Goal: Task Accomplishment & Management: Manage account settings

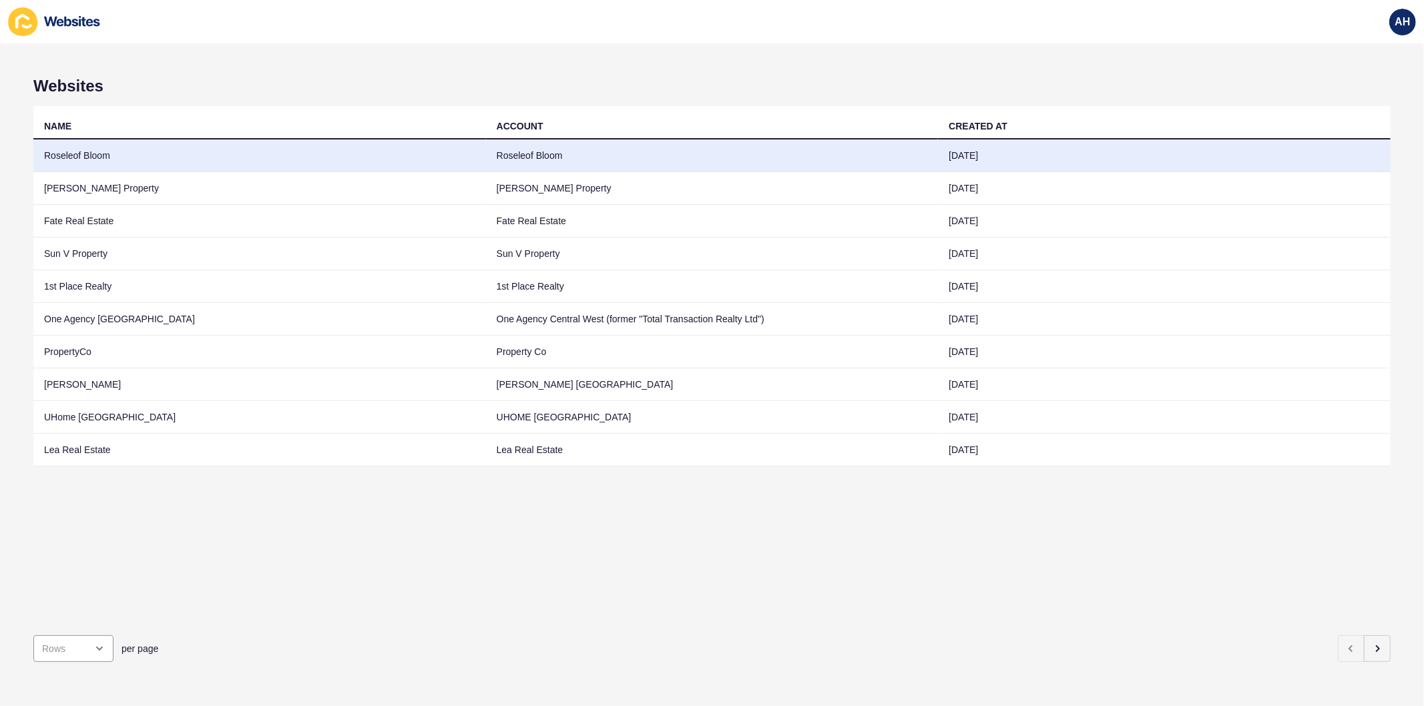
click at [535, 164] on td "Roseleof Bloom" at bounding box center [712, 156] width 453 height 33
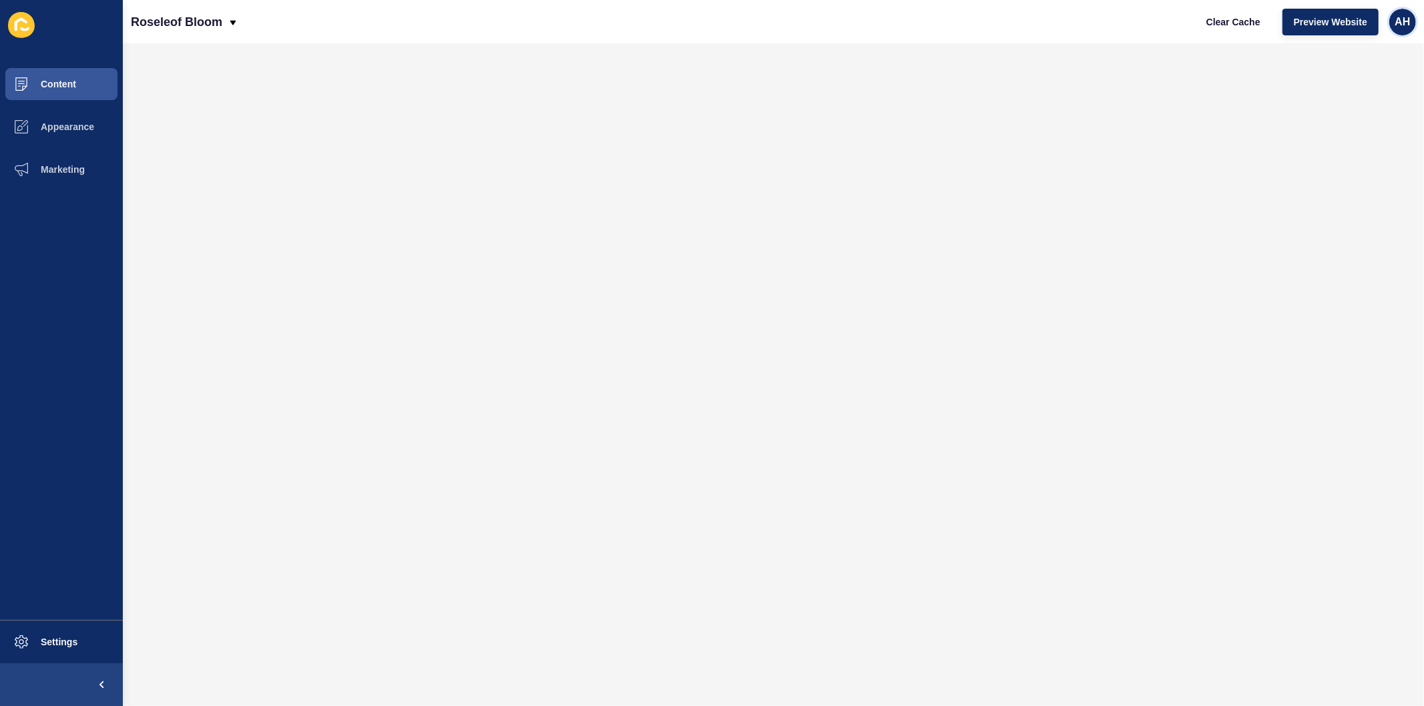
click at [1414, 15] on div "AH" at bounding box center [1402, 22] width 27 height 27
click at [1346, 105] on link "Logout" at bounding box center [1372, 111] width 98 height 29
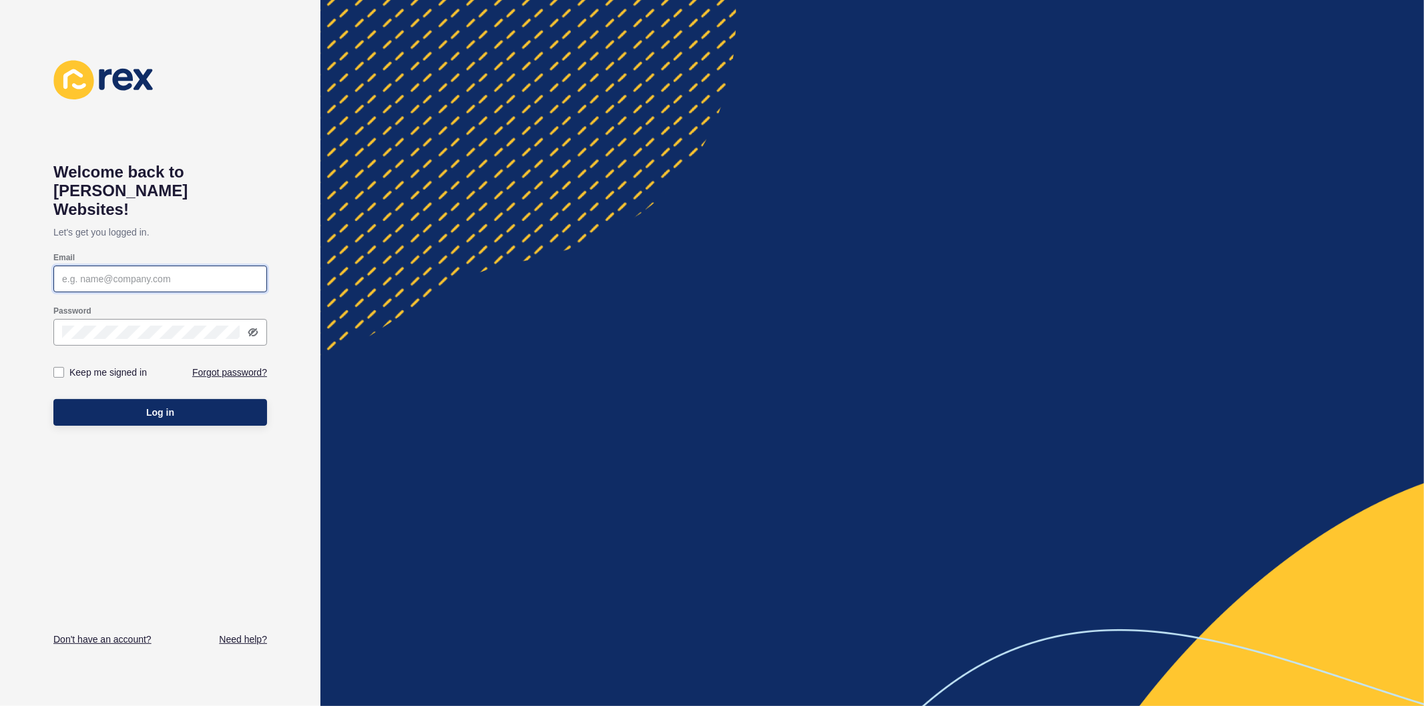
type input "ashley.hilario@rexsoftware.com.au"
click at [57, 367] on label at bounding box center [58, 372] width 11 height 11
click at [57, 369] on input "Keep me signed in" at bounding box center [60, 373] width 9 height 9
checkbox input "true"
drag, startPoint x: 170, startPoint y: 403, endPoint x: 298, endPoint y: 397, distance: 129.0
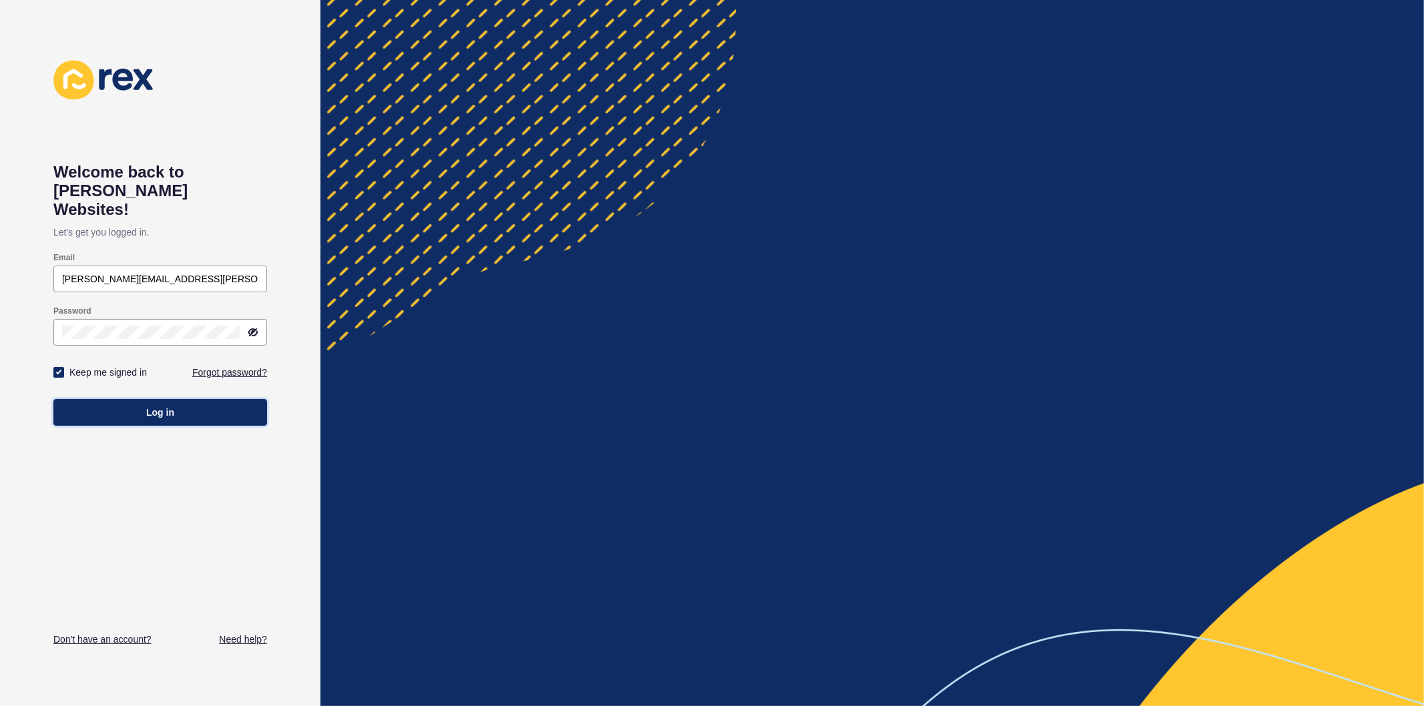
click at [170, 403] on button "Log in" at bounding box center [160, 412] width 214 height 27
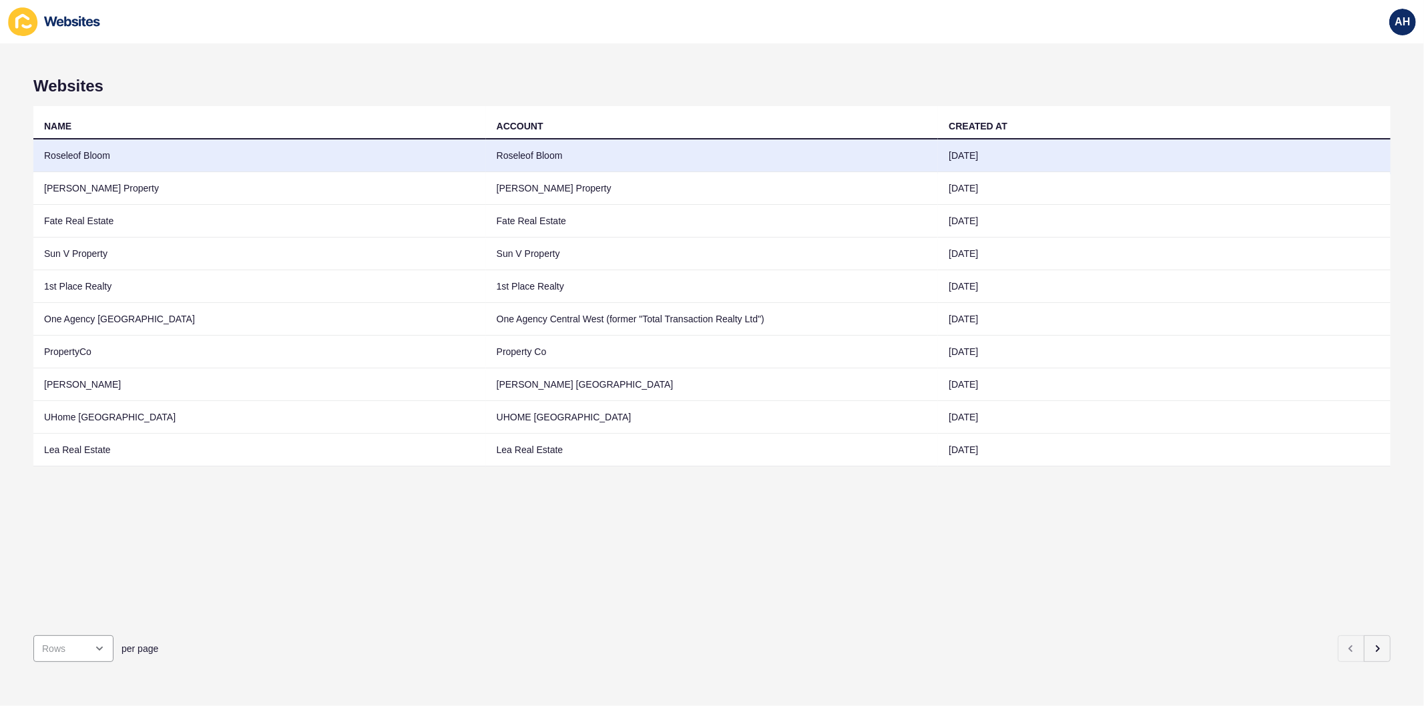
click at [662, 158] on td "Roseleof Bloom" at bounding box center [712, 156] width 453 height 33
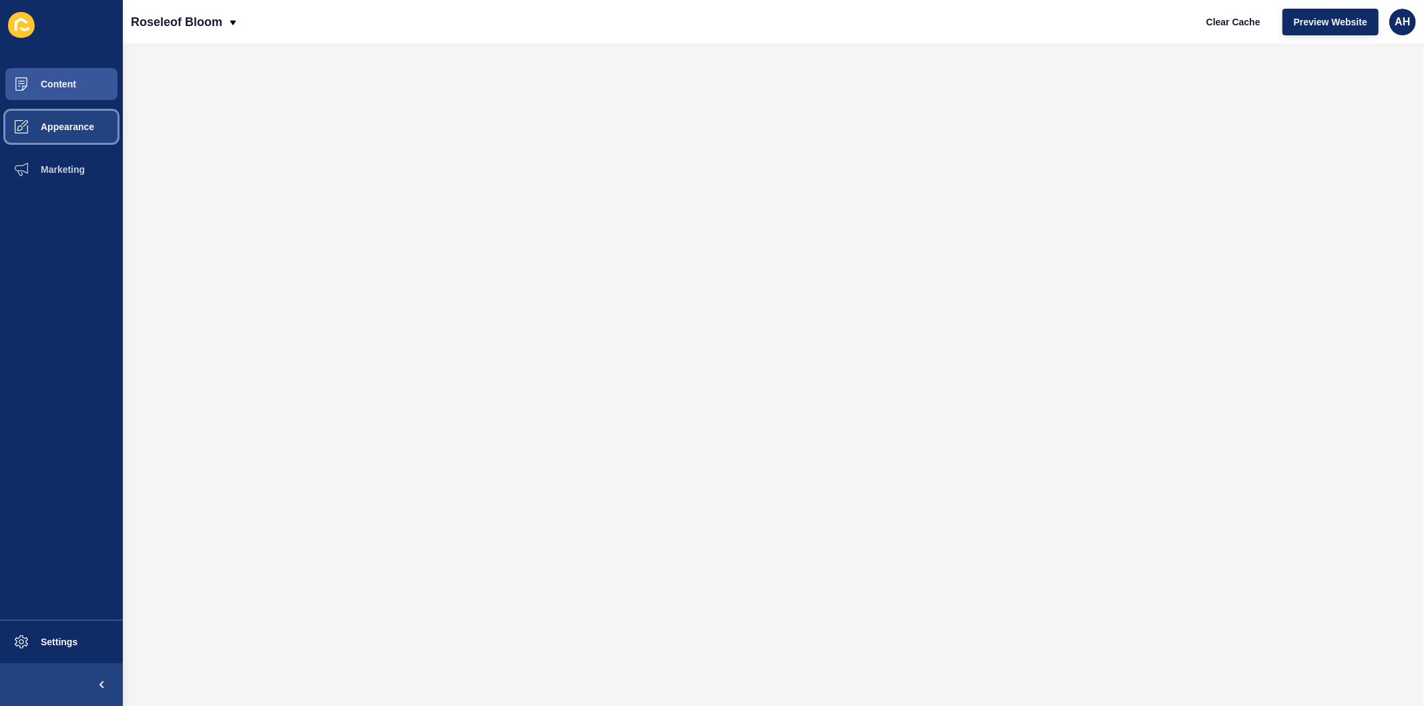
click at [64, 128] on span "Appearance" at bounding box center [46, 127] width 96 height 11
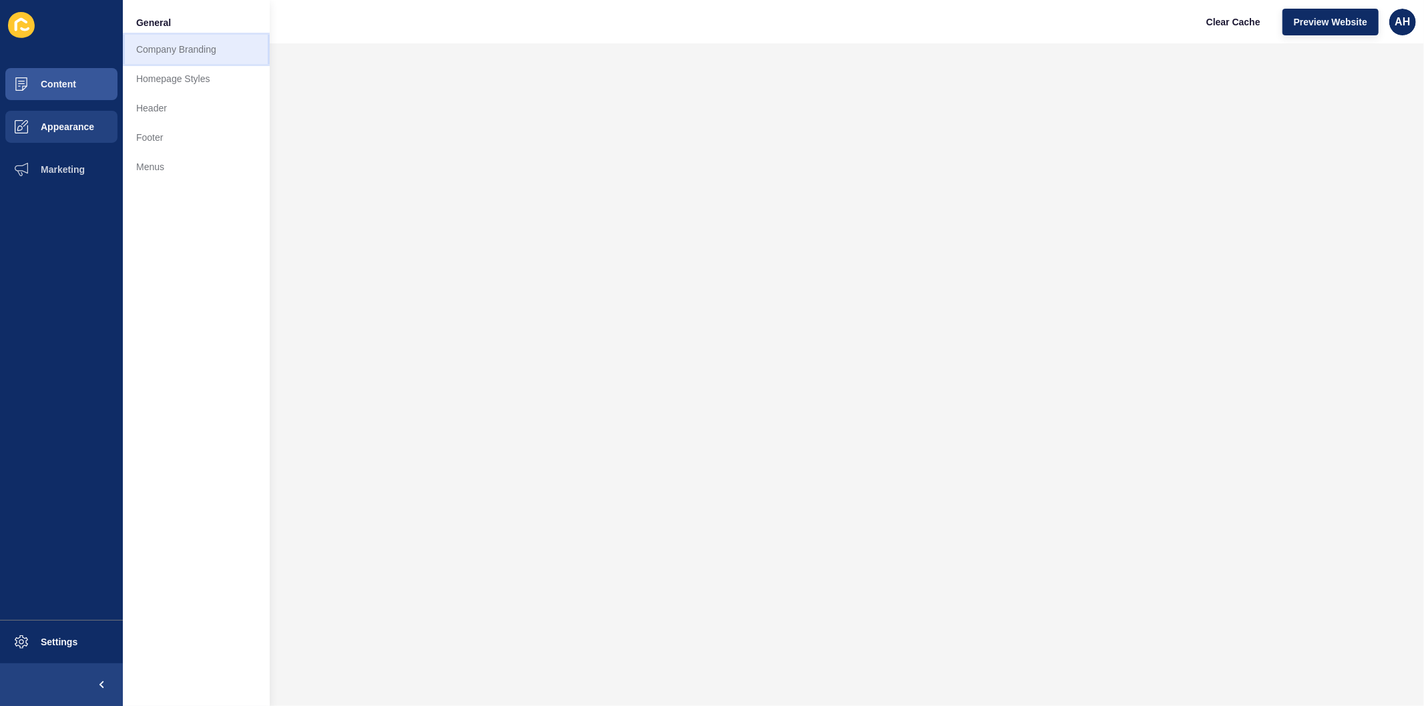
click at [168, 58] on link "Company Branding" at bounding box center [196, 49] width 147 height 29
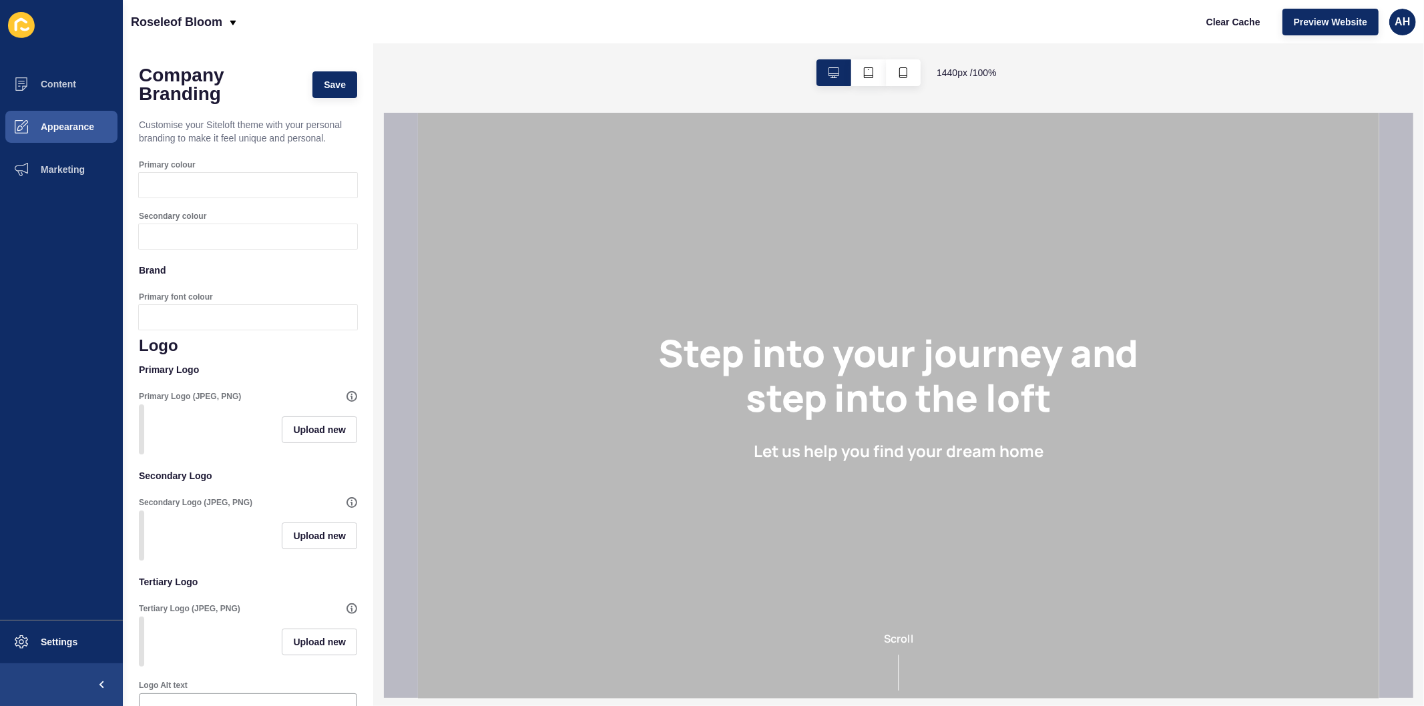
click at [226, 179] on div at bounding box center [261, 185] width 194 height 25
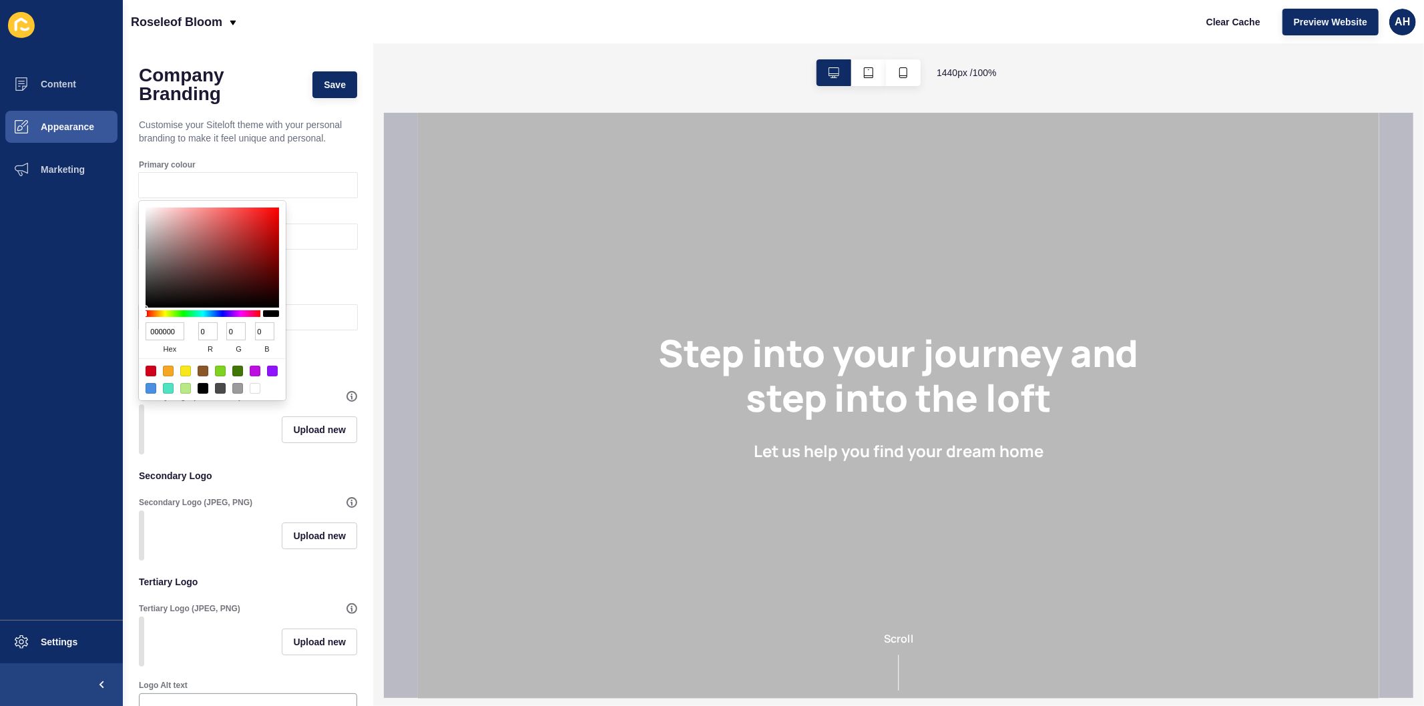
click at [156, 328] on input "000000" at bounding box center [165, 331] width 39 height 18
paste input "b49b57"
type input "b49b57"
type input "180"
type input "155"
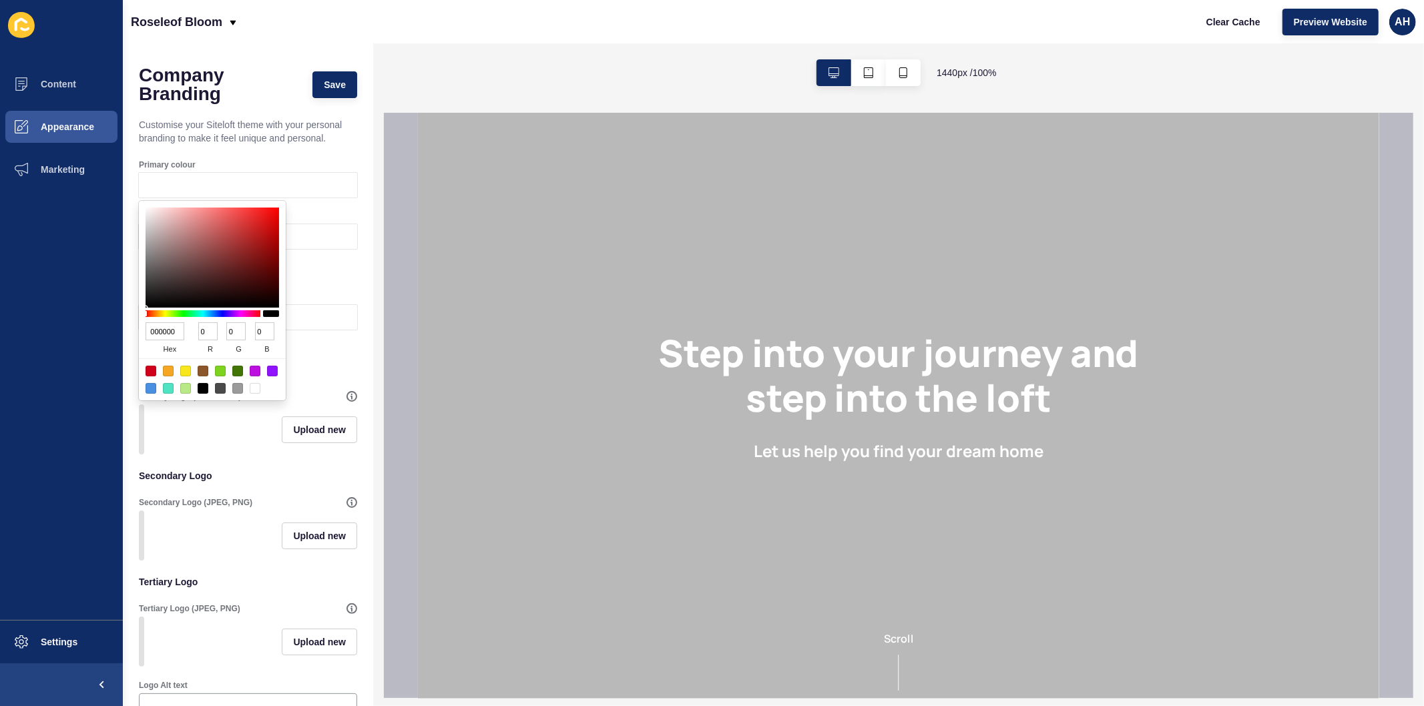
type input "87"
click at [43, 361] on ul "Content Appearance Marketing" at bounding box center [61, 341] width 123 height 557
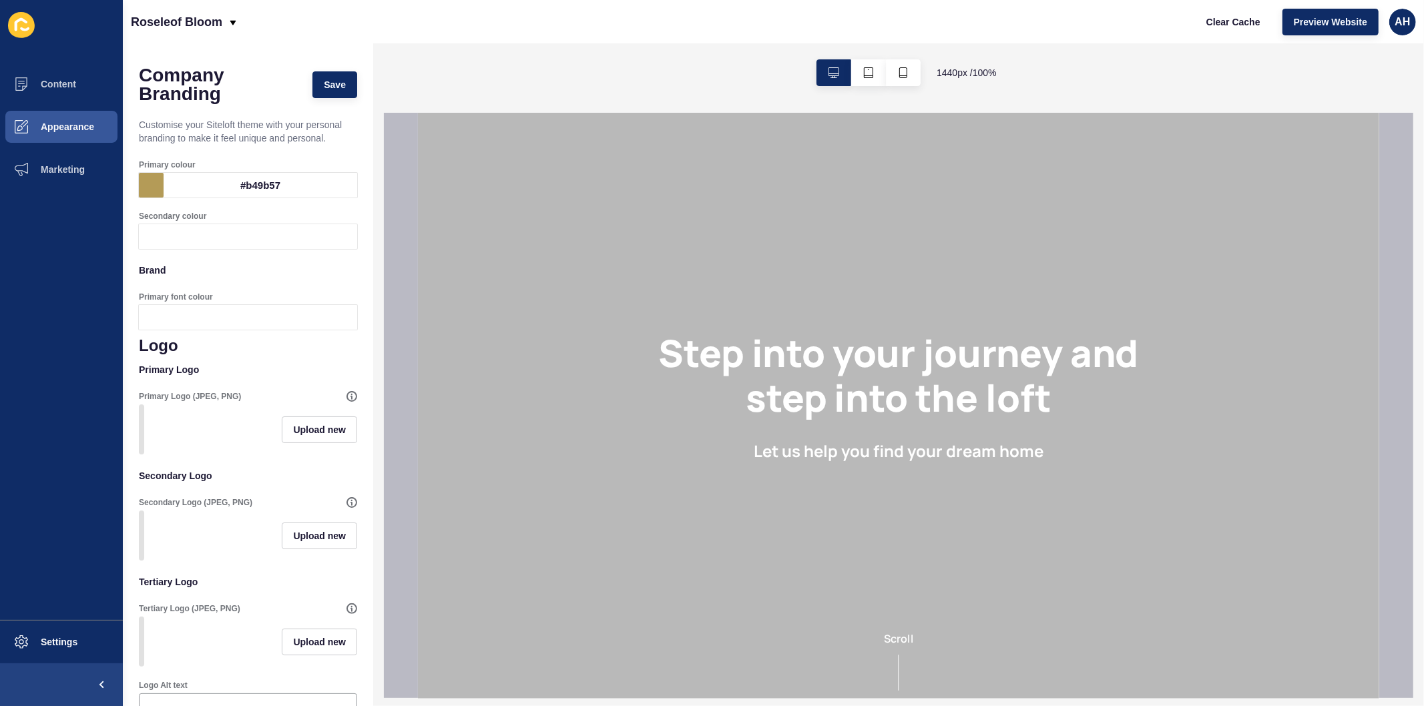
click at [249, 310] on div at bounding box center [261, 317] width 194 height 25
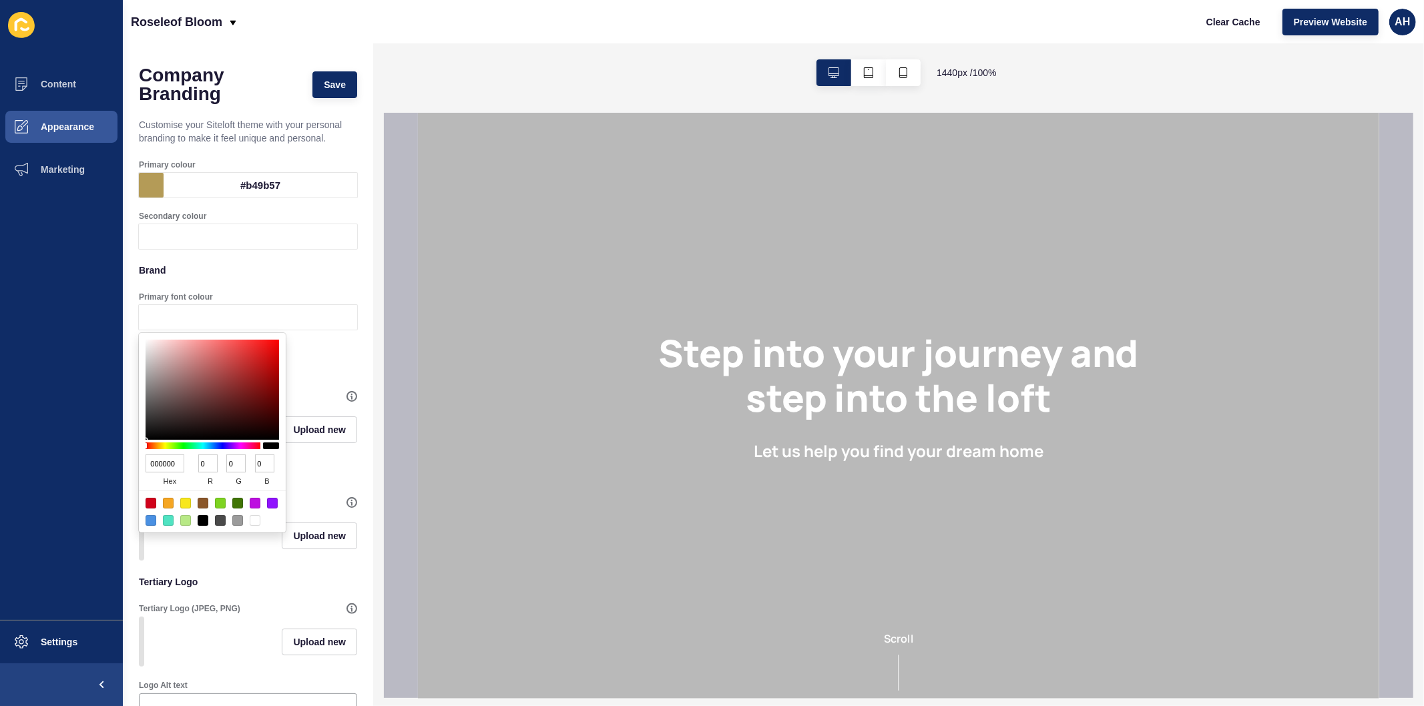
click at [196, 239] on div at bounding box center [261, 236] width 194 height 25
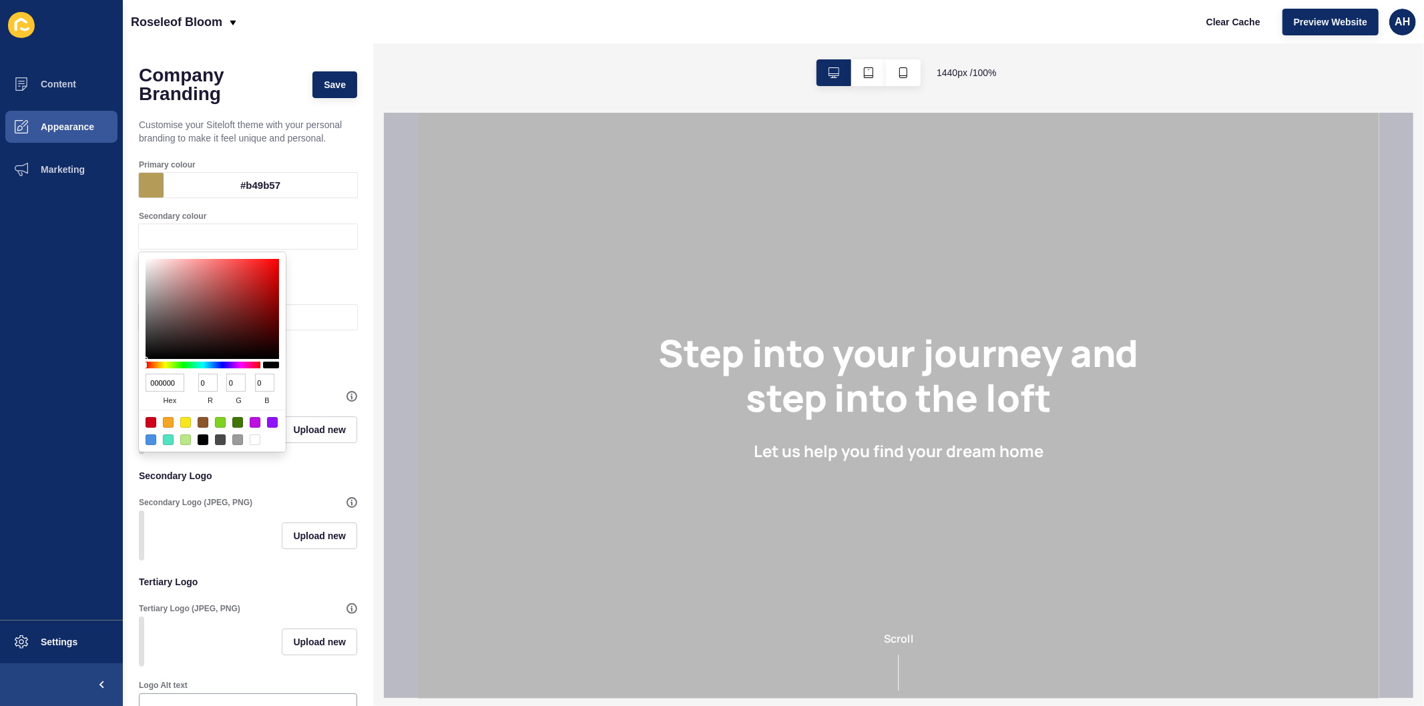
click at [150, 383] on input "000000" at bounding box center [165, 383] width 39 height 18
paste input "b31a23"
type input "b31a23"
type input "179"
type input "26"
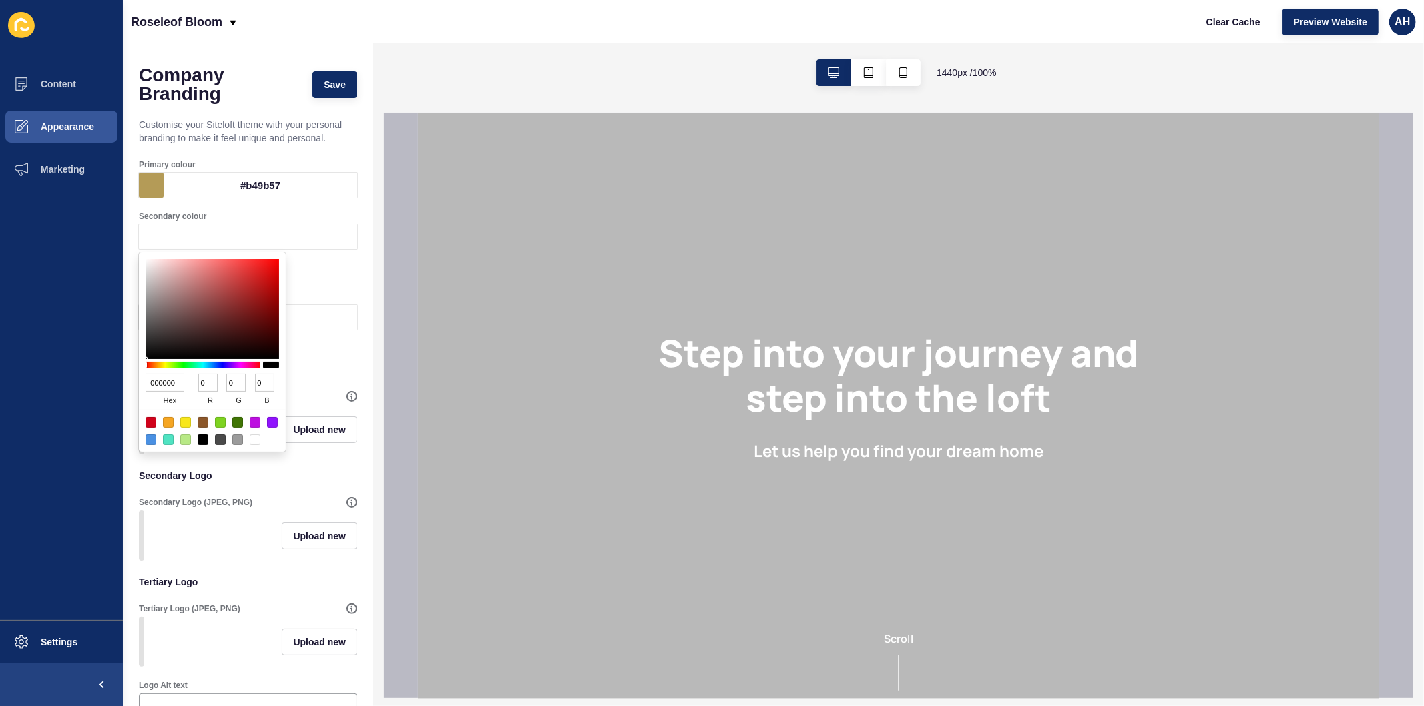
type input "35"
click at [59, 356] on ul "Content Appearance Marketing" at bounding box center [61, 341] width 123 height 557
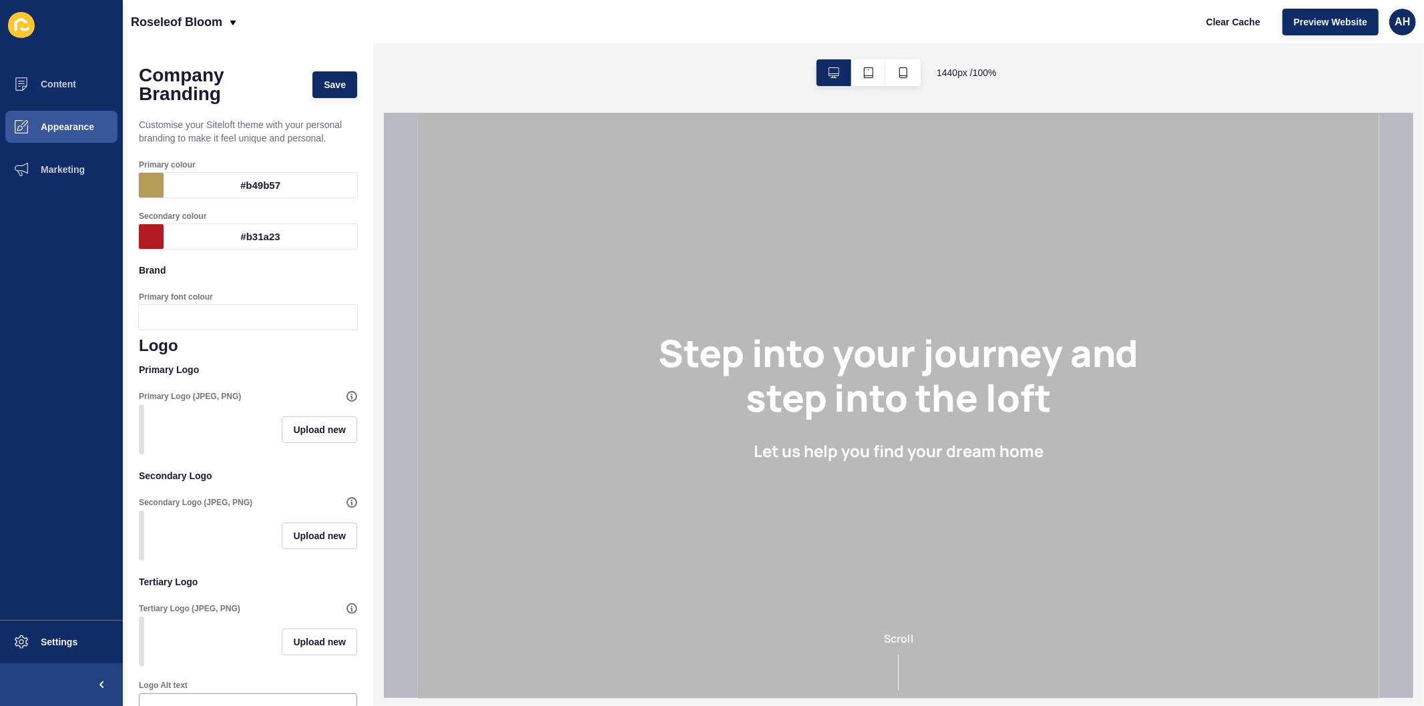
click at [188, 322] on div at bounding box center [261, 317] width 194 height 25
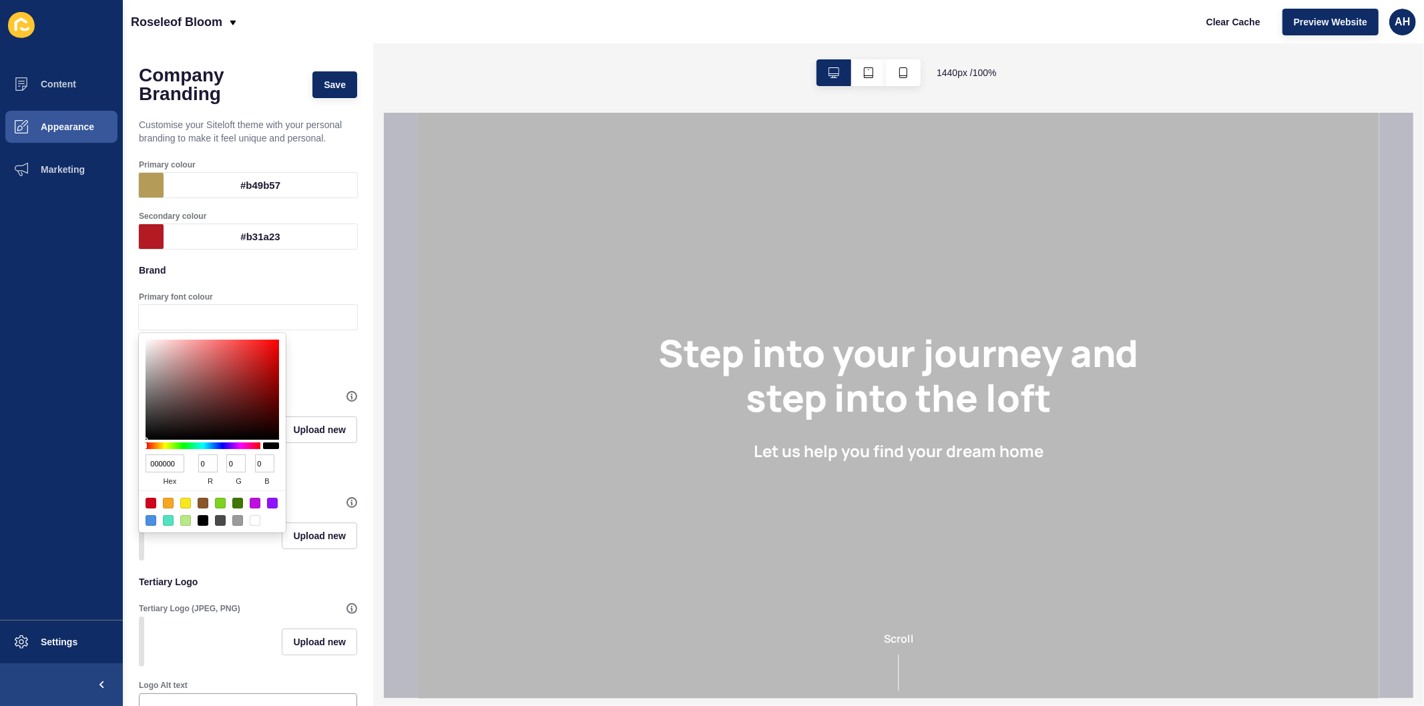
click at [161, 461] on input "000000" at bounding box center [165, 464] width 39 height 18
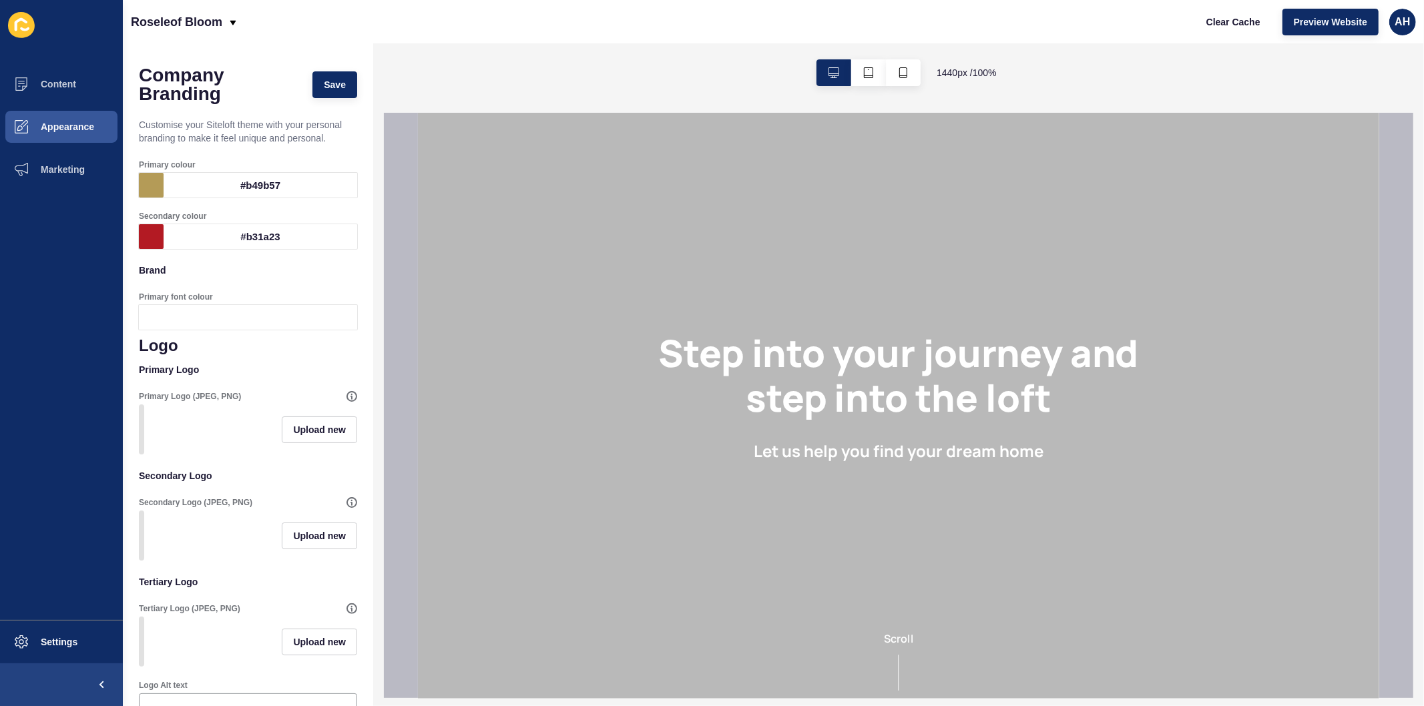
click at [29, 448] on ul "Content Appearance Marketing" at bounding box center [61, 341] width 123 height 557
click at [186, 305] on div at bounding box center [261, 317] width 194 height 25
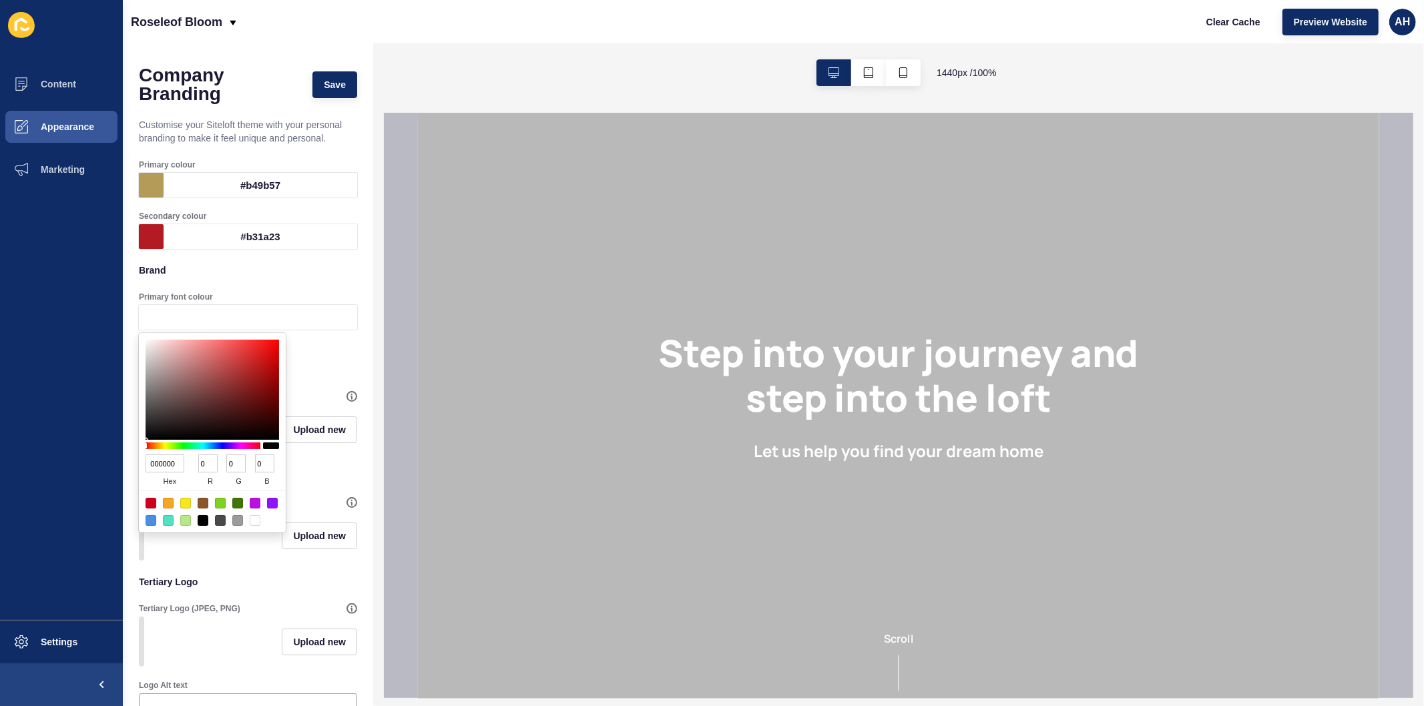
click at [155, 463] on input "000000" at bounding box center [165, 464] width 39 height 18
click at [202, 521] on div at bounding box center [203, 520] width 11 height 11
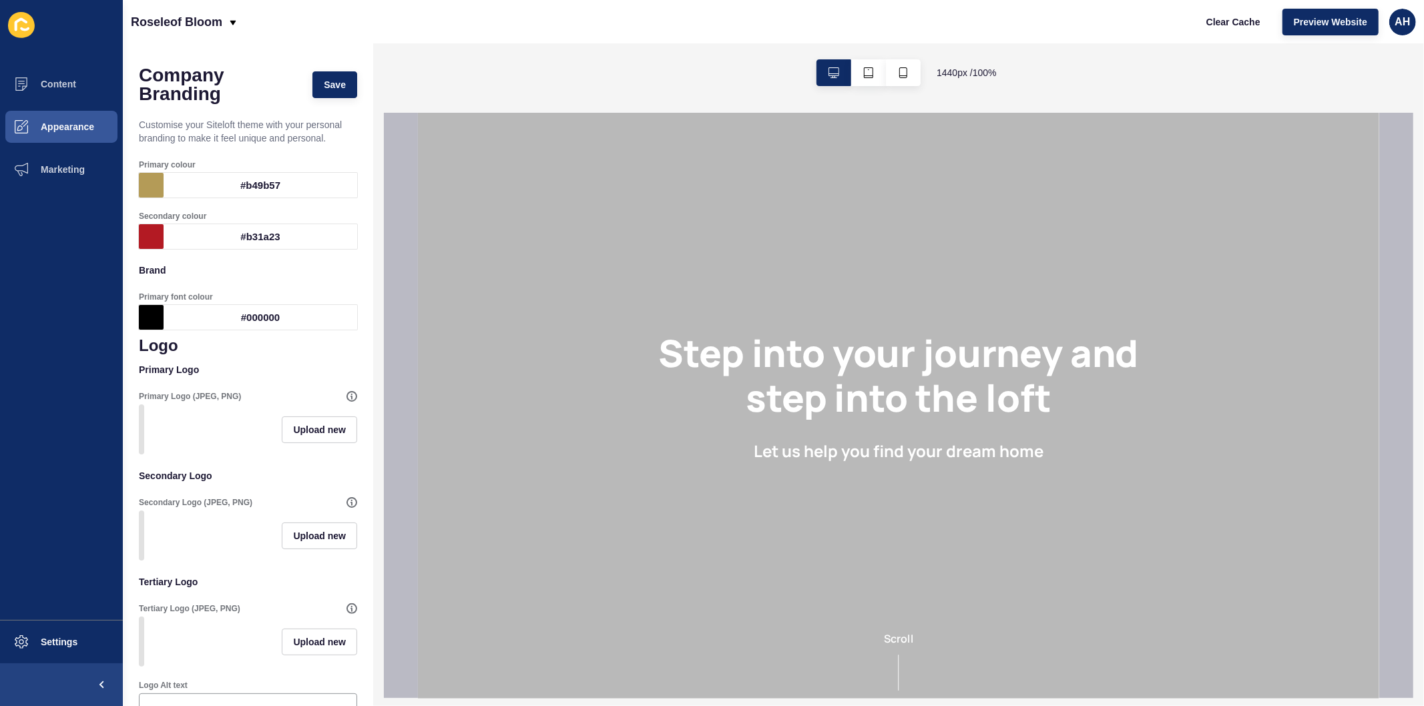
click at [21, 448] on ul "Content Appearance Marketing" at bounding box center [61, 341] width 123 height 557
click at [293, 435] on span "Upload new" at bounding box center [319, 429] width 53 height 13
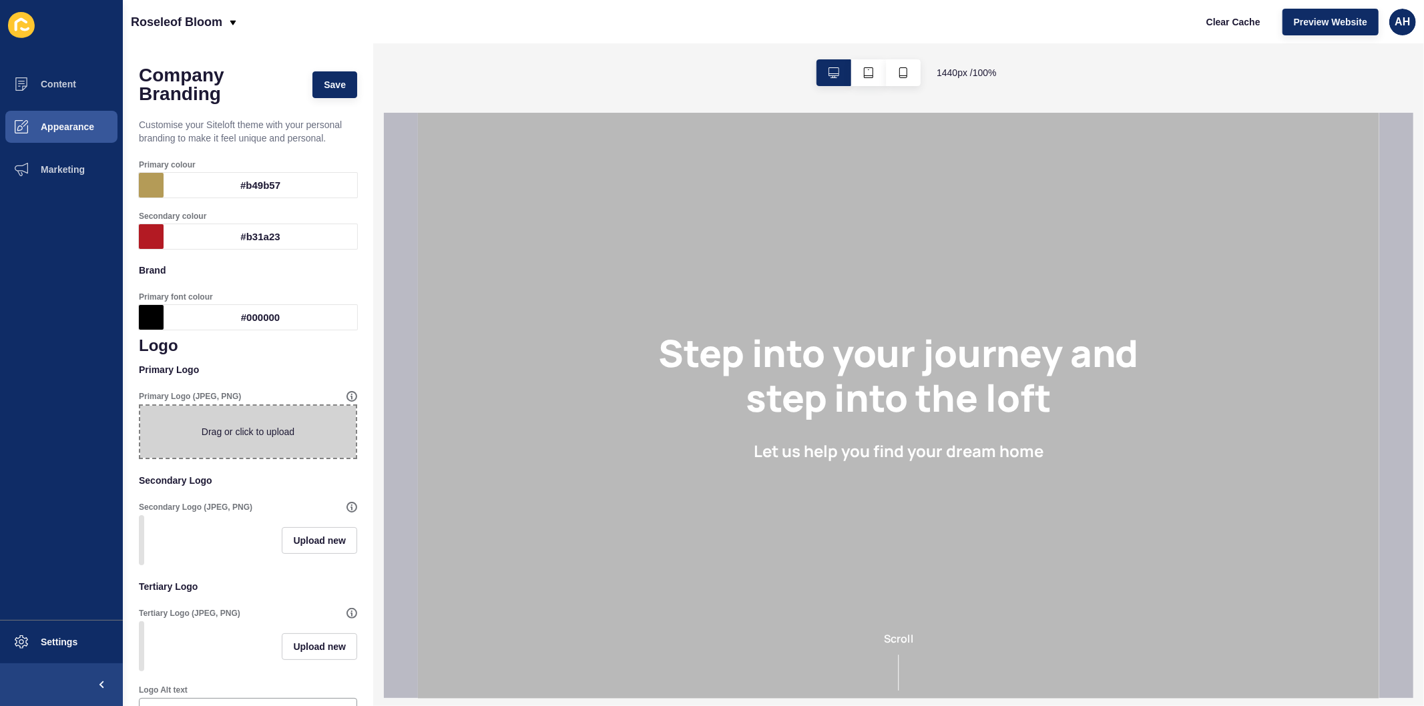
click at [244, 435] on span at bounding box center [248, 432] width 216 height 52
click at [140, 406] on input "Drag or click to upload" at bounding box center [140, 406] width 0 height 0
type input "C:\fakepath\Roseleof Bloom logo FINAL 2.png"
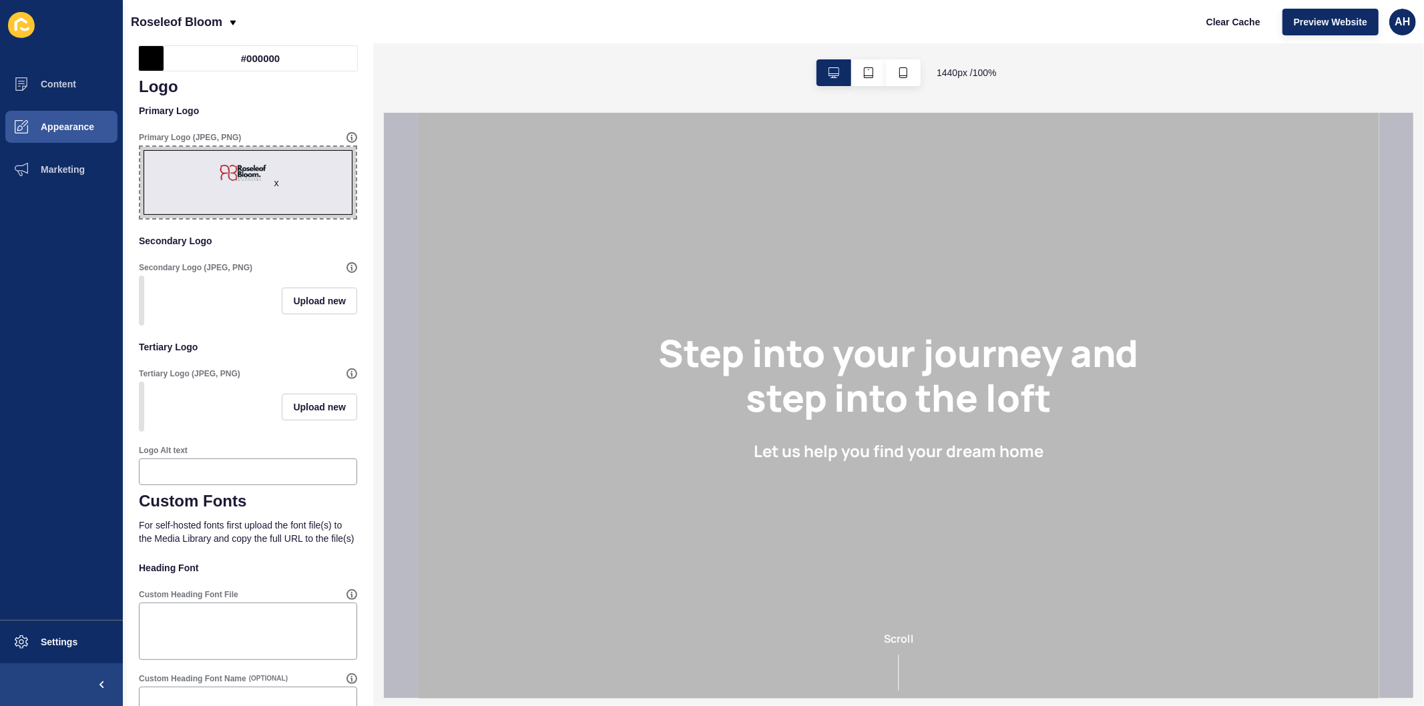
scroll to position [371, 0]
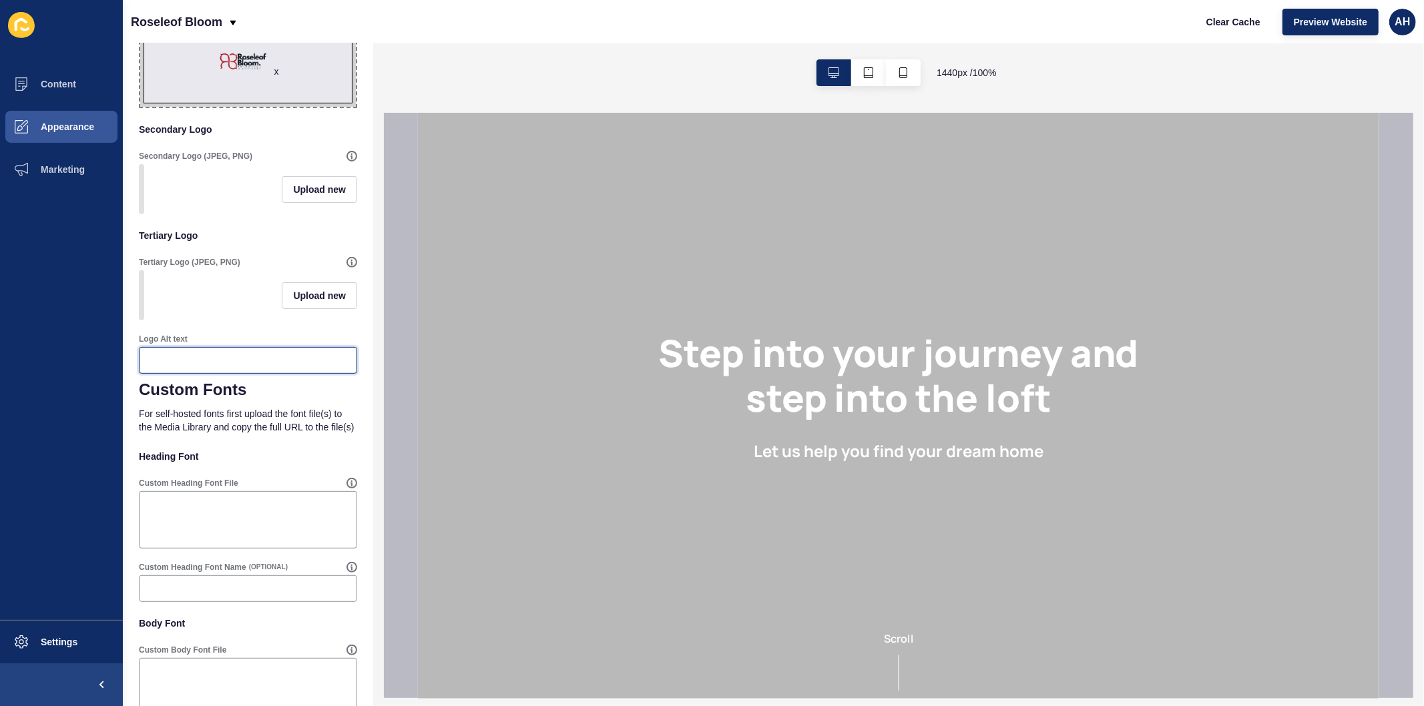
click at [204, 367] on input "Logo Alt text" at bounding box center [248, 360] width 201 height 13
drag, startPoint x: 214, startPoint y: 379, endPoint x: 120, endPoint y: 383, distance: 94.2
click at [120, 383] on div "Content Appearance Marketing Settings Roseleof Bloom Clear Cache Preview Websit…" at bounding box center [712, 353] width 1424 height 706
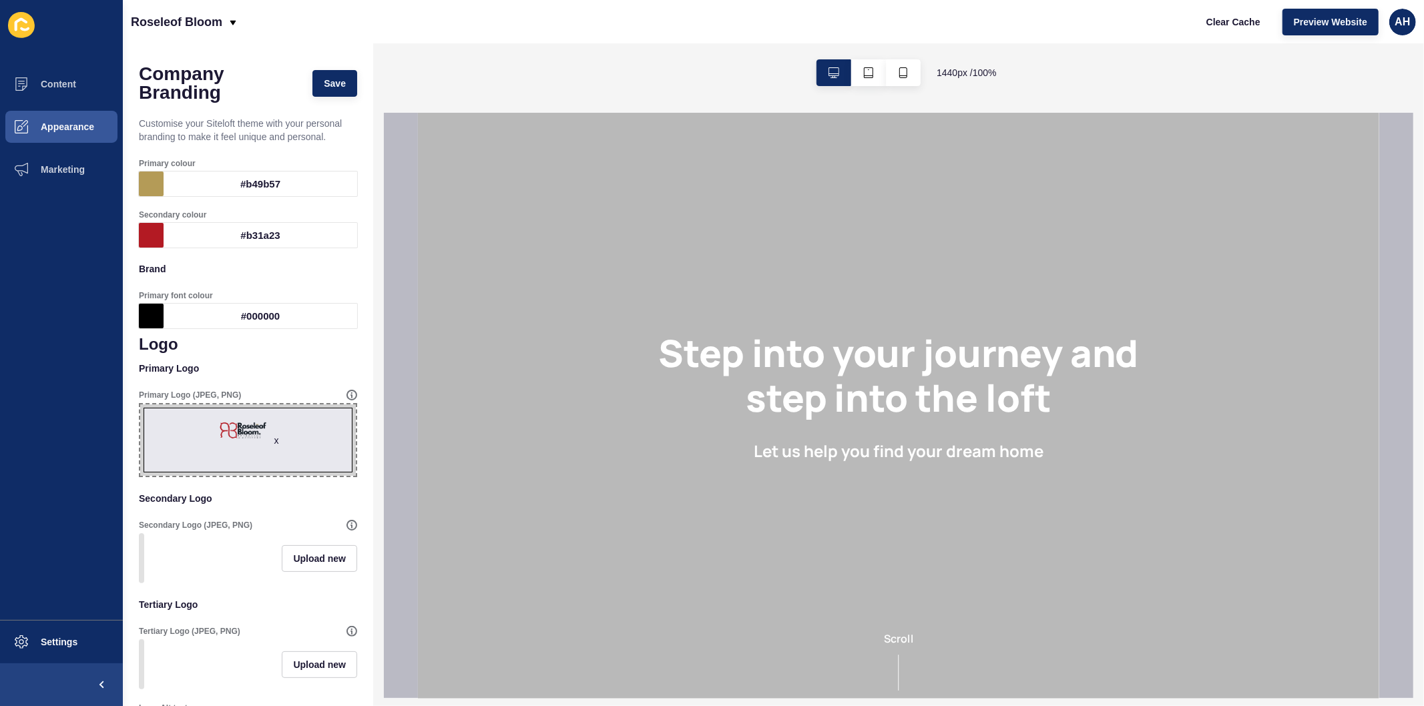
scroll to position [0, 0]
type input "Roseleof Bloom Logo"
click at [324, 89] on span "Save" at bounding box center [335, 84] width 22 height 13
click at [75, 130] on span "Appearance" at bounding box center [46, 127] width 96 height 11
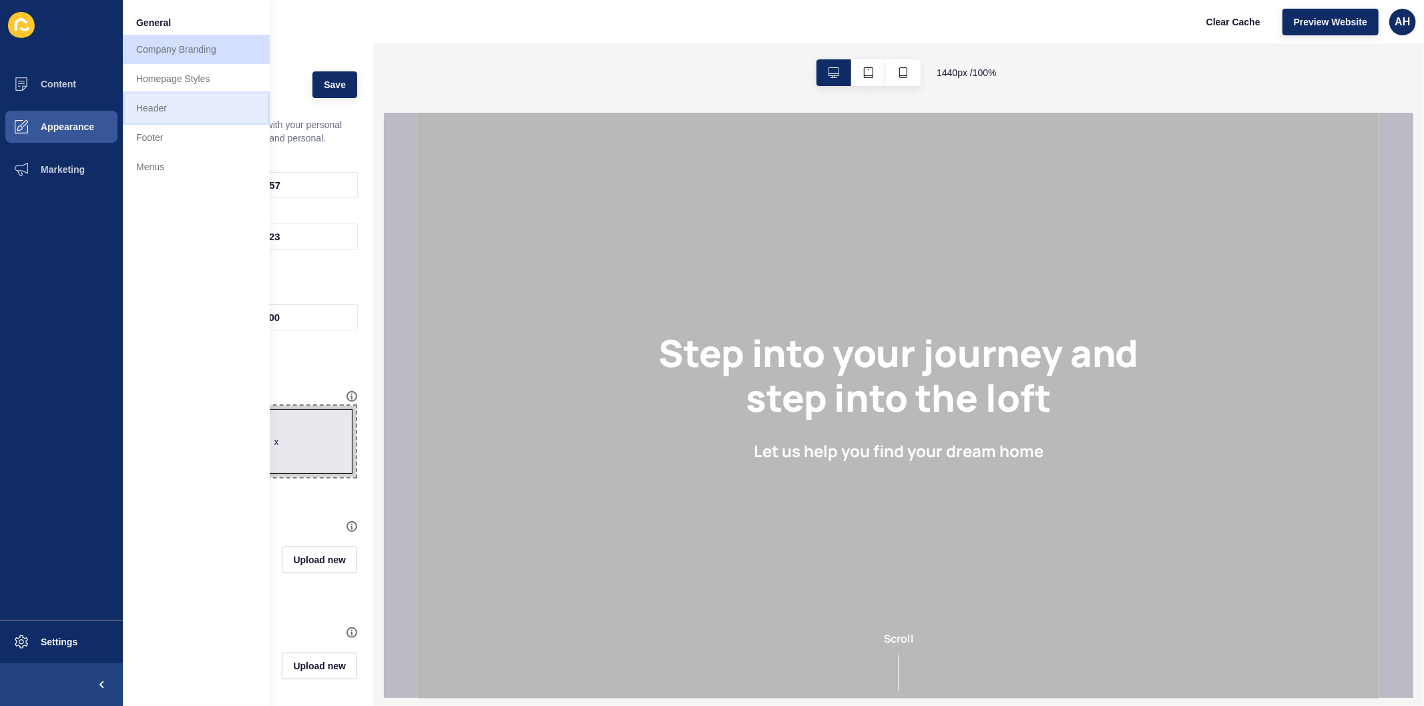
click at [178, 111] on link "Header" at bounding box center [196, 107] width 147 height 29
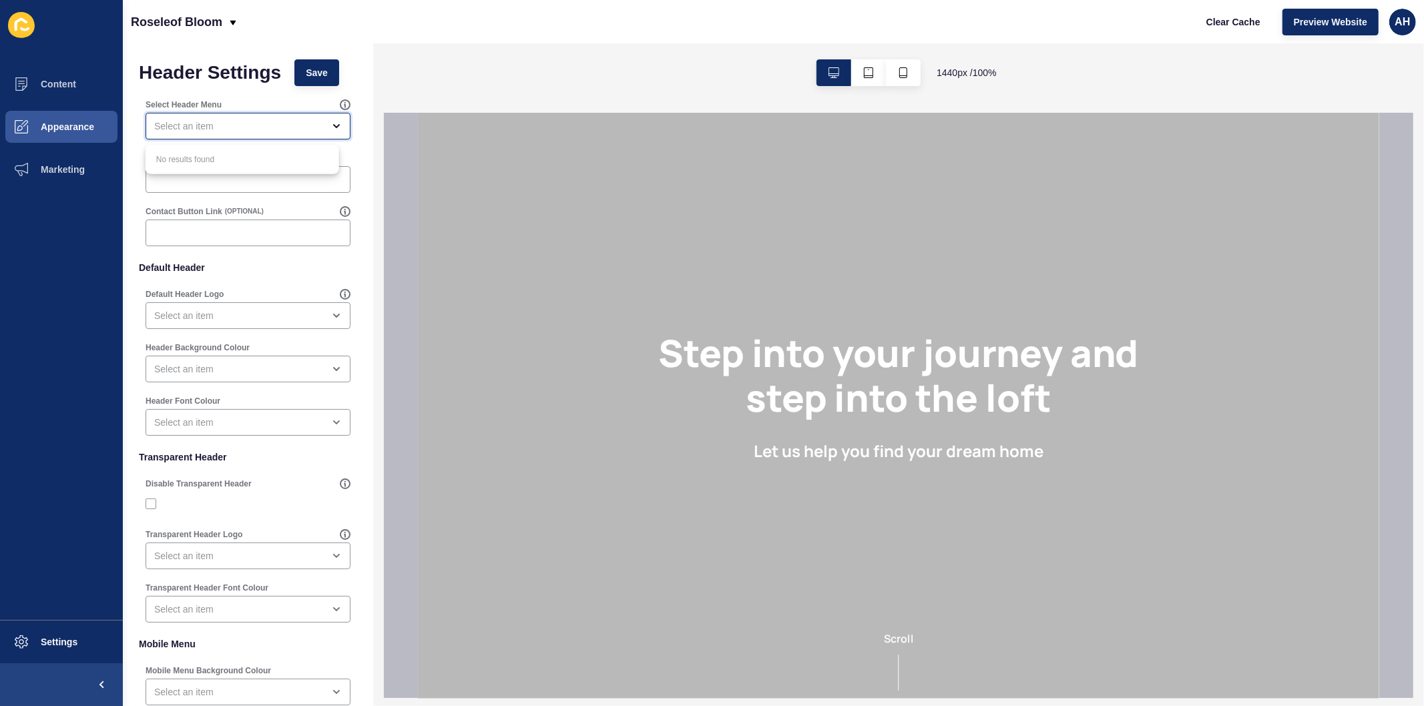
click at [244, 125] on div "close menu" at bounding box center [238, 126] width 169 height 13
click at [115, 267] on ul "Content Appearance Marketing" at bounding box center [61, 341] width 123 height 557
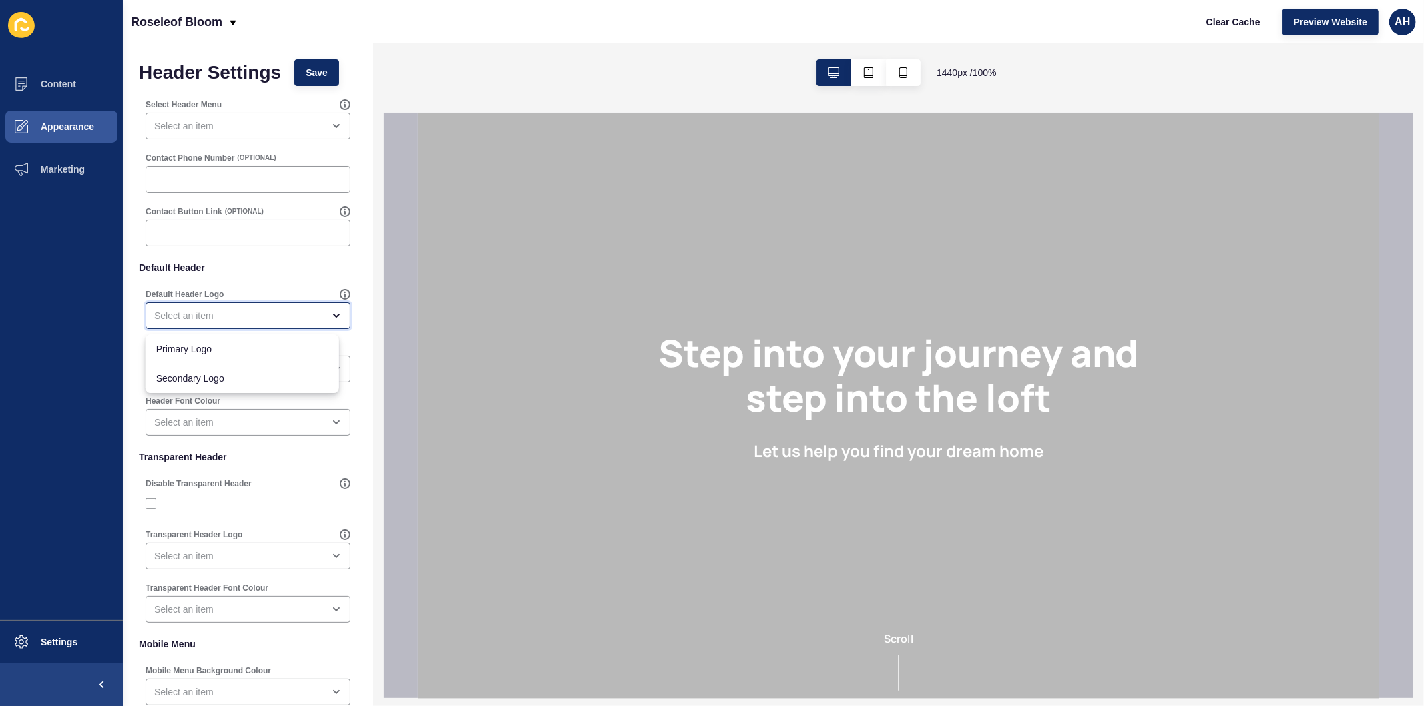
click at [207, 318] on div "close menu" at bounding box center [238, 315] width 169 height 13
click at [216, 350] on span "Primary Logo" at bounding box center [242, 348] width 172 height 13
type input "Primary Logo"
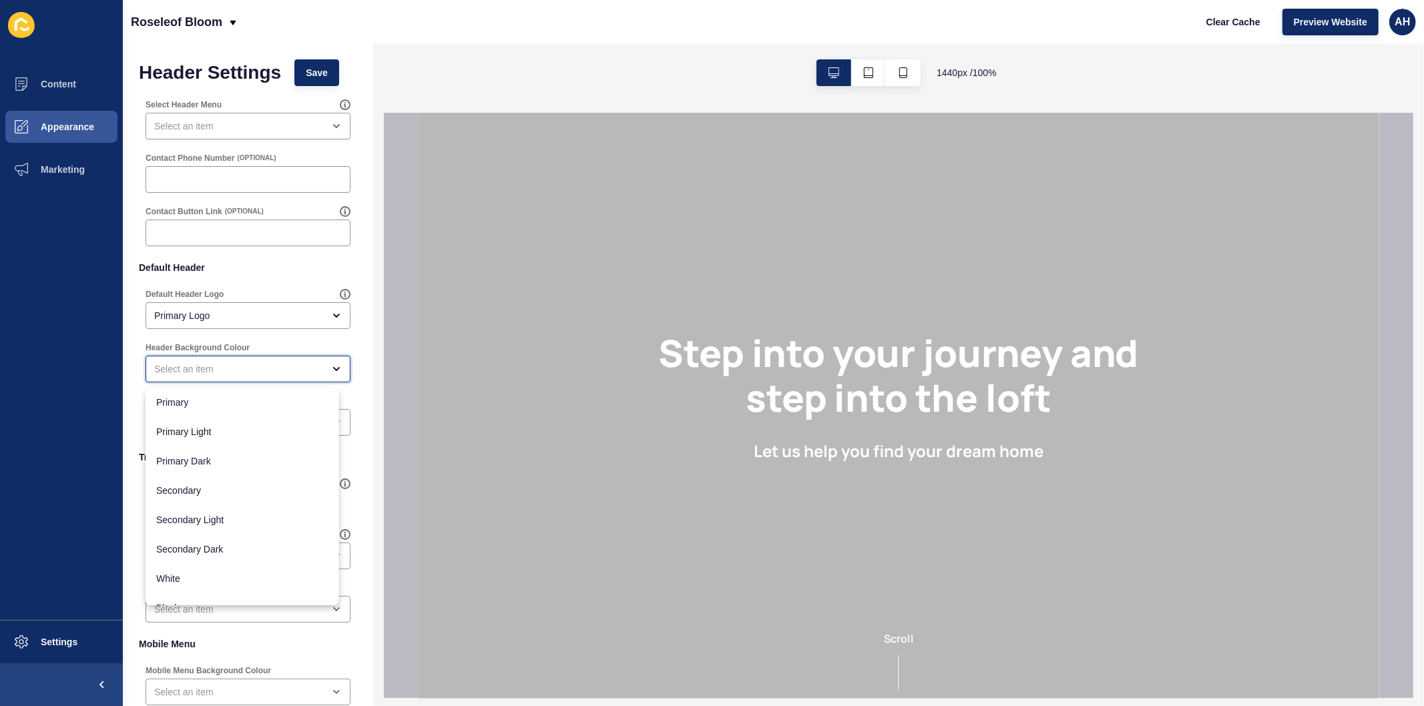
click at [216, 371] on div "close menu" at bounding box center [238, 369] width 169 height 13
click at [212, 555] on span "White" at bounding box center [242, 561] width 172 height 13
type input "White"
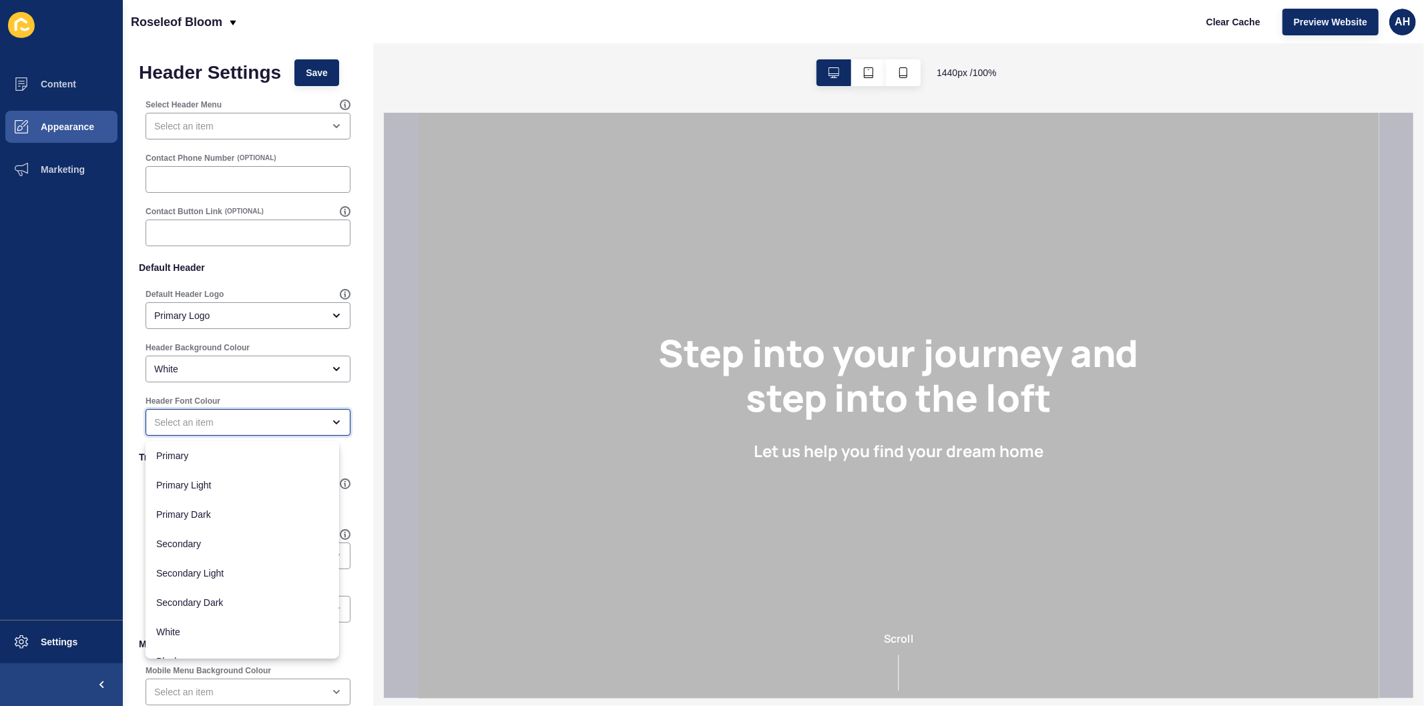
click at [261, 425] on div "close menu" at bounding box center [238, 422] width 169 height 13
click at [130, 519] on div "Header Settings Save Select Header Menu Contact Phone Number (OPTIONAL) Contact…" at bounding box center [248, 445] width 250 height 805
click at [148, 503] on label at bounding box center [151, 504] width 11 height 11
click at [148, 503] on input "Disable Transparent Header" at bounding box center [152, 504] width 9 height 9
checkbox input "true"
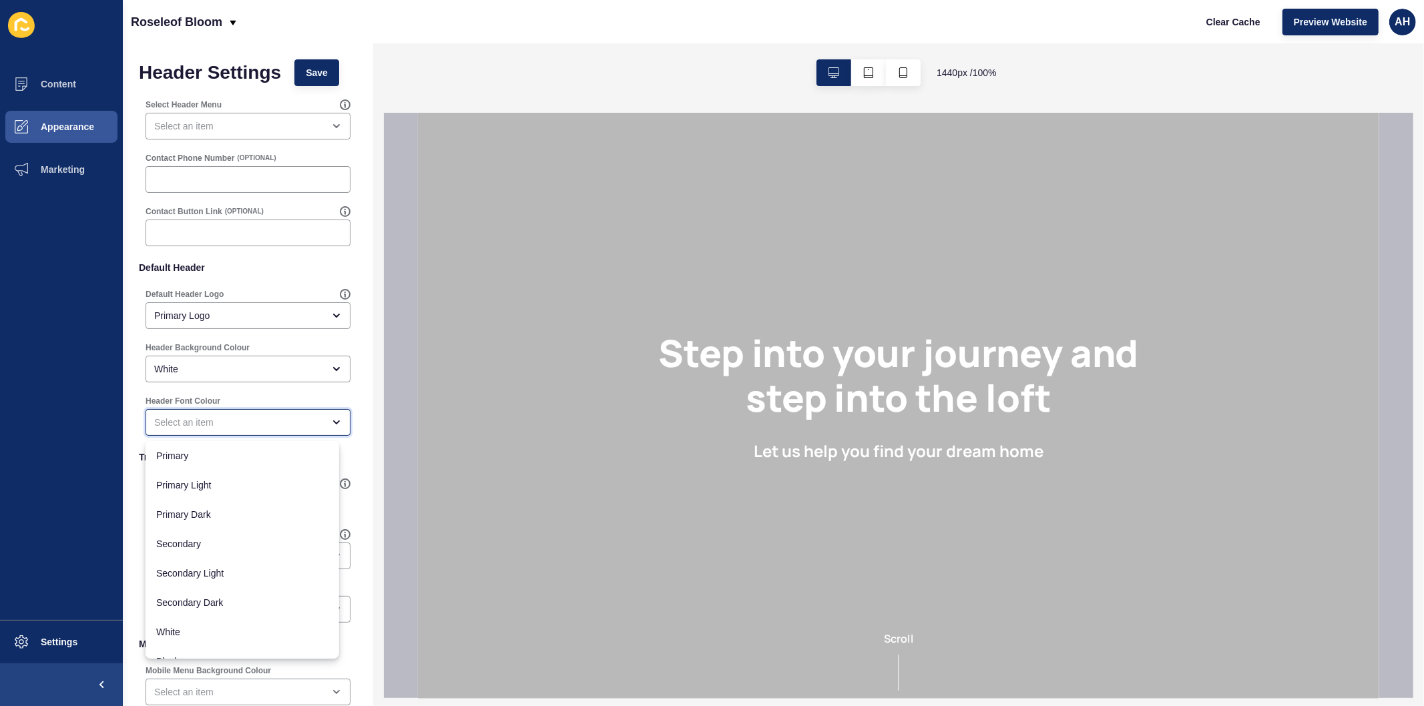
click at [252, 414] on div "close menu" at bounding box center [248, 422] width 205 height 27
click at [238, 456] on span "Primary" at bounding box center [242, 455] width 172 height 13
type input "Primary"
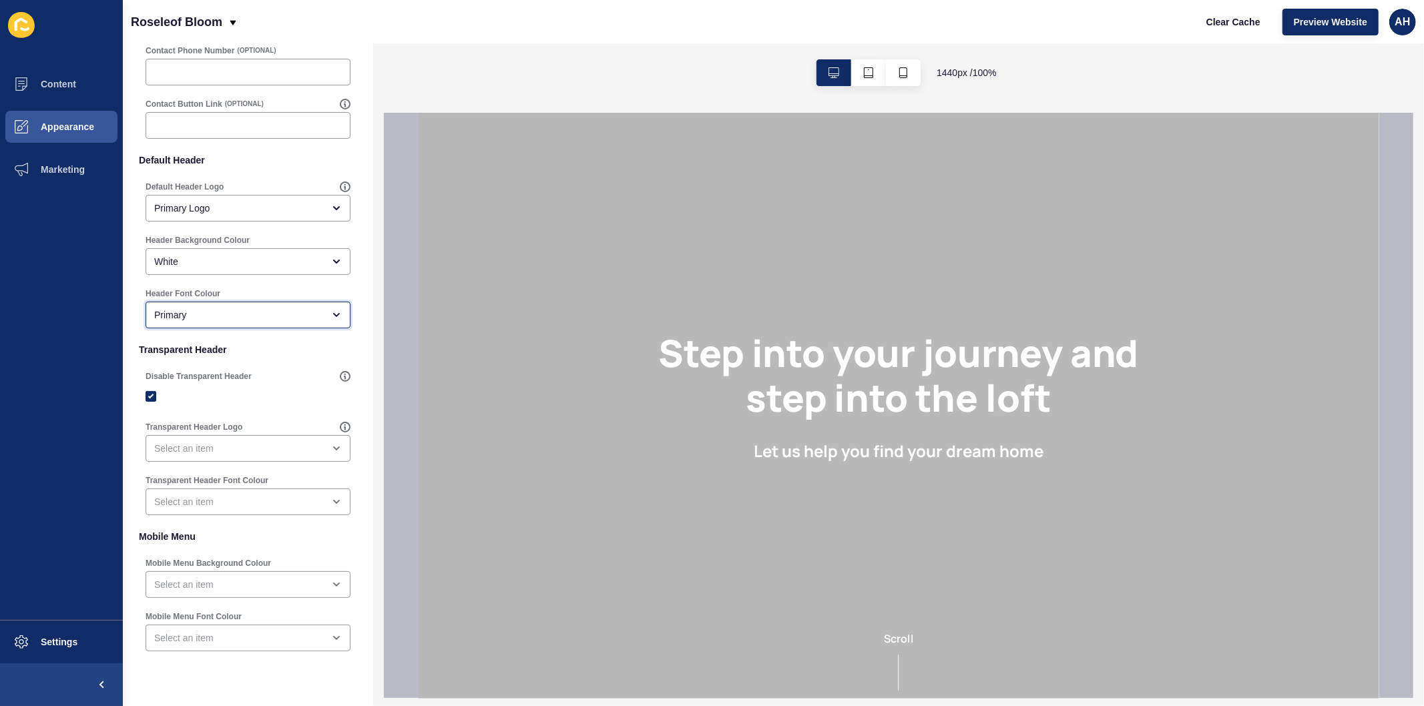
scroll to position [141, 0]
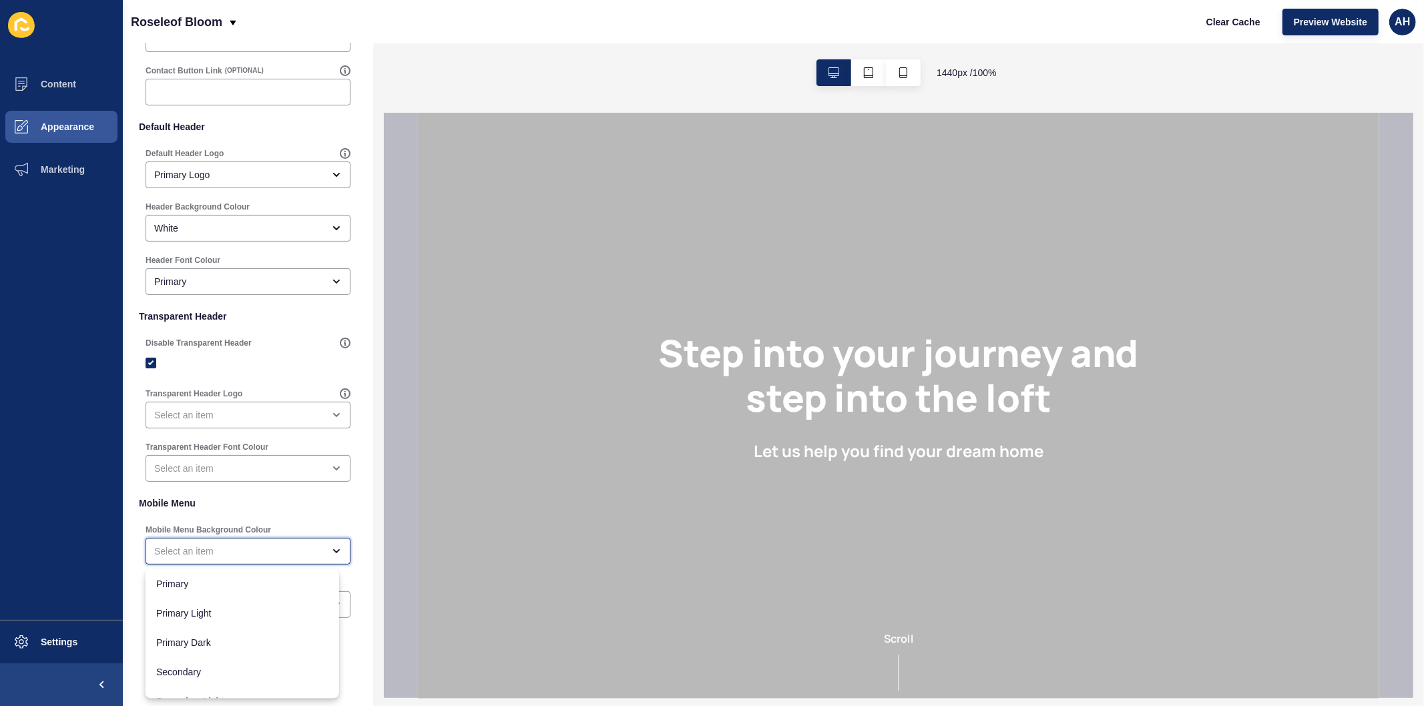
click at [262, 551] on div "close menu" at bounding box center [238, 551] width 169 height 13
click at [254, 542] on div "close menu" at bounding box center [248, 551] width 205 height 27
click at [254, 541] on div "open menu" at bounding box center [248, 551] width 205 height 27
click at [199, 648] on span "White" at bounding box center [242, 654] width 172 height 13
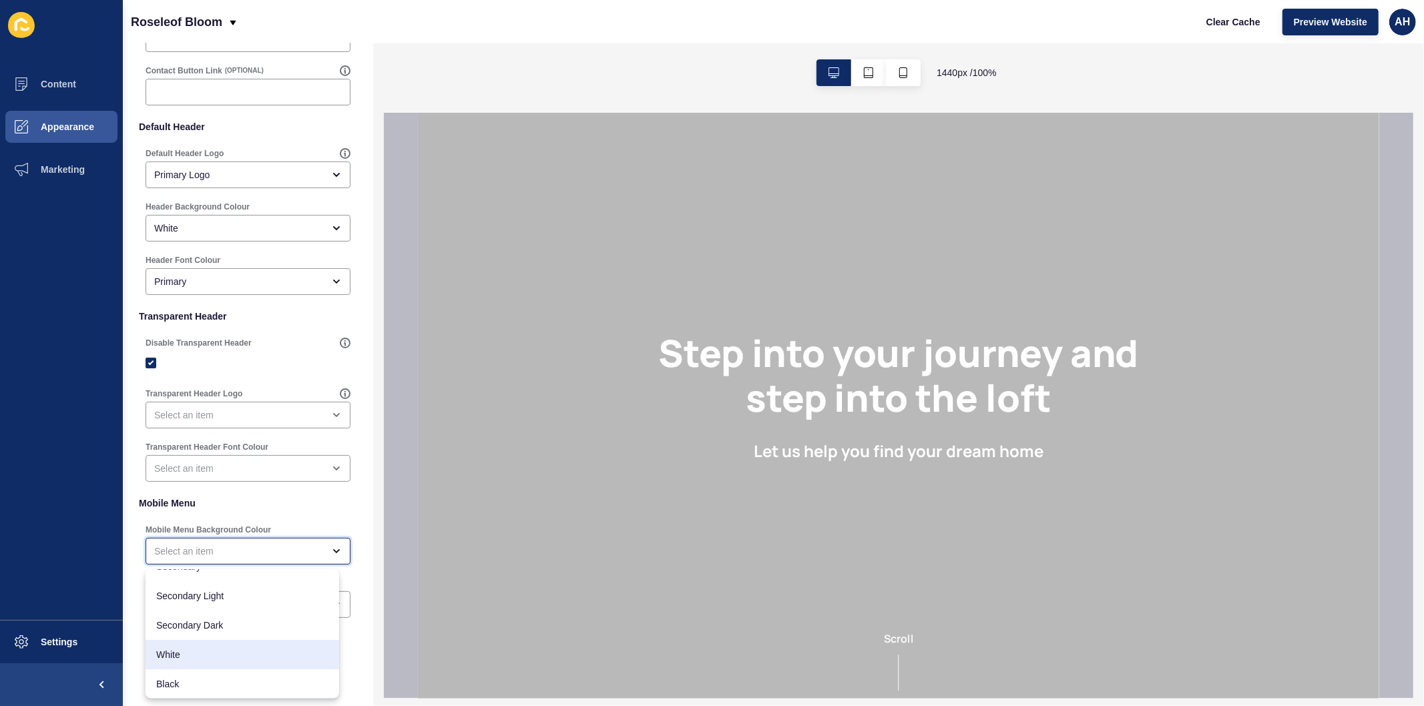
type input "White"
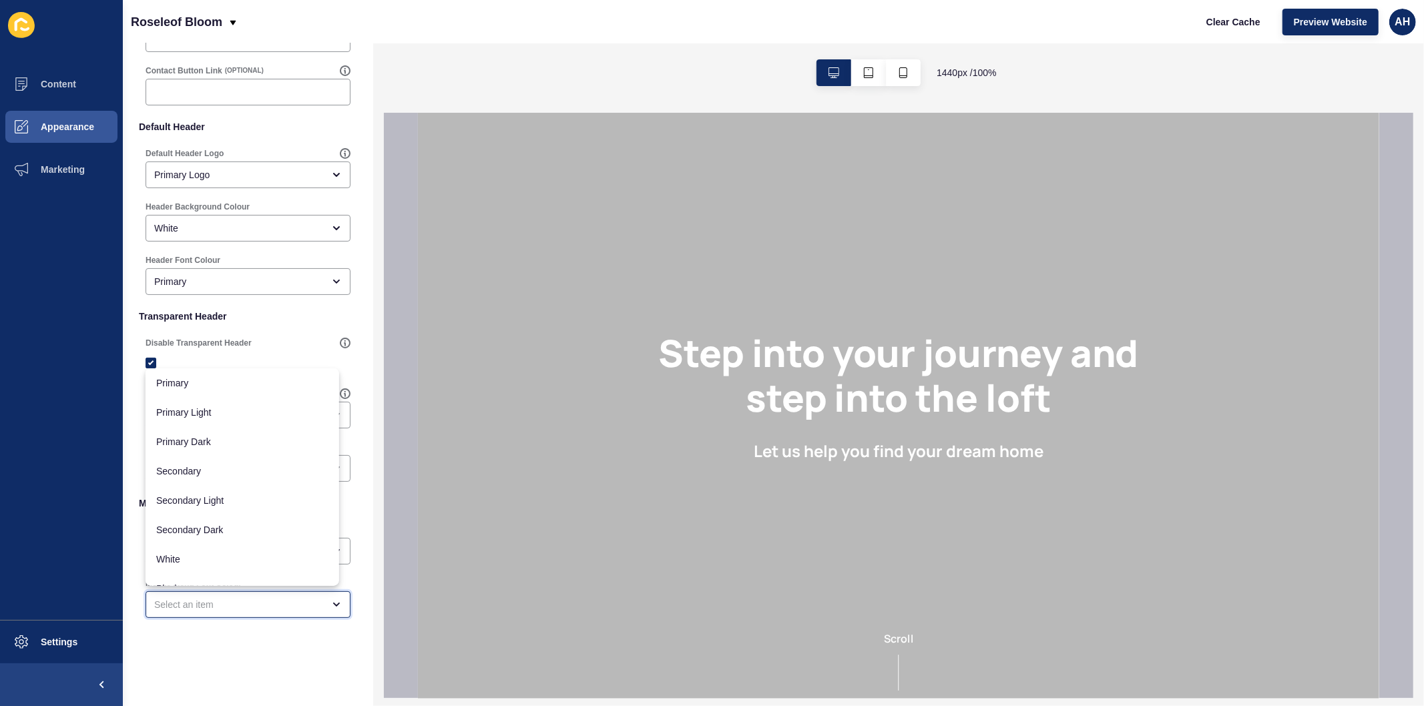
click at [214, 605] on div "close menu" at bounding box center [238, 604] width 169 height 13
click at [209, 379] on span "Primary" at bounding box center [242, 383] width 172 height 13
type input "Primary"
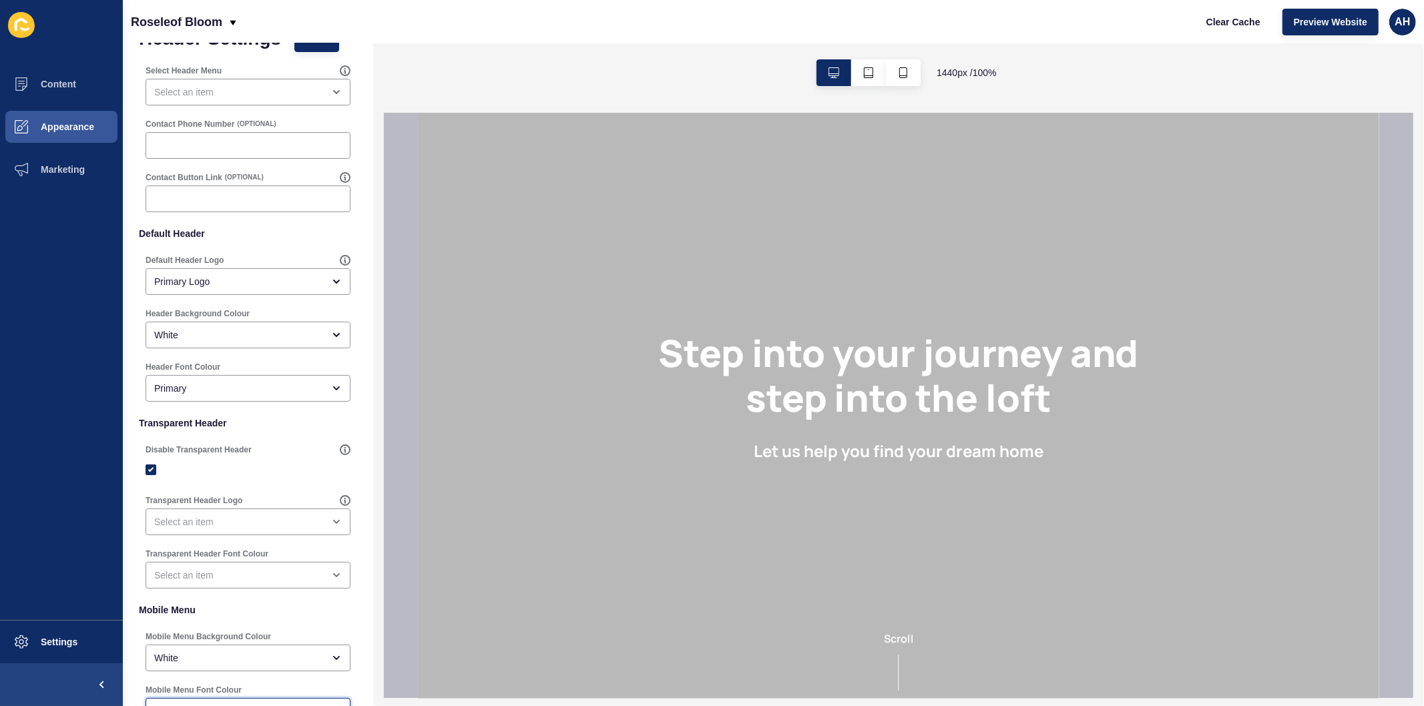
scroll to position [0, 0]
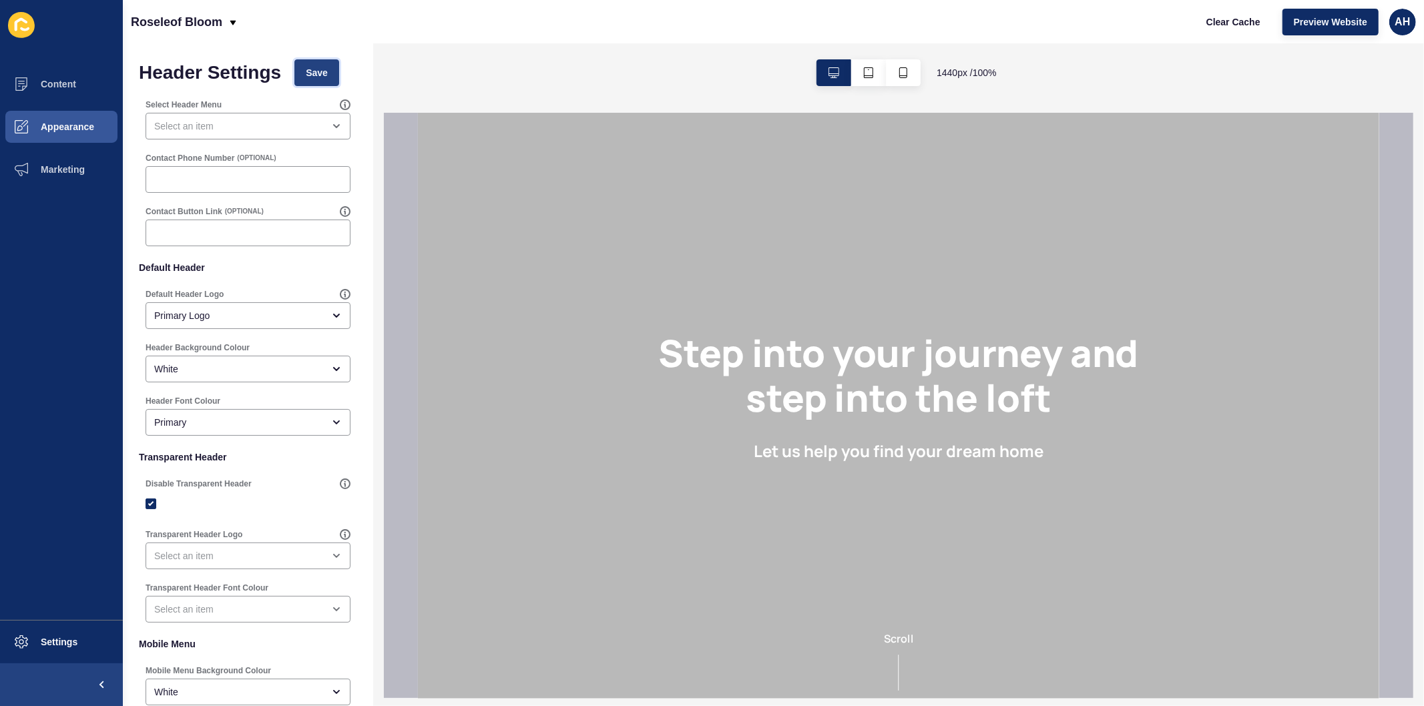
click at [325, 78] on span "Save" at bounding box center [317, 72] width 22 height 13
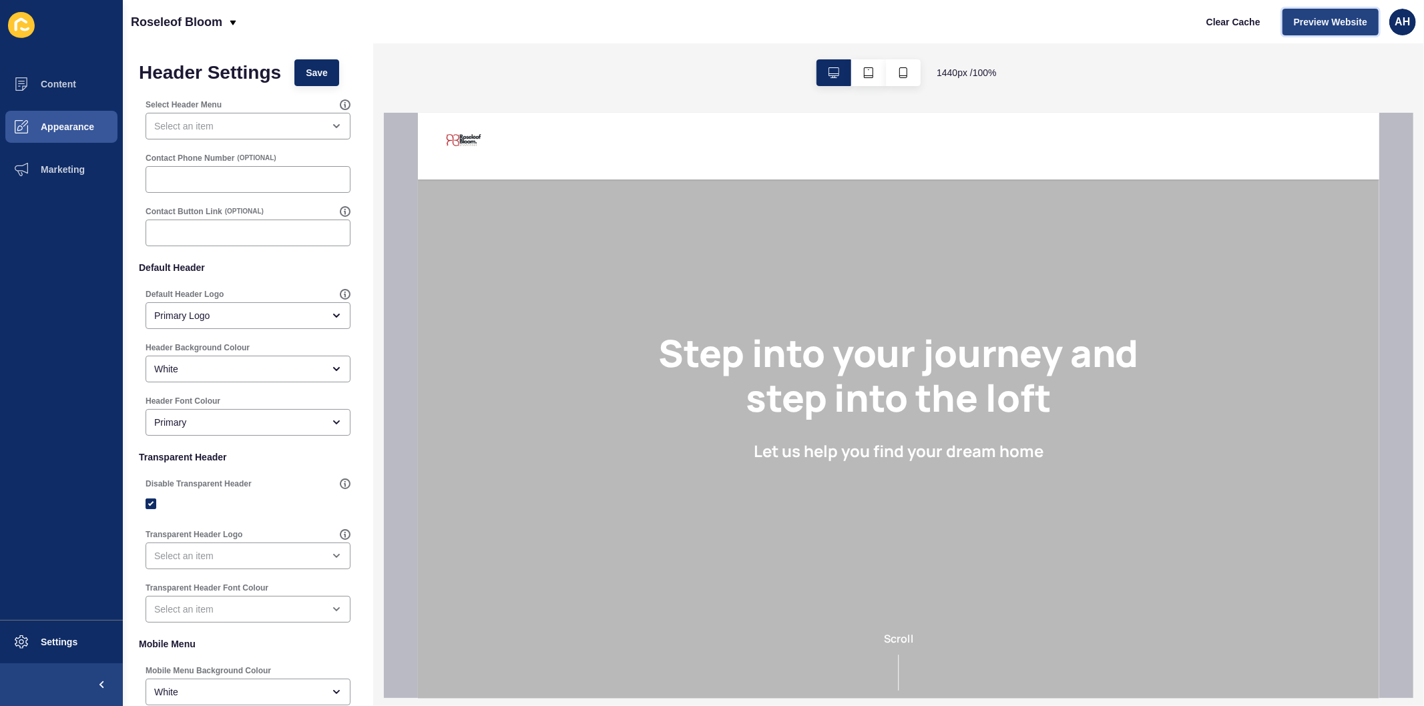
click at [1342, 19] on span "Preview Website" at bounding box center [1330, 21] width 73 height 13
click at [21, 459] on ul "Content Appearance Marketing" at bounding box center [61, 341] width 123 height 557
click at [61, 122] on span "Appearance" at bounding box center [46, 127] width 96 height 11
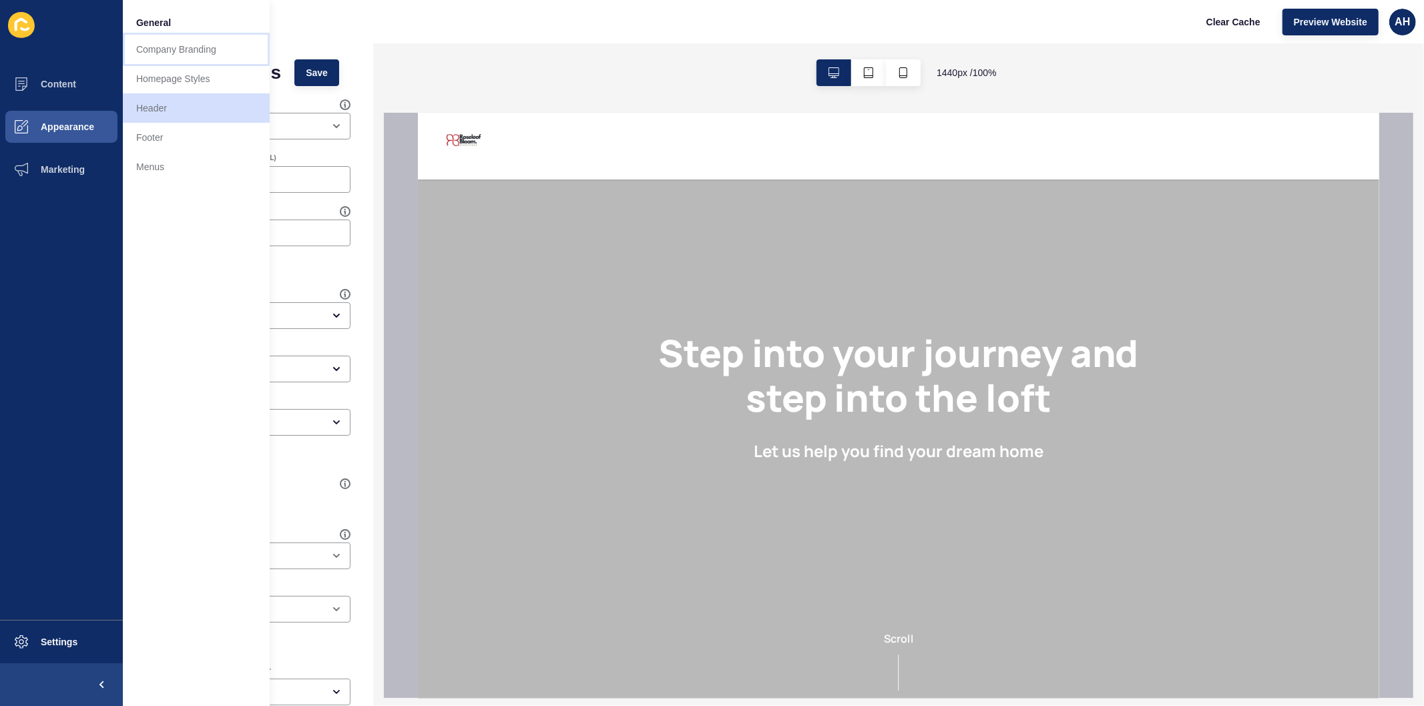
click at [195, 41] on link "Company Branding" at bounding box center [196, 49] width 147 height 29
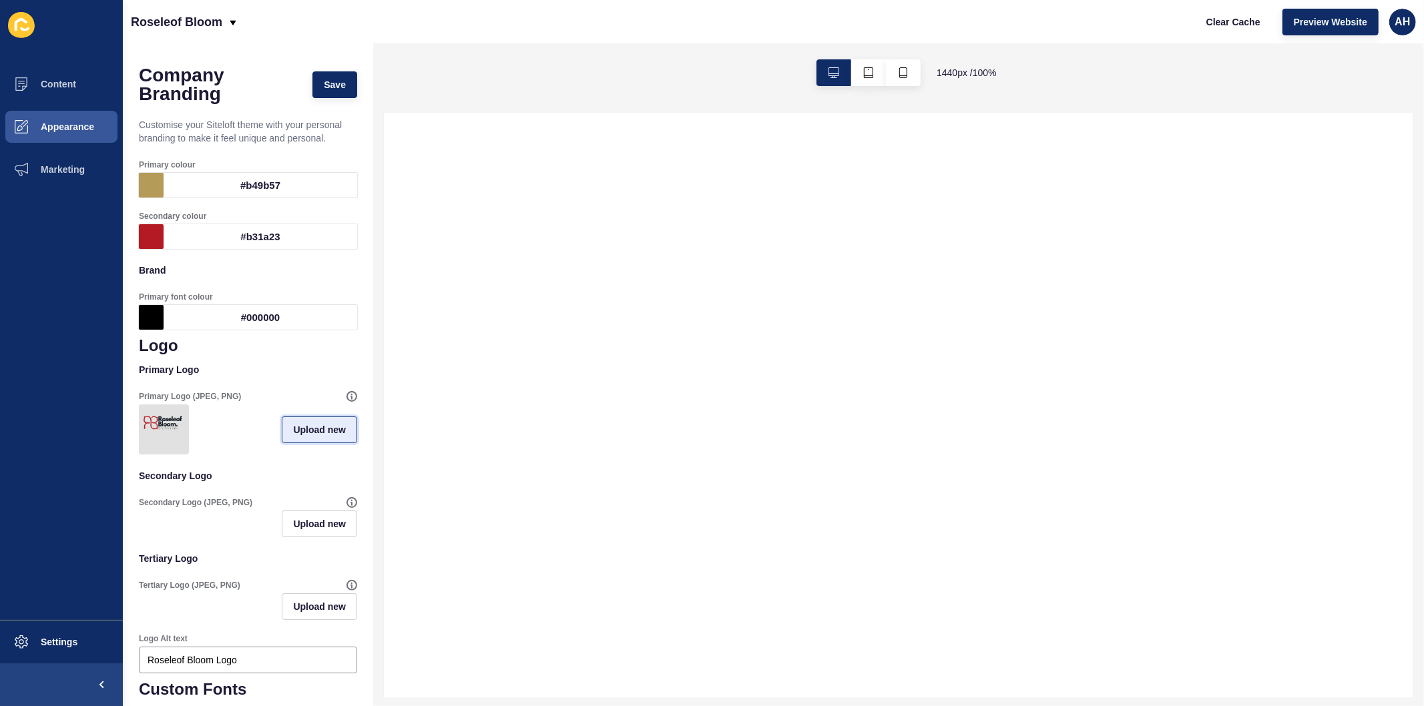
click at [293, 435] on span "Upload new" at bounding box center [319, 429] width 53 height 13
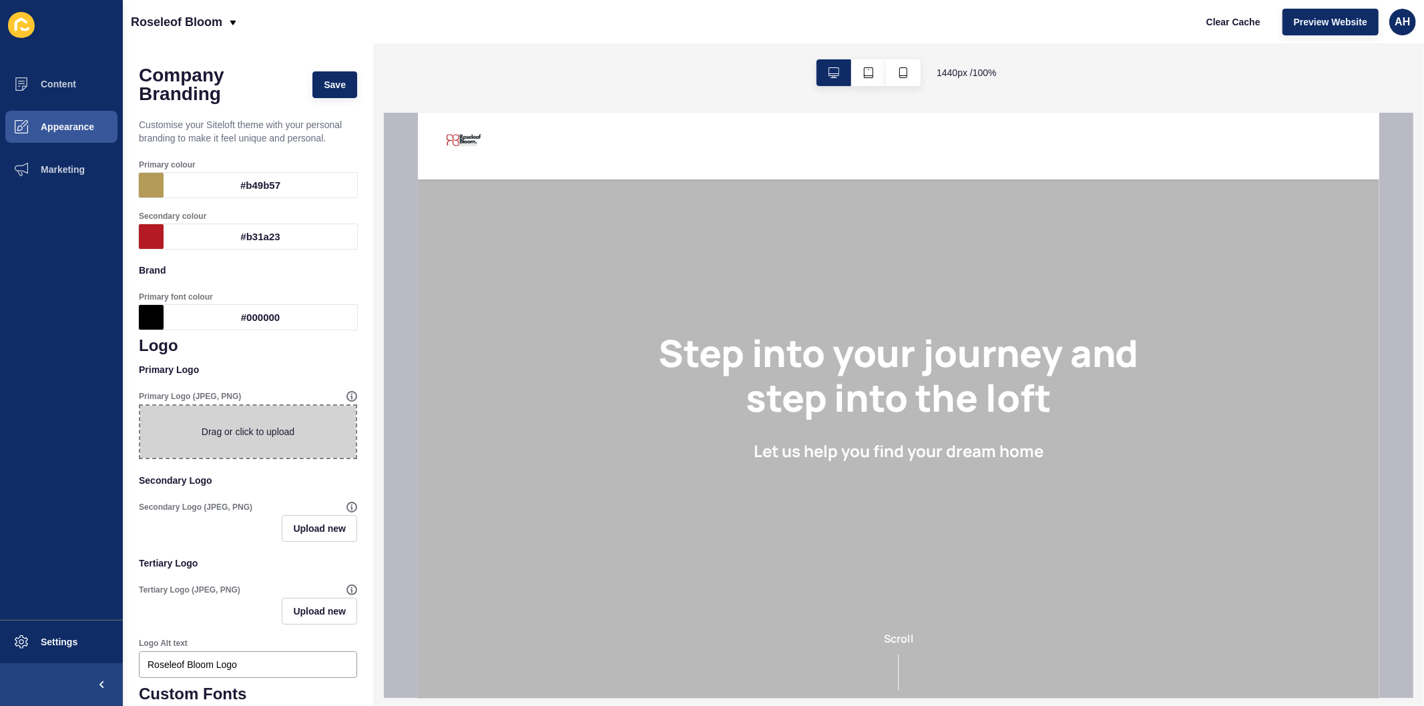
click at [278, 435] on span at bounding box center [248, 432] width 216 height 52
click at [140, 406] on input "Drag or click to upload" at bounding box center [140, 406] width 0 height 0
type input "C:\fakepath\Roseleof Bloom logo FINAL 2.png"
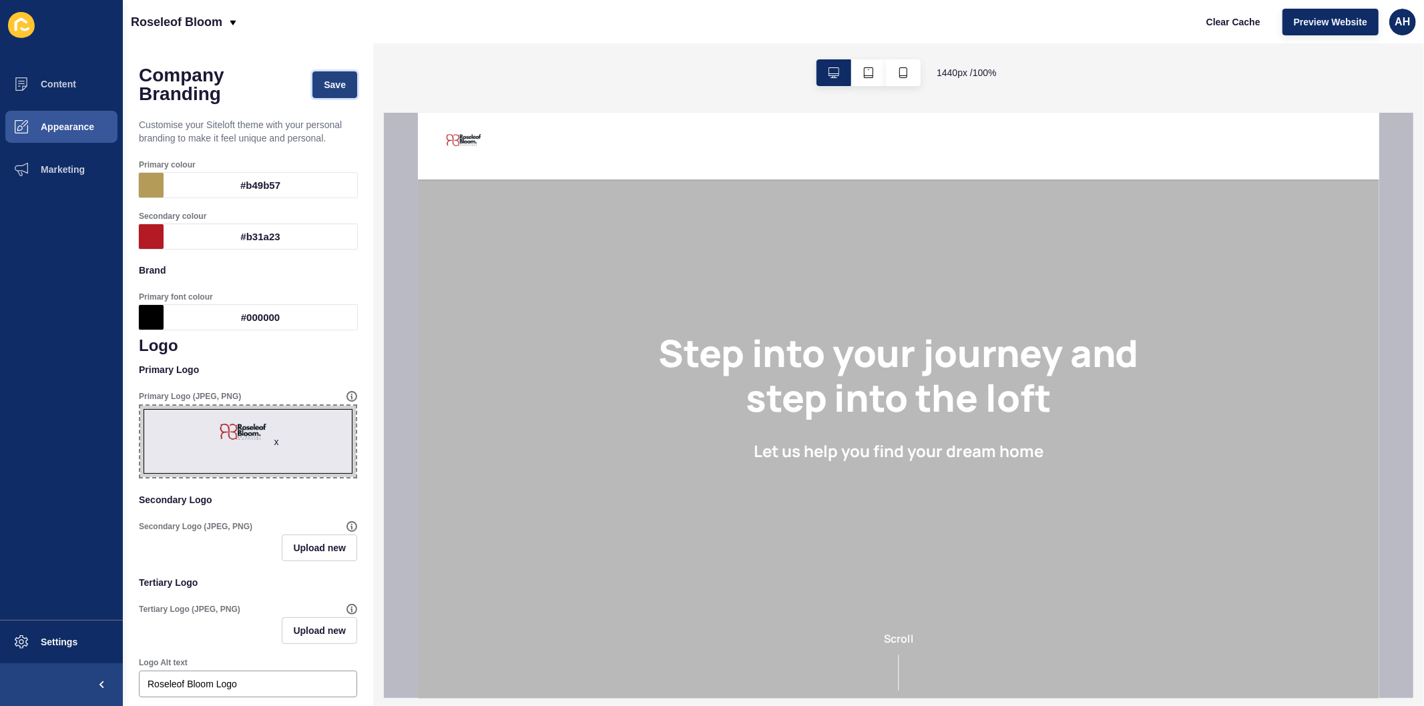
click at [324, 85] on span "Save" at bounding box center [335, 84] width 22 height 13
click at [67, 124] on span "Appearance" at bounding box center [46, 127] width 96 height 11
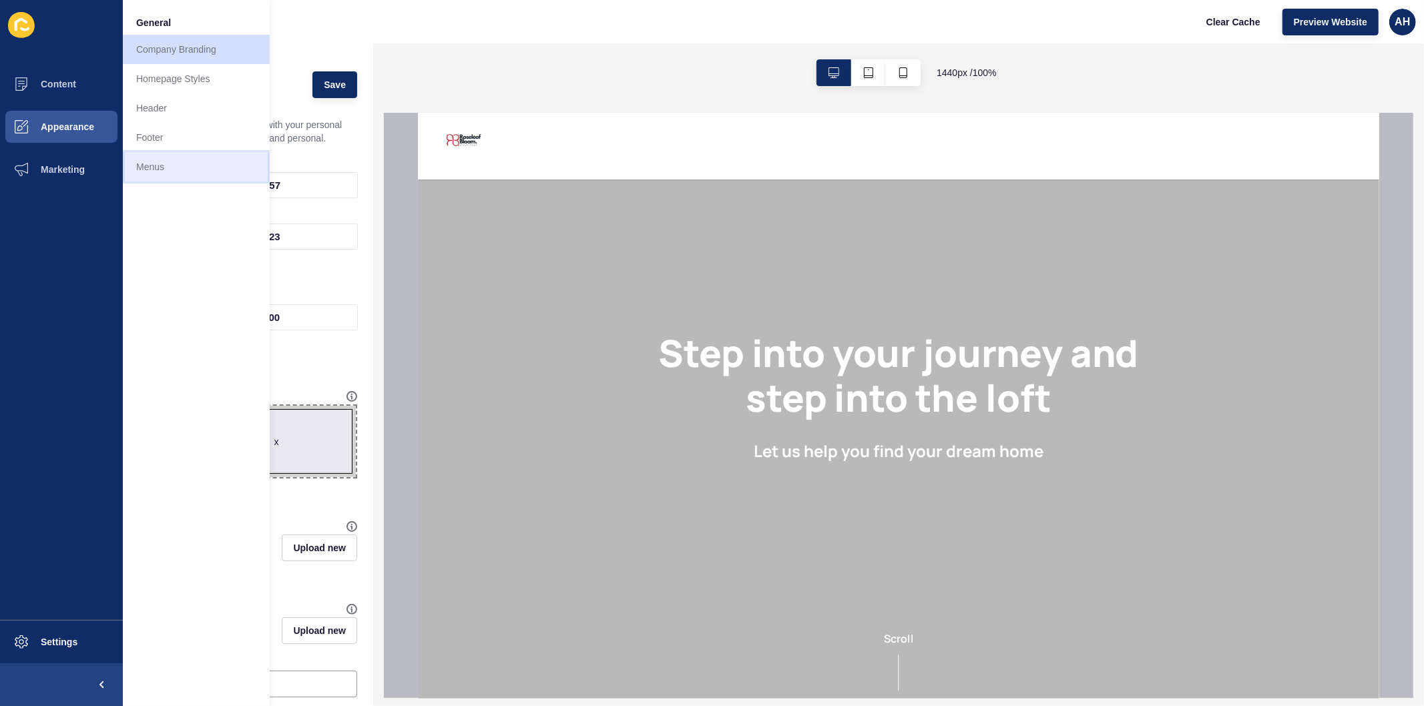
click at [157, 167] on link "Menus" at bounding box center [196, 166] width 147 height 29
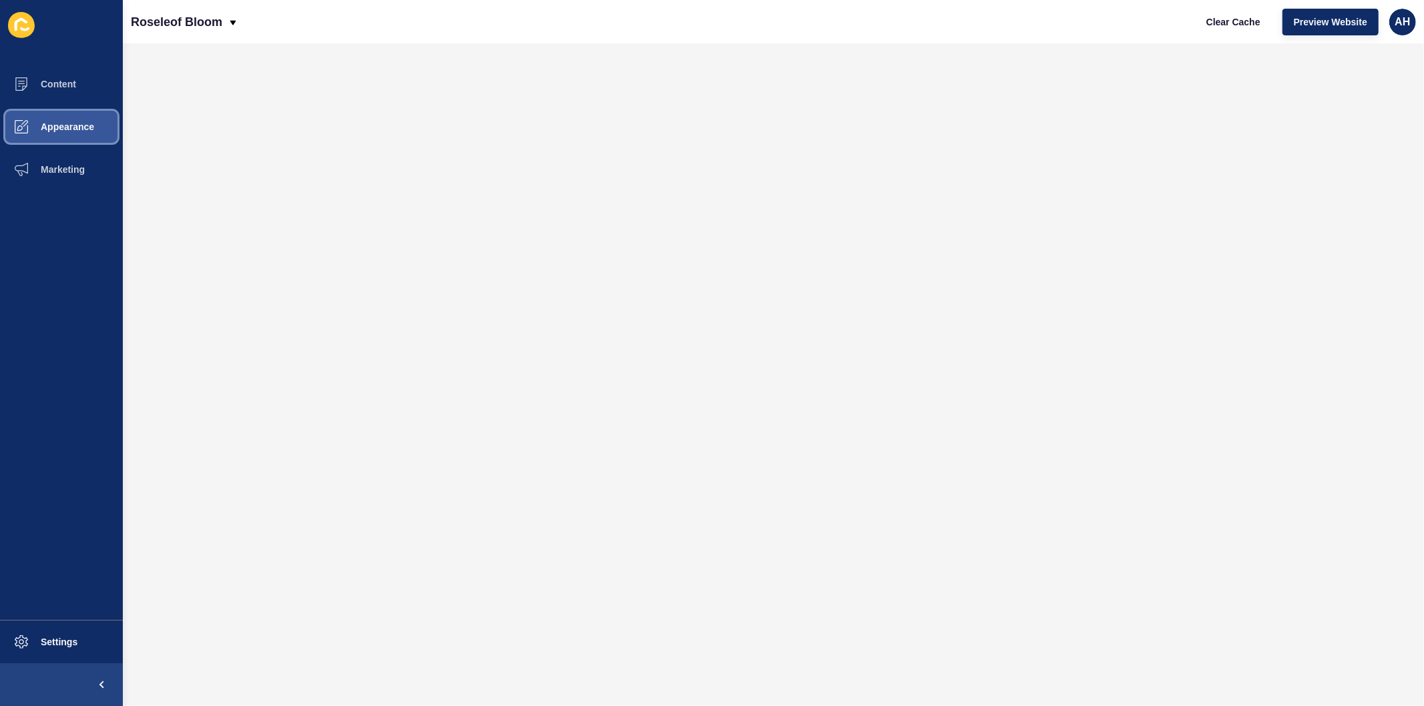
click at [43, 119] on button "Appearance" at bounding box center [61, 126] width 123 height 43
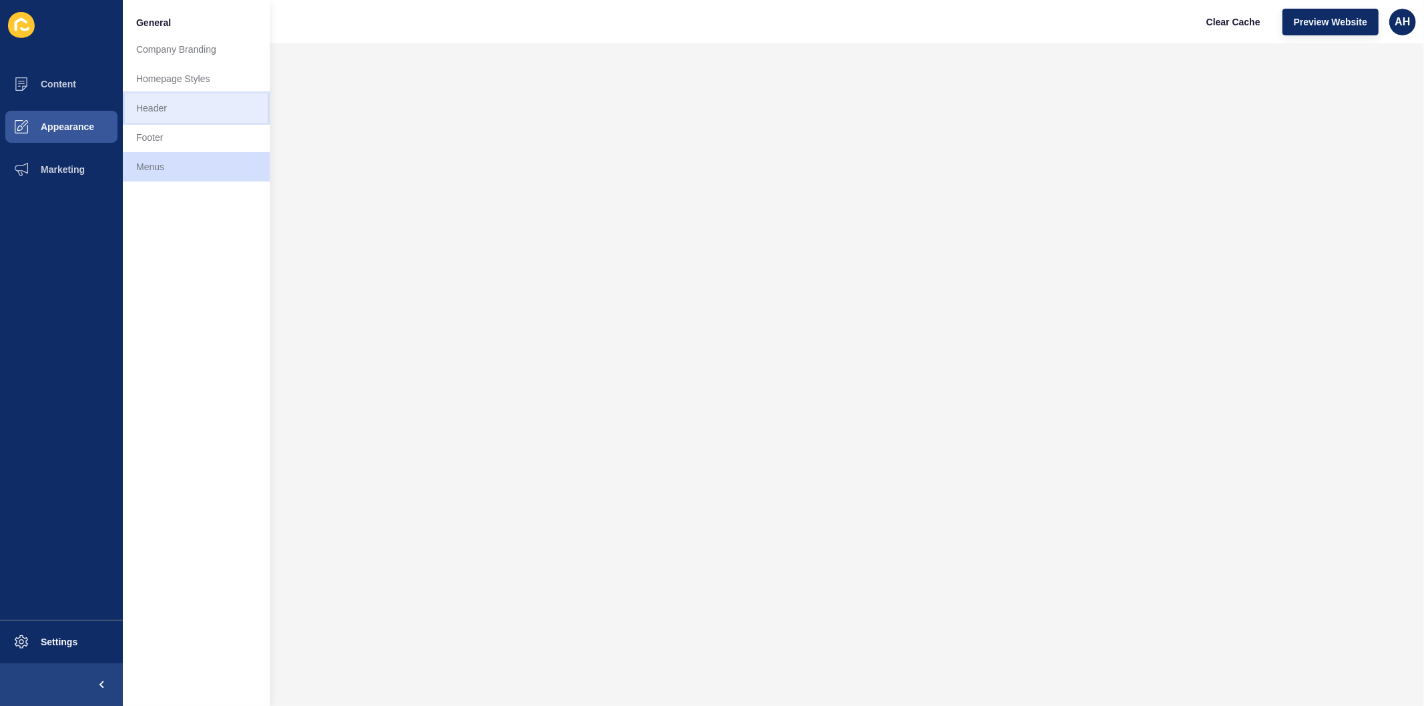
click at [190, 111] on link "Header" at bounding box center [196, 107] width 147 height 29
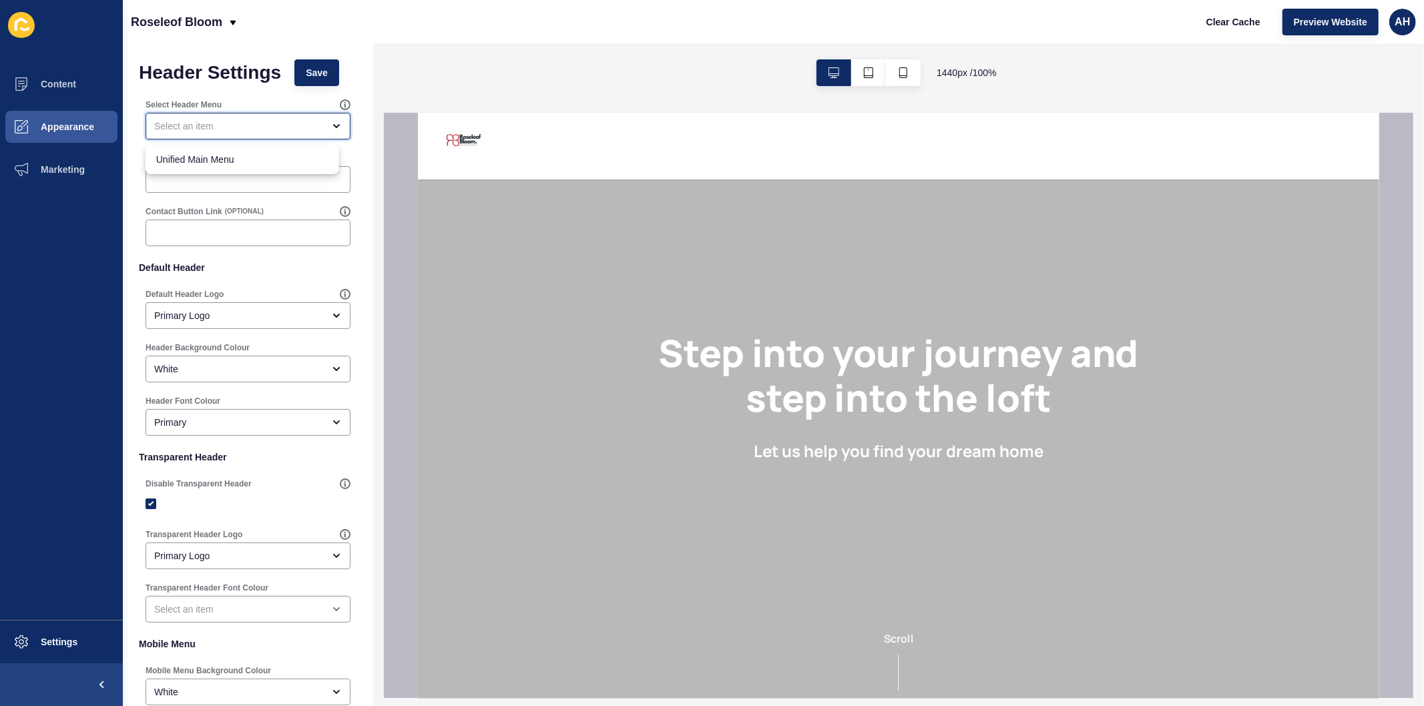
click at [236, 124] on div "close menu" at bounding box center [238, 126] width 169 height 13
click at [226, 150] on div "Unified Main Menu" at bounding box center [243, 159] width 194 height 29
type input "Unified Main Menu"
click at [306, 69] on span "Save" at bounding box center [317, 72] width 22 height 13
click at [204, 368] on div "White" at bounding box center [238, 369] width 169 height 13
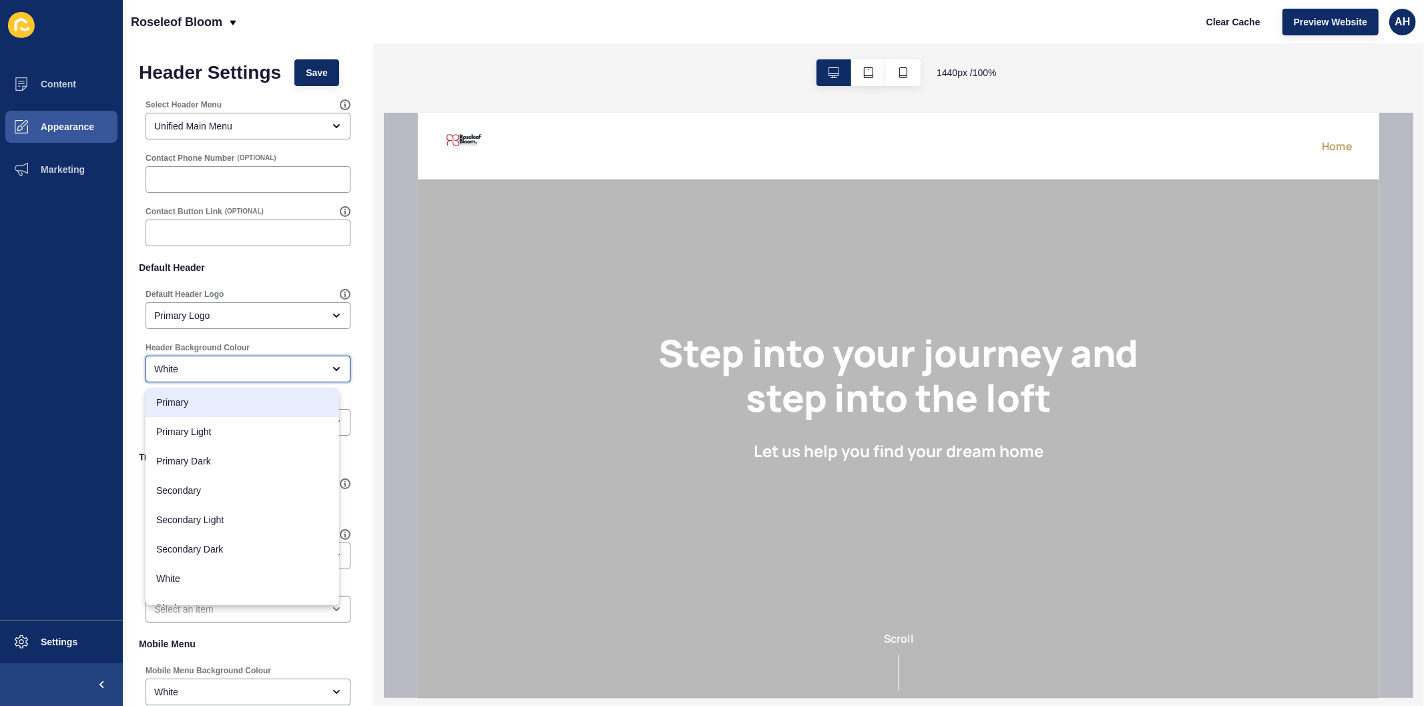
click at [208, 403] on span "Primary" at bounding box center [242, 402] width 172 height 13
type input "Primary"
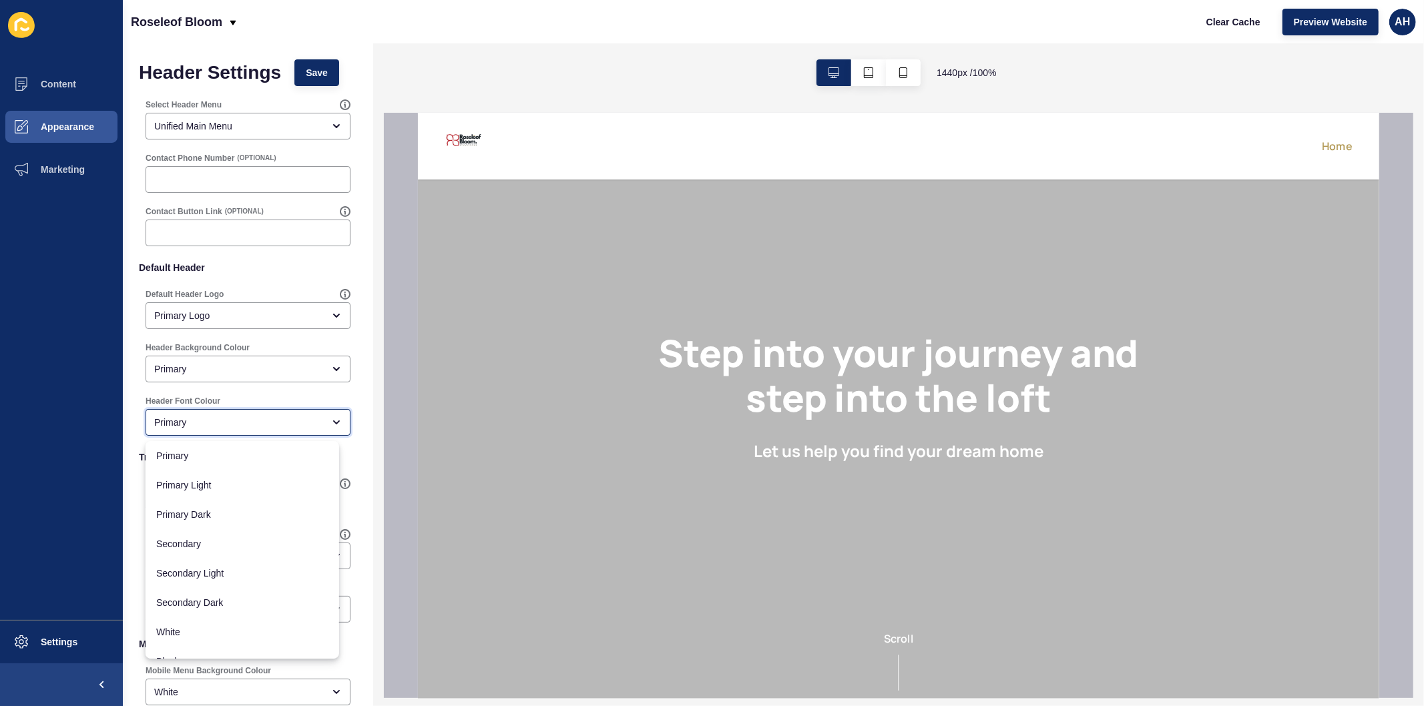
click at [218, 429] on div "Primary" at bounding box center [248, 422] width 205 height 27
click at [191, 630] on div "Black" at bounding box center [243, 644] width 194 height 29
type input "Black"
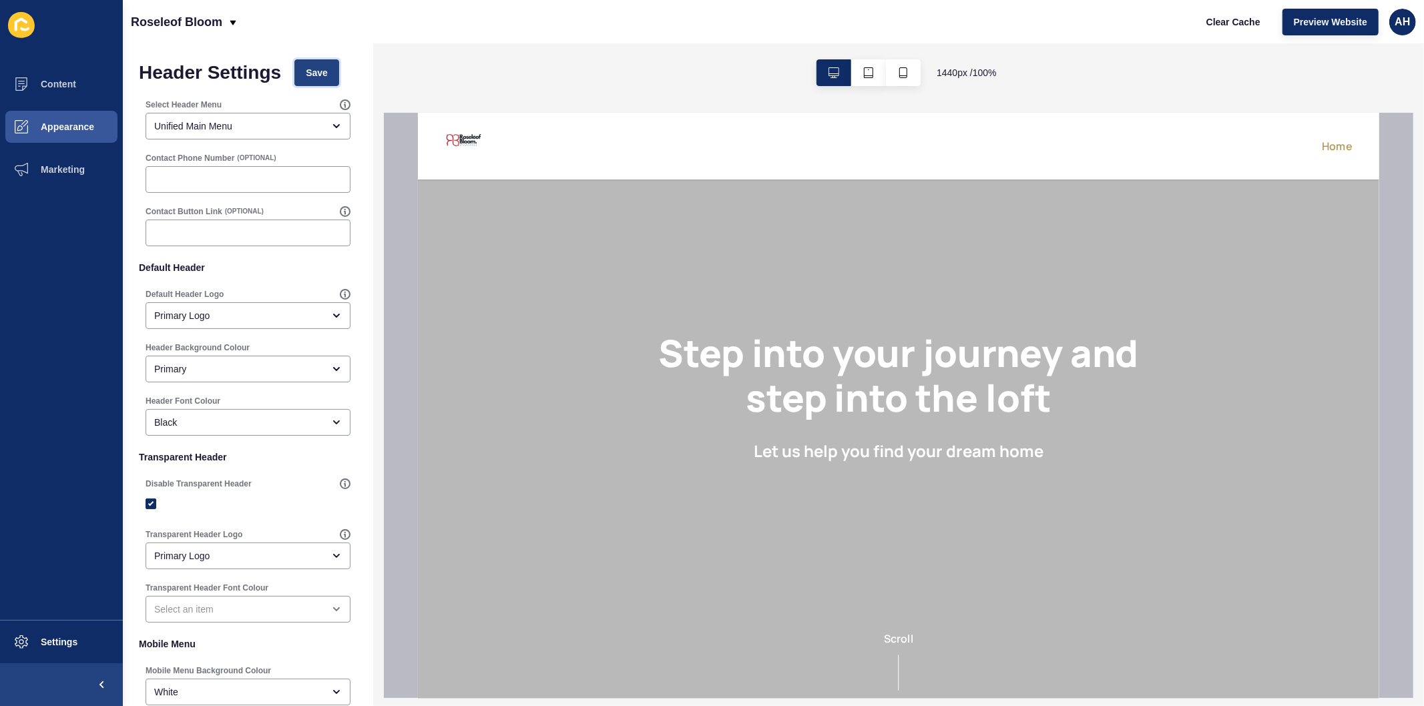
click at [311, 74] on span "Save" at bounding box center [317, 72] width 22 height 13
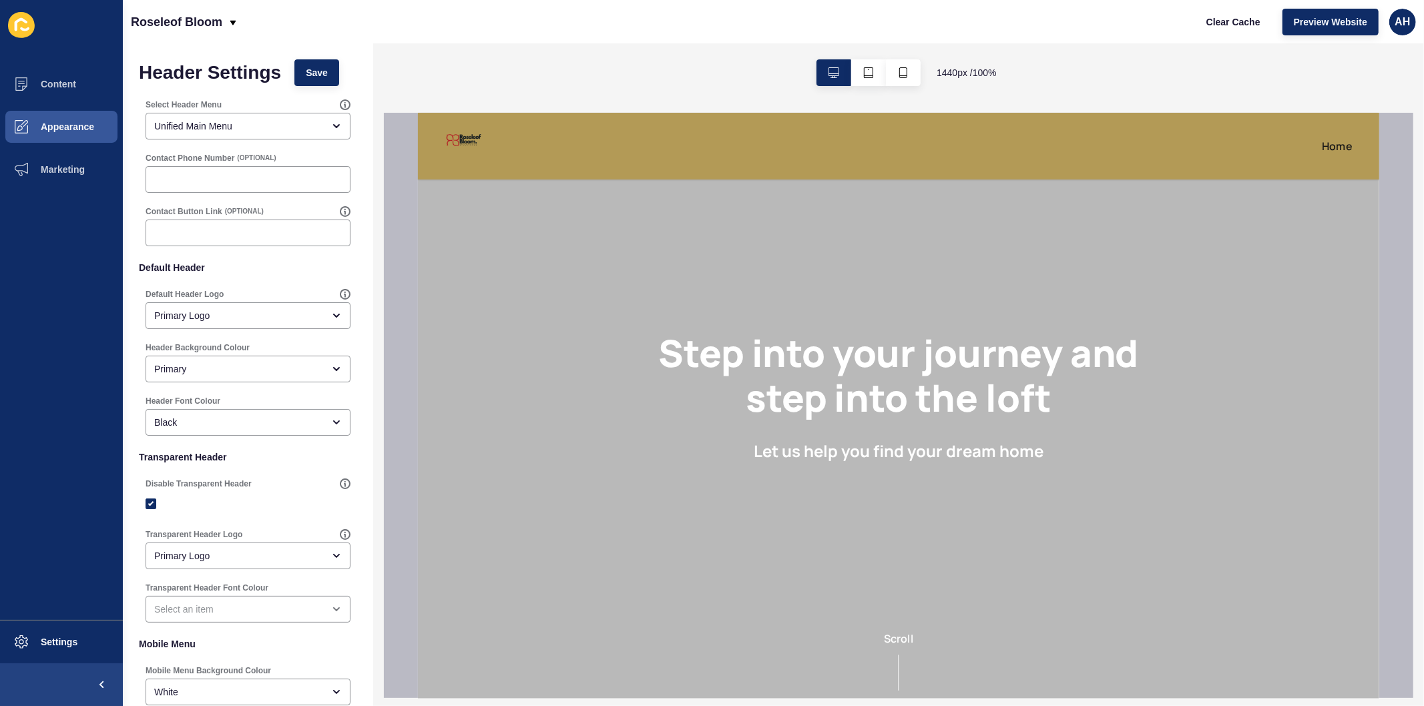
scroll to position [0, 0]
click at [51, 132] on button "Appearance" at bounding box center [61, 126] width 123 height 43
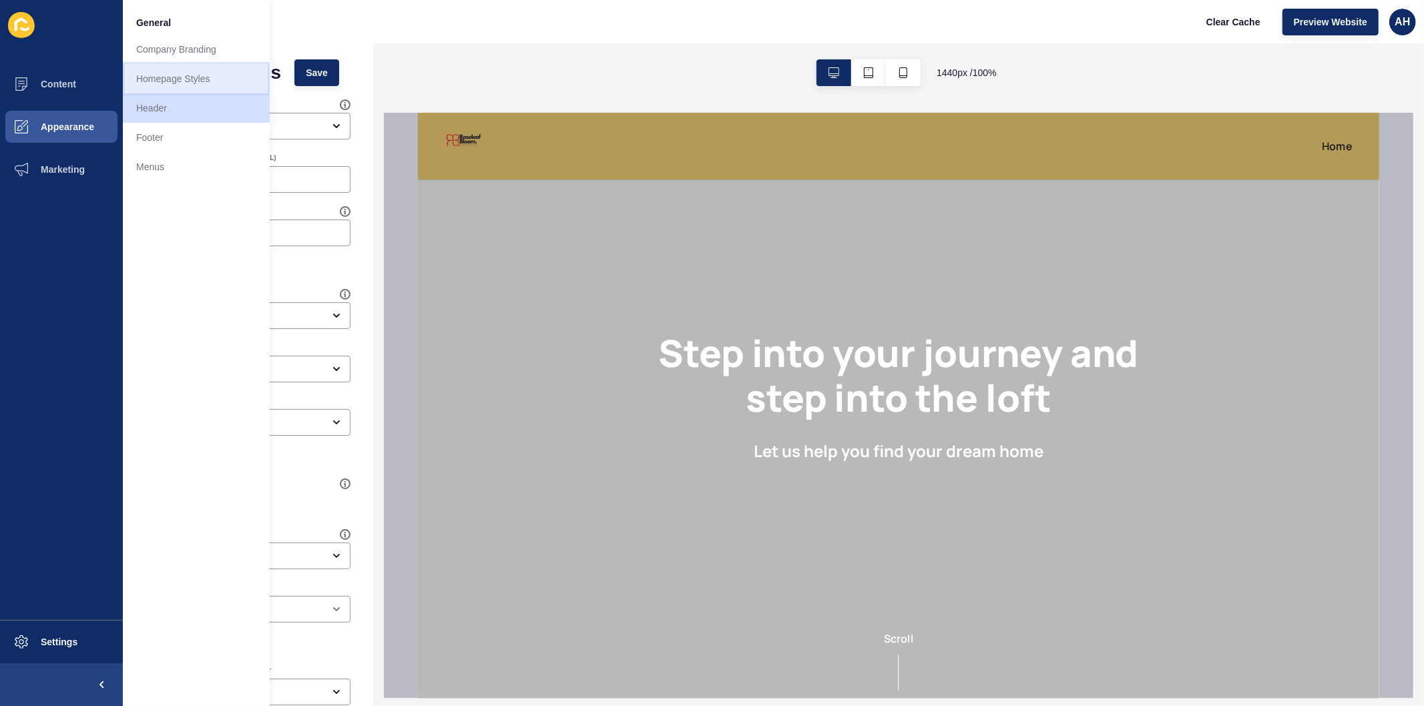
click at [174, 85] on link "Homepage Styles" at bounding box center [196, 78] width 147 height 29
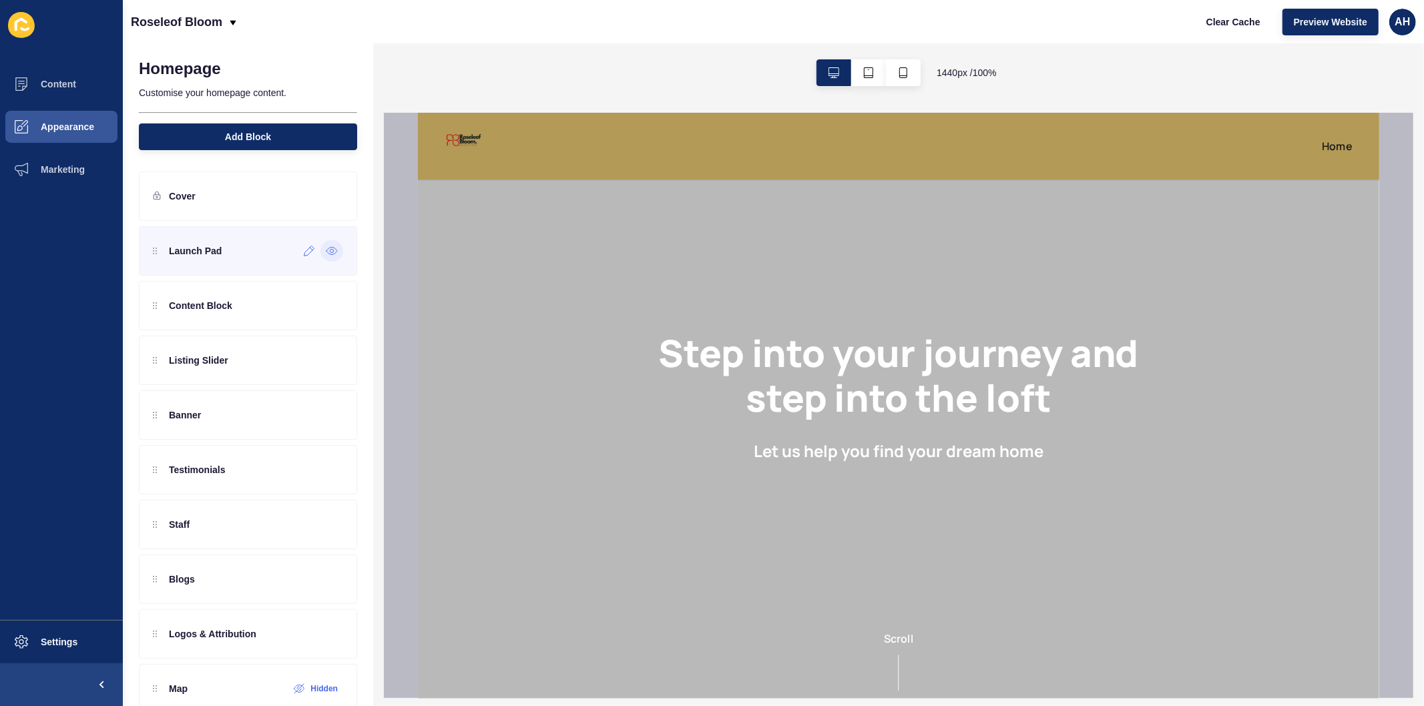
click at [326, 252] on icon at bounding box center [332, 251] width 12 height 11
click at [326, 303] on icon at bounding box center [332, 305] width 12 height 11
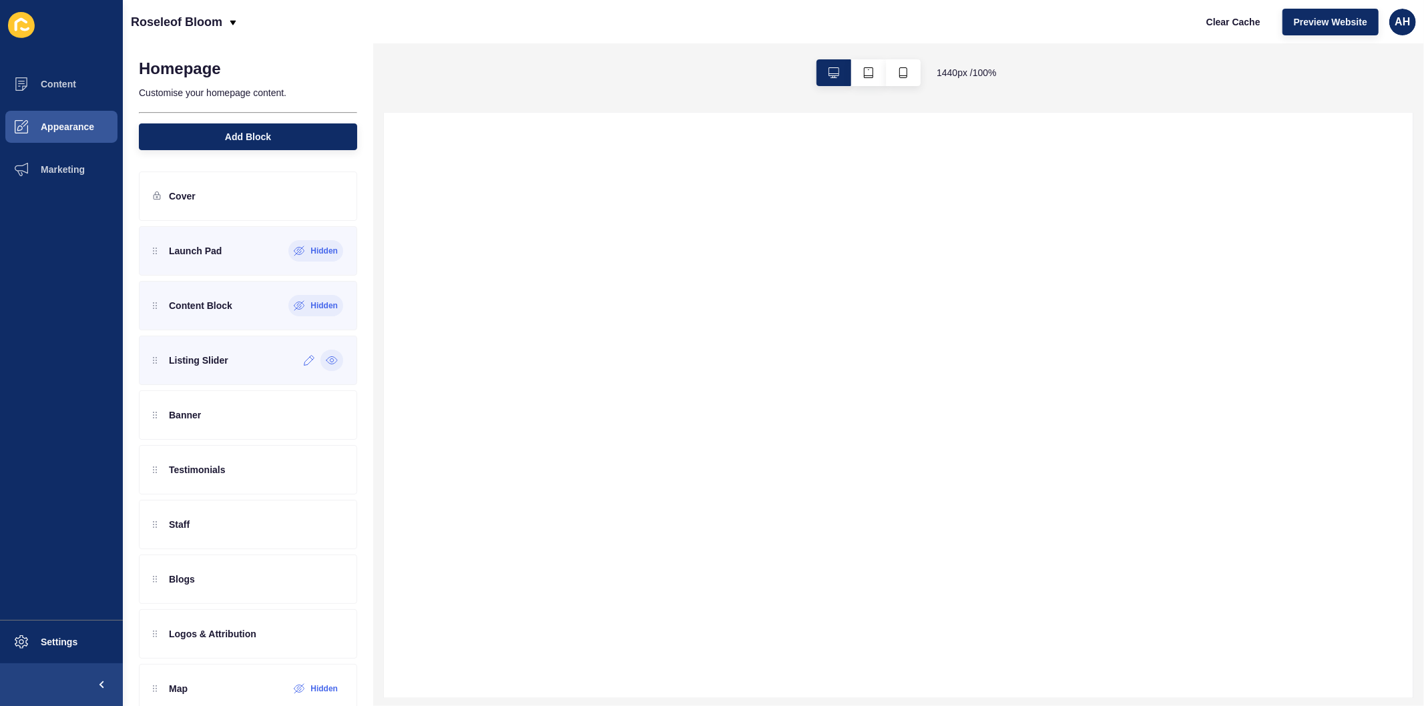
click at [326, 357] on icon at bounding box center [331, 360] width 11 height 7
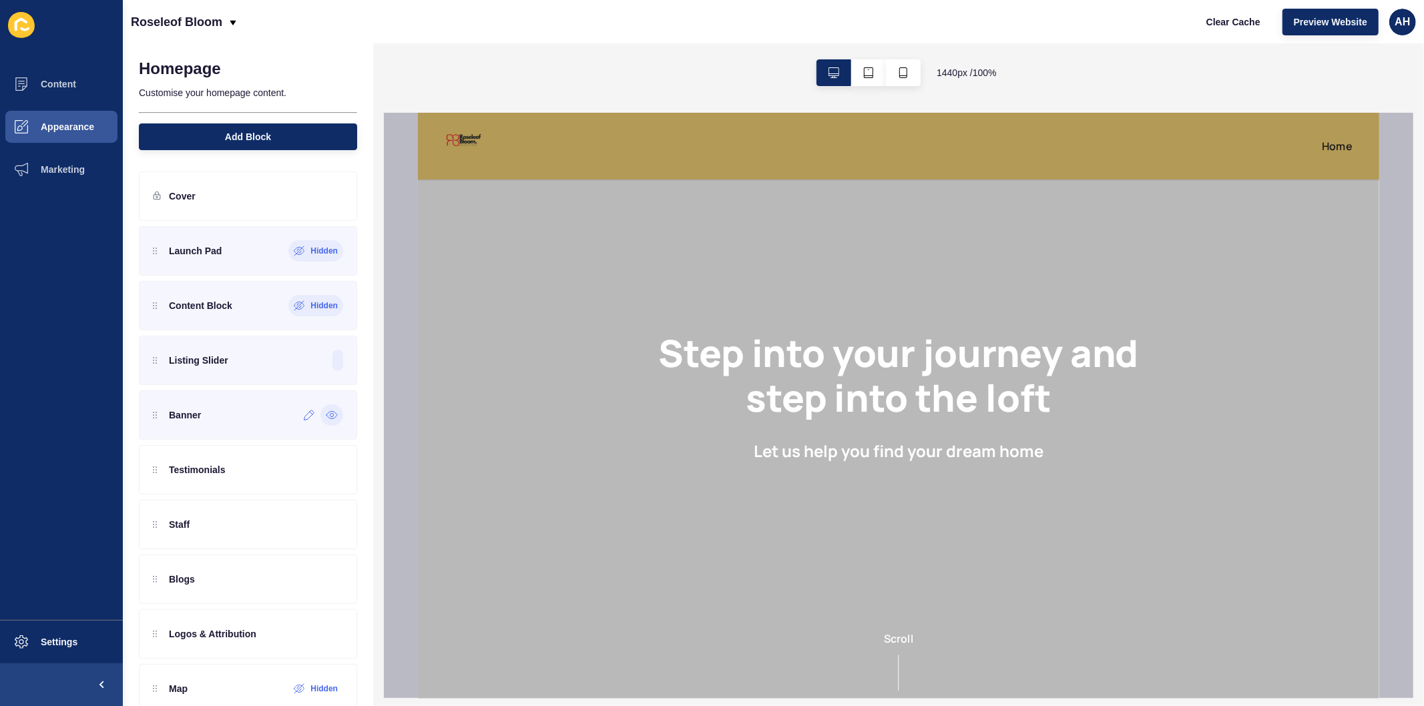
click at [326, 416] on icon at bounding box center [332, 415] width 12 height 11
click at [330, 472] on icon at bounding box center [331, 470] width 3 height 3
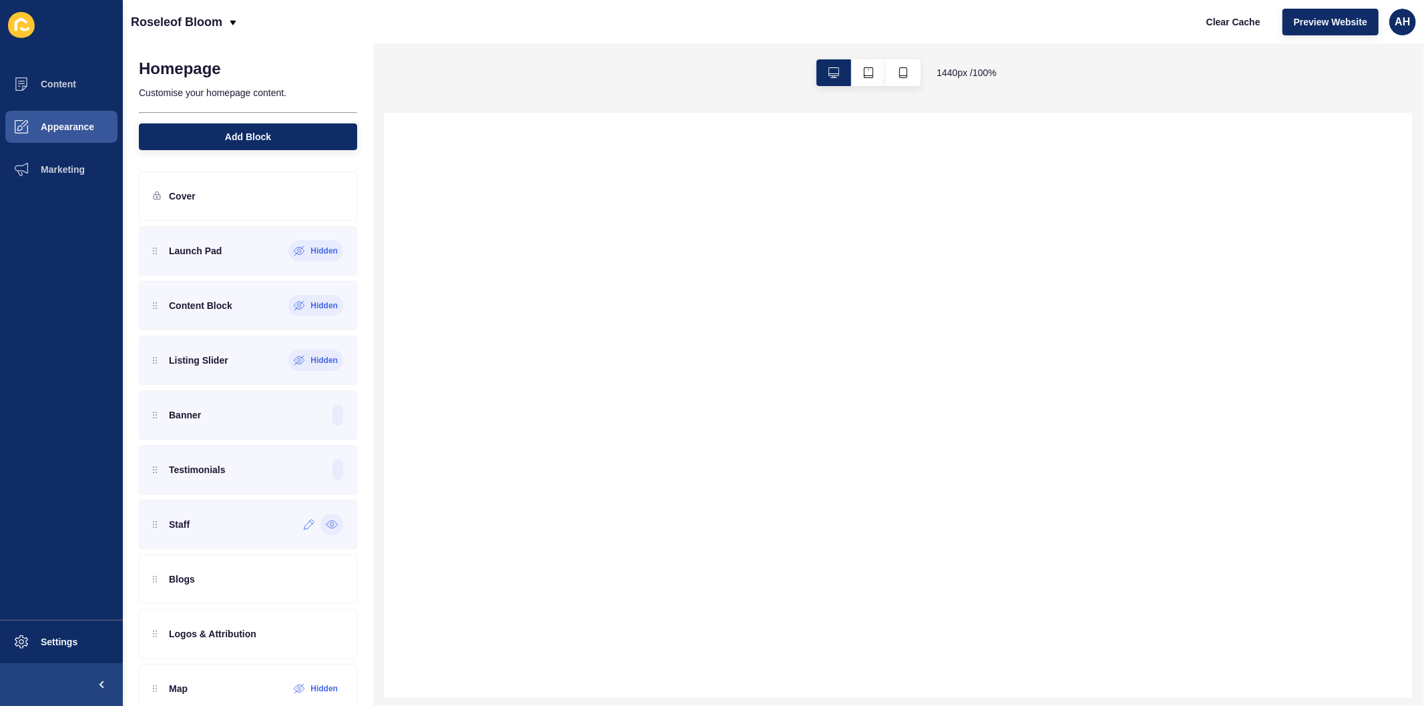
click at [326, 521] on icon at bounding box center [332, 524] width 12 height 11
click at [326, 577] on icon at bounding box center [332, 579] width 12 height 11
click at [326, 635] on icon at bounding box center [332, 634] width 12 height 11
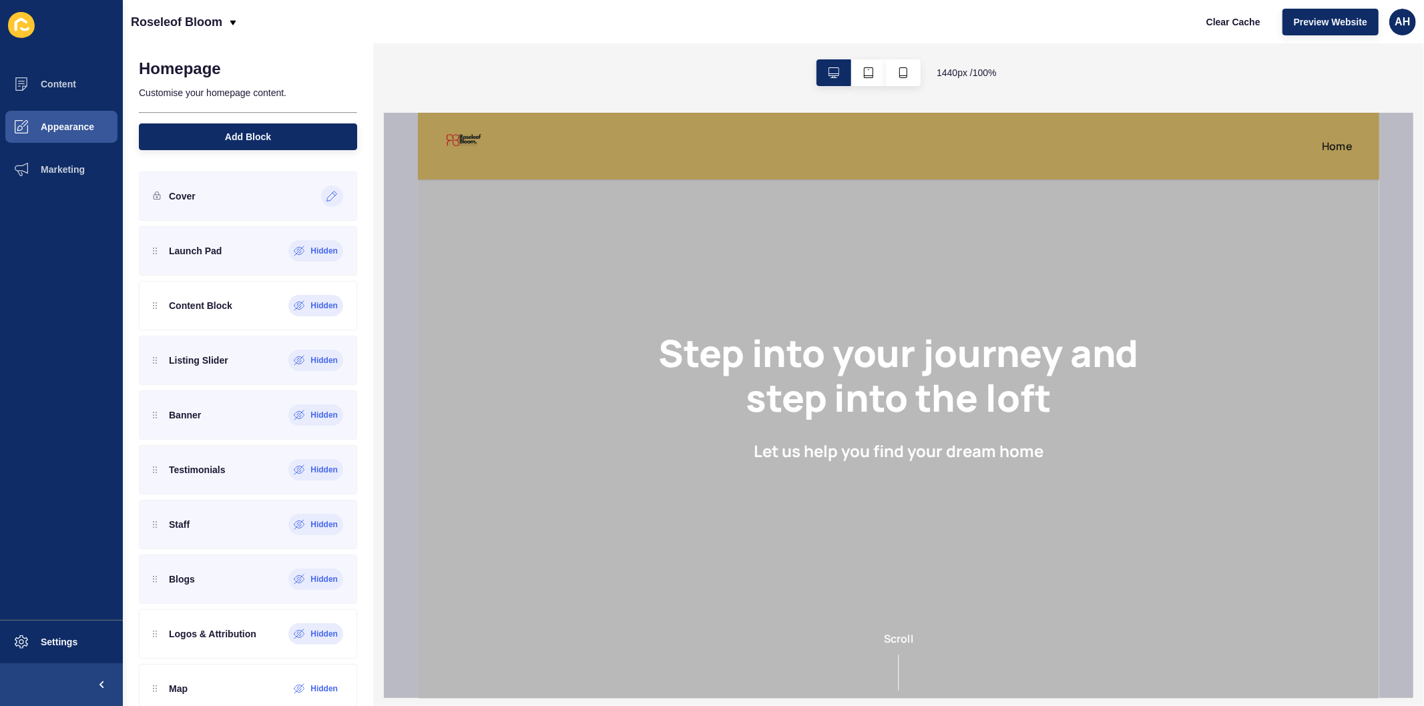
click at [327, 197] on icon at bounding box center [332, 197] width 10 height 10
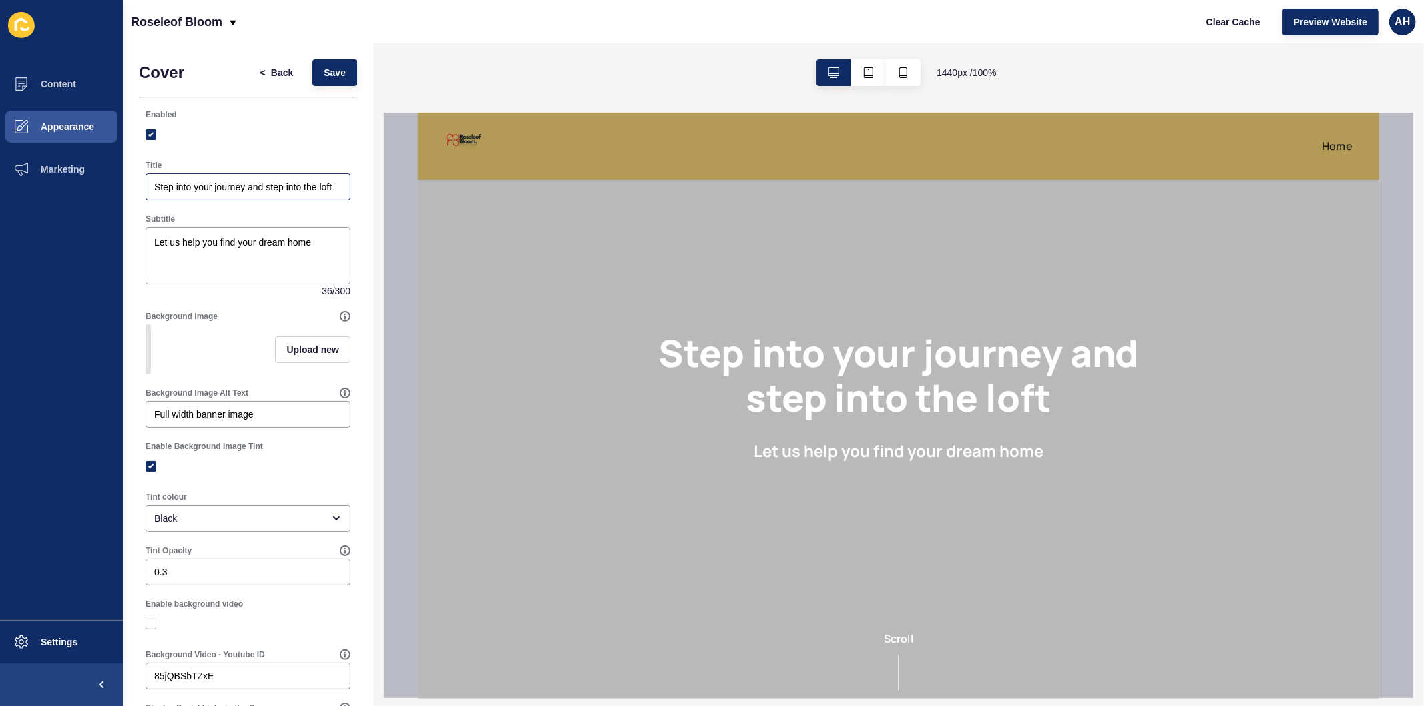
click at [196, 178] on div "Step into your journey and step into the loft" at bounding box center [248, 187] width 205 height 27
click at [194, 258] on textarea "Let us help you find your dream home" at bounding box center [248, 255] width 201 height 53
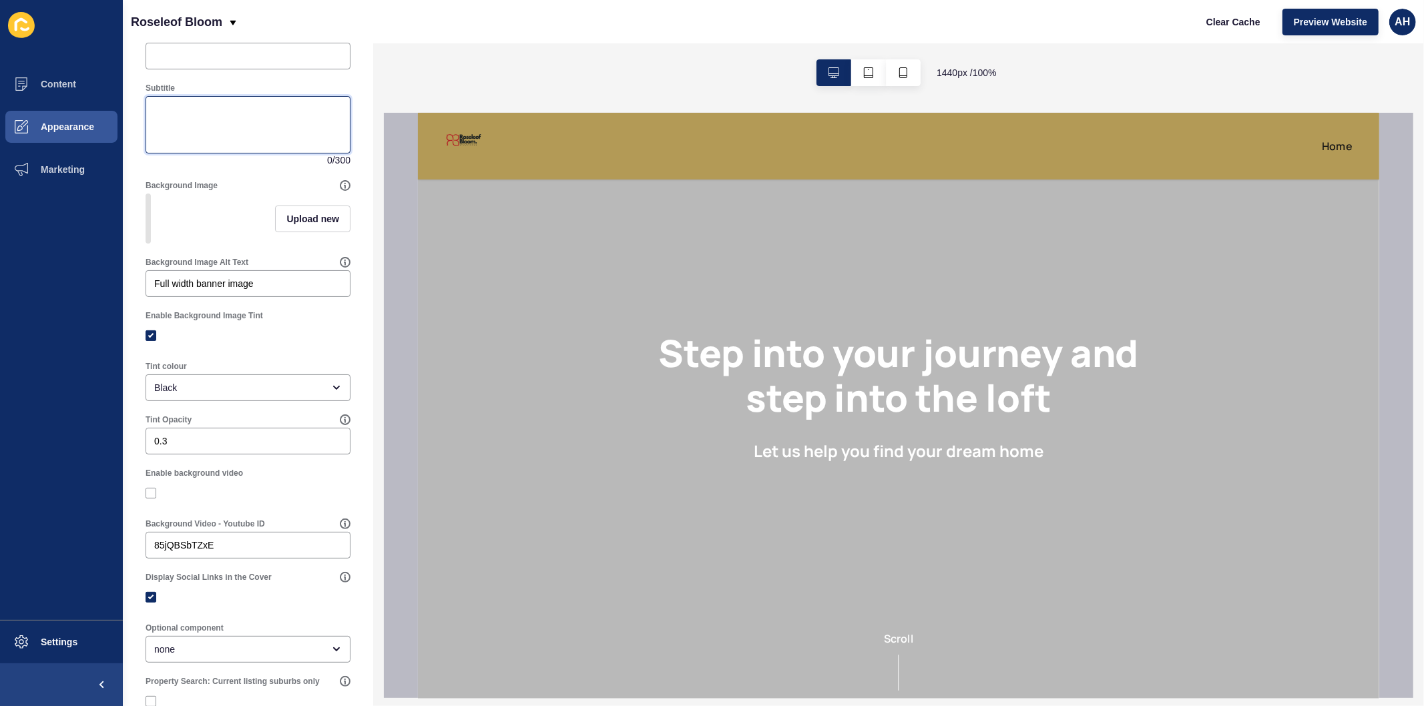
scroll to position [148, 0]
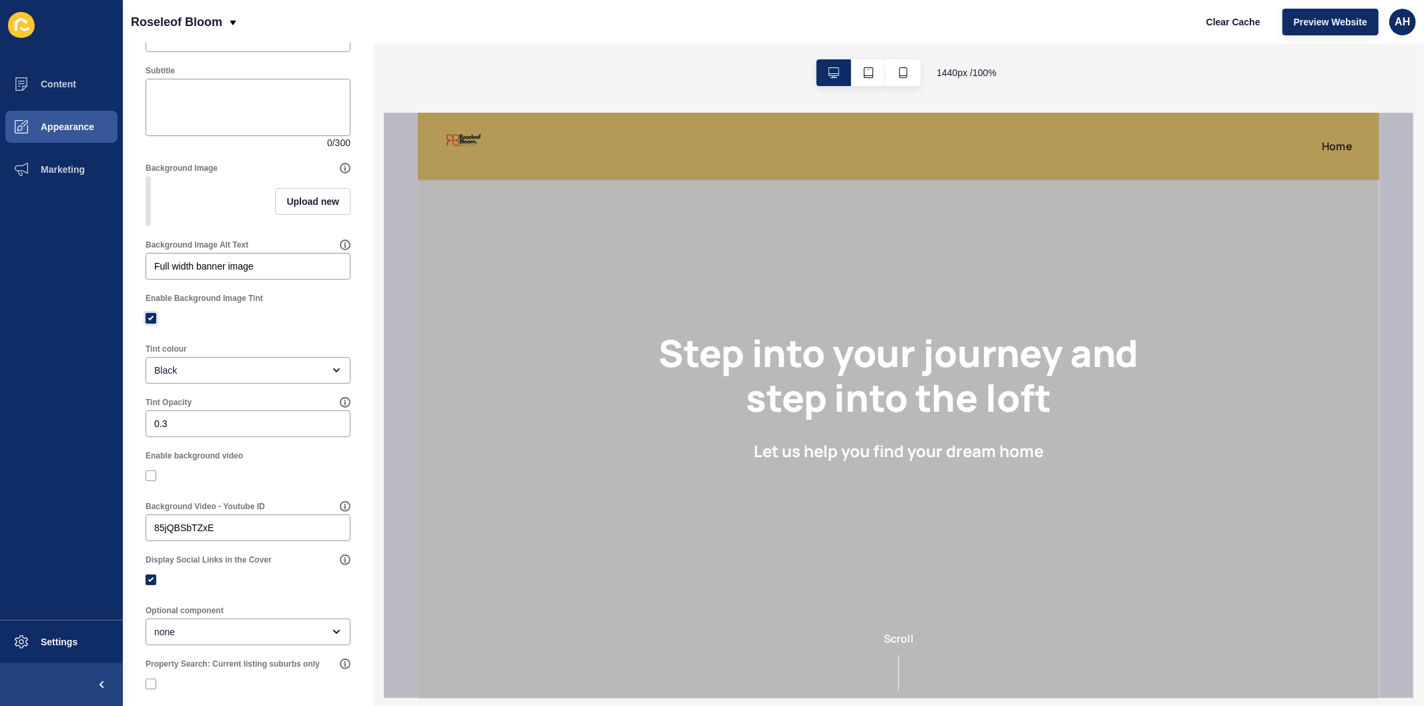
click at [149, 324] on label at bounding box center [151, 318] width 11 height 11
click at [149, 323] on input "Enable Background Image Tint" at bounding box center [152, 318] width 9 height 9
checkbox input "false"
click at [152, 481] on label at bounding box center [151, 476] width 11 height 11
click at [152, 481] on input "Enable background video" at bounding box center [152, 476] width 9 height 9
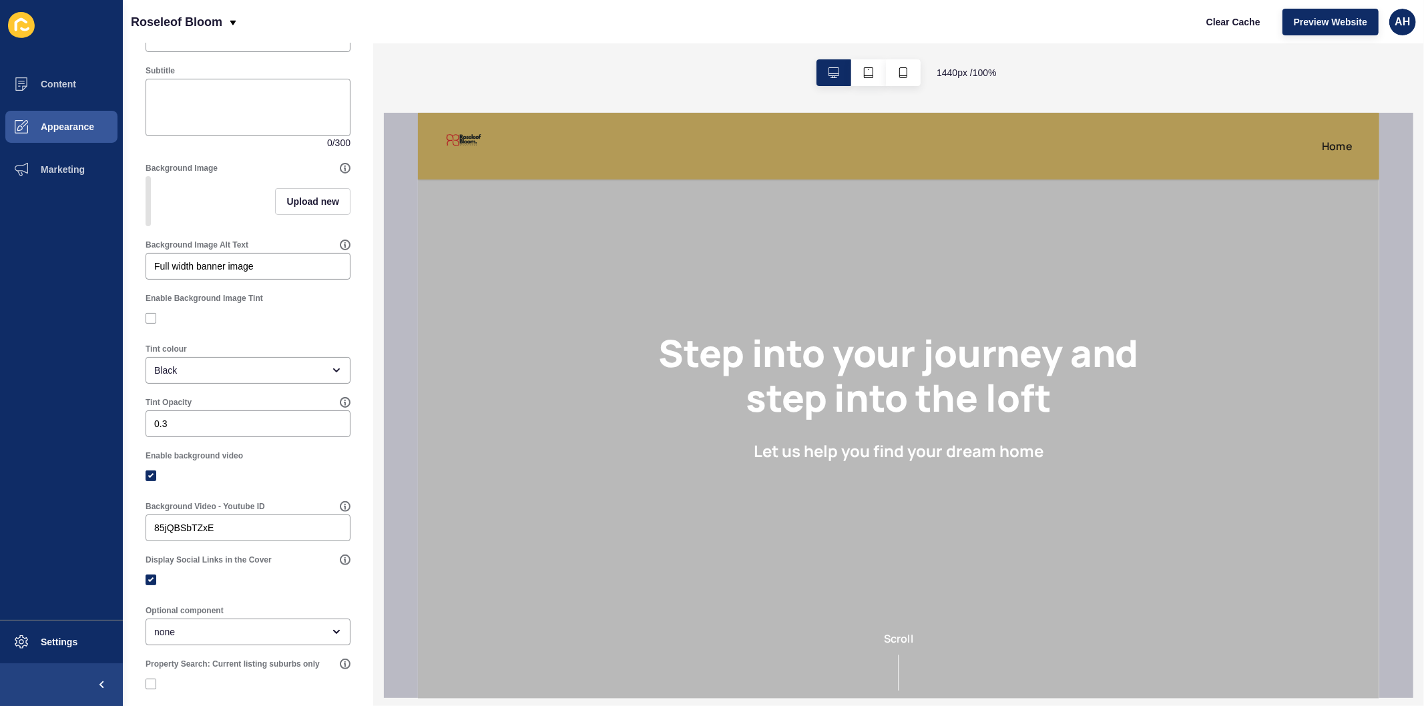
checkbox input "true"
click at [224, 535] on input "85jQBSbTZxE" at bounding box center [248, 527] width 188 height 13
paste input "4lA-CJDHXw8"
type input "4lA-CJDHXw8"
click at [340, 512] on icon at bounding box center [345, 506] width 11 height 11
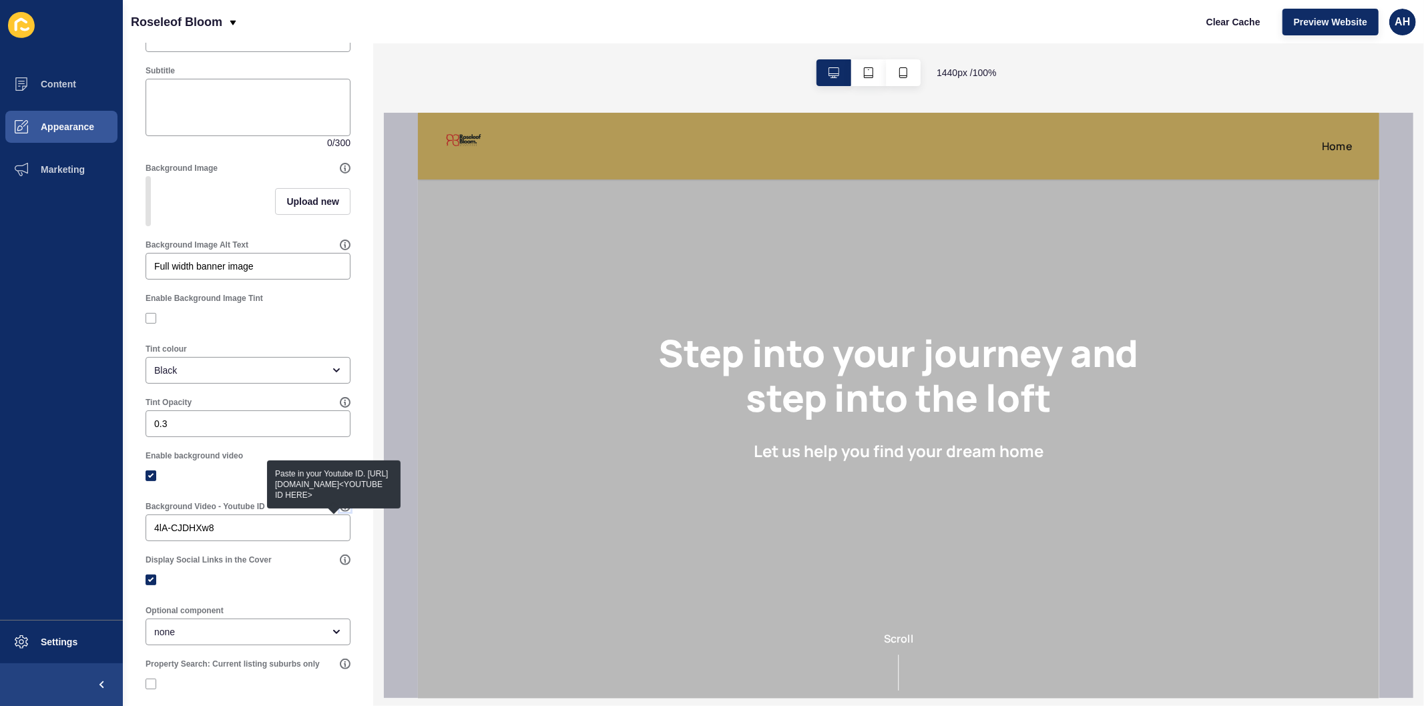
click at [340, 511] on icon at bounding box center [344, 506] width 9 height 9
click at [303, 475] on div at bounding box center [248, 476] width 205 height 24
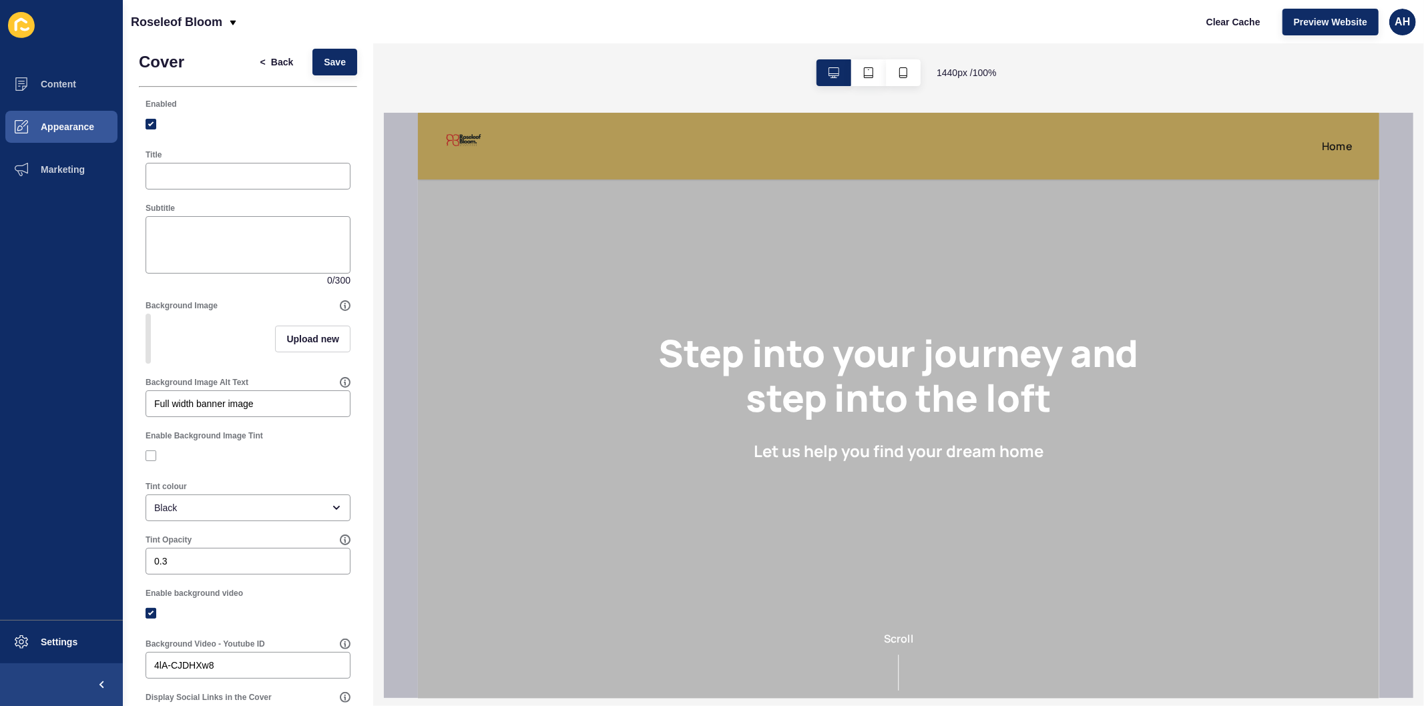
scroll to position [0, 0]
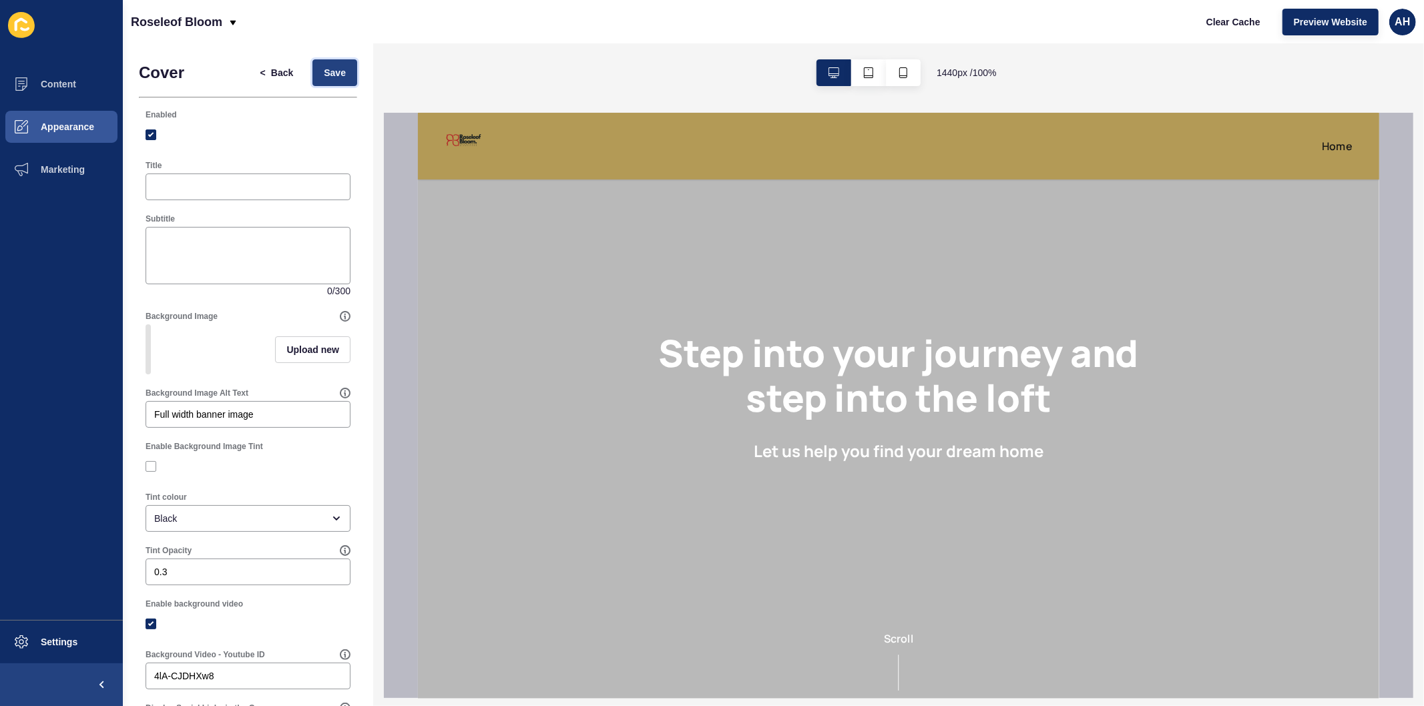
click at [324, 73] on span "Save" at bounding box center [335, 72] width 22 height 13
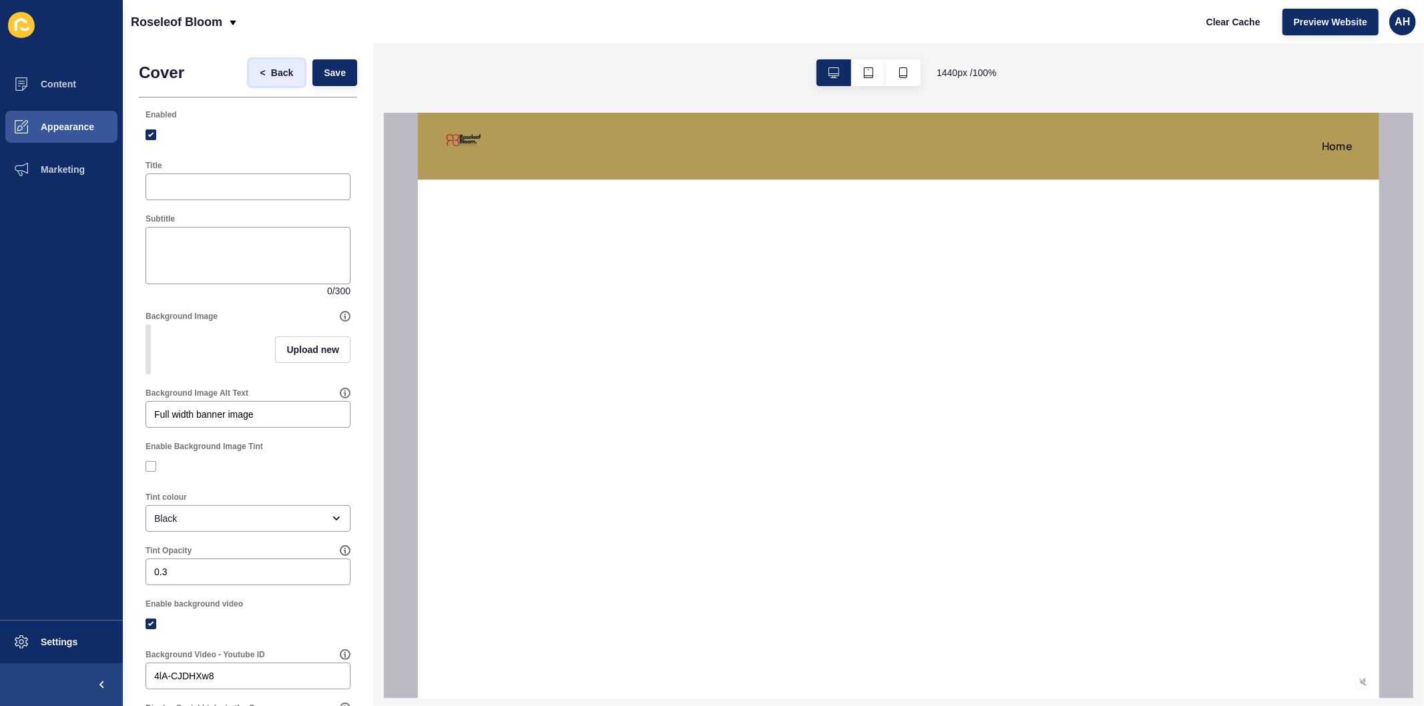
click at [282, 60] on button "< Back" at bounding box center [277, 72] width 56 height 27
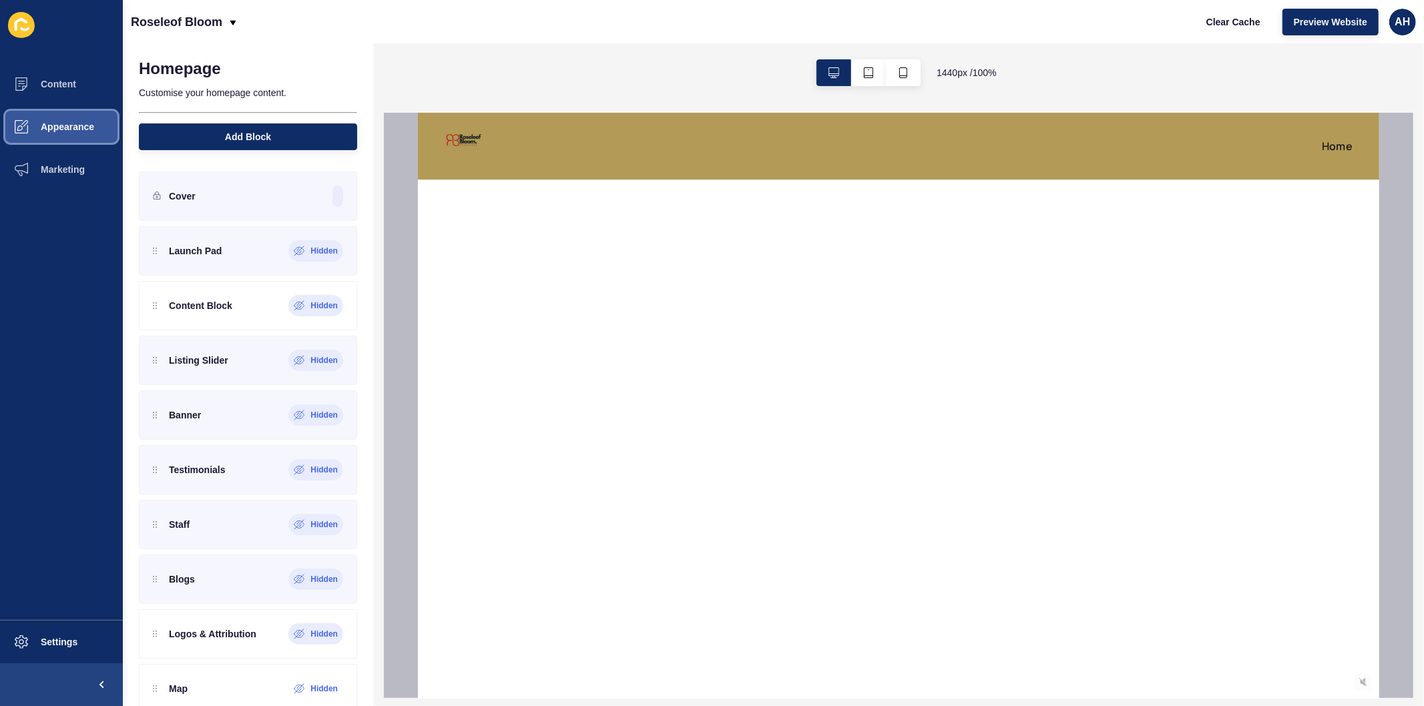
click at [63, 130] on span "Appearance" at bounding box center [46, 127] width 96 height 11
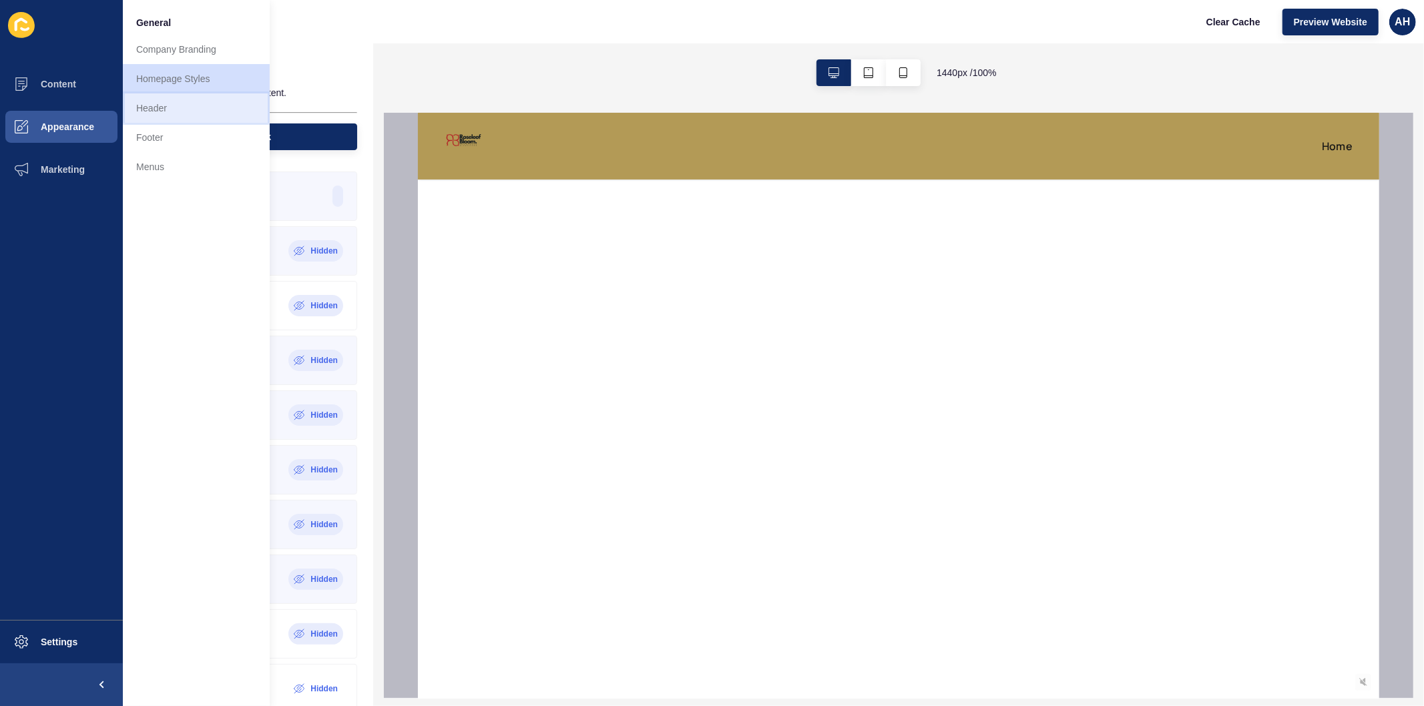
click at [171, 111] on link "Header" at bounding box center [196, 107] width 147 height 29
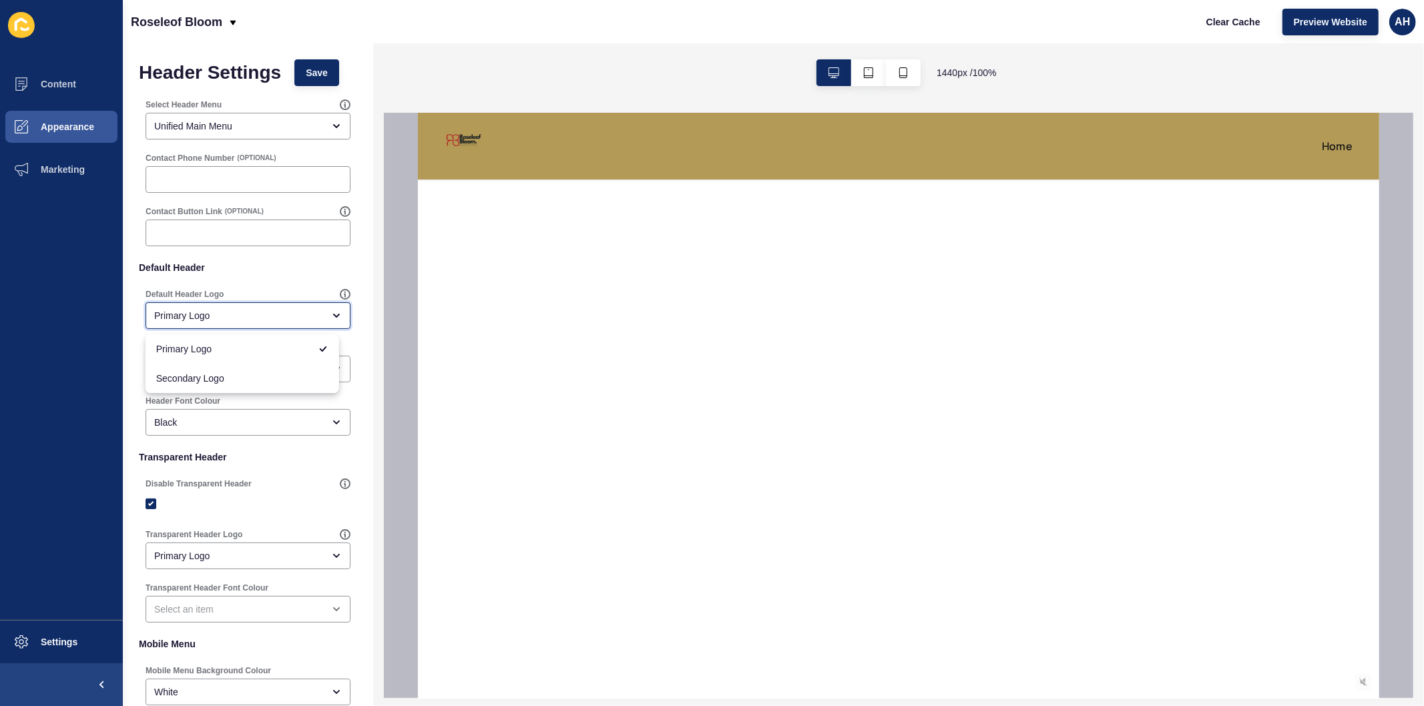
click at [214, 308] on div "Primary Logo" at bounding box center [248, 315] width 205 height 27
click at [81, 383] on ul "Content Appearance Marketing" at bounding box center [61, 341] width 123 height 557
click at [152, 504] on label at bounding box center [151, 504] width 11 height 11
click at [152, 504] on input "Disable Transparent Header" at bounding box center [152, 504] width 9 height 9
checkbox input "false"
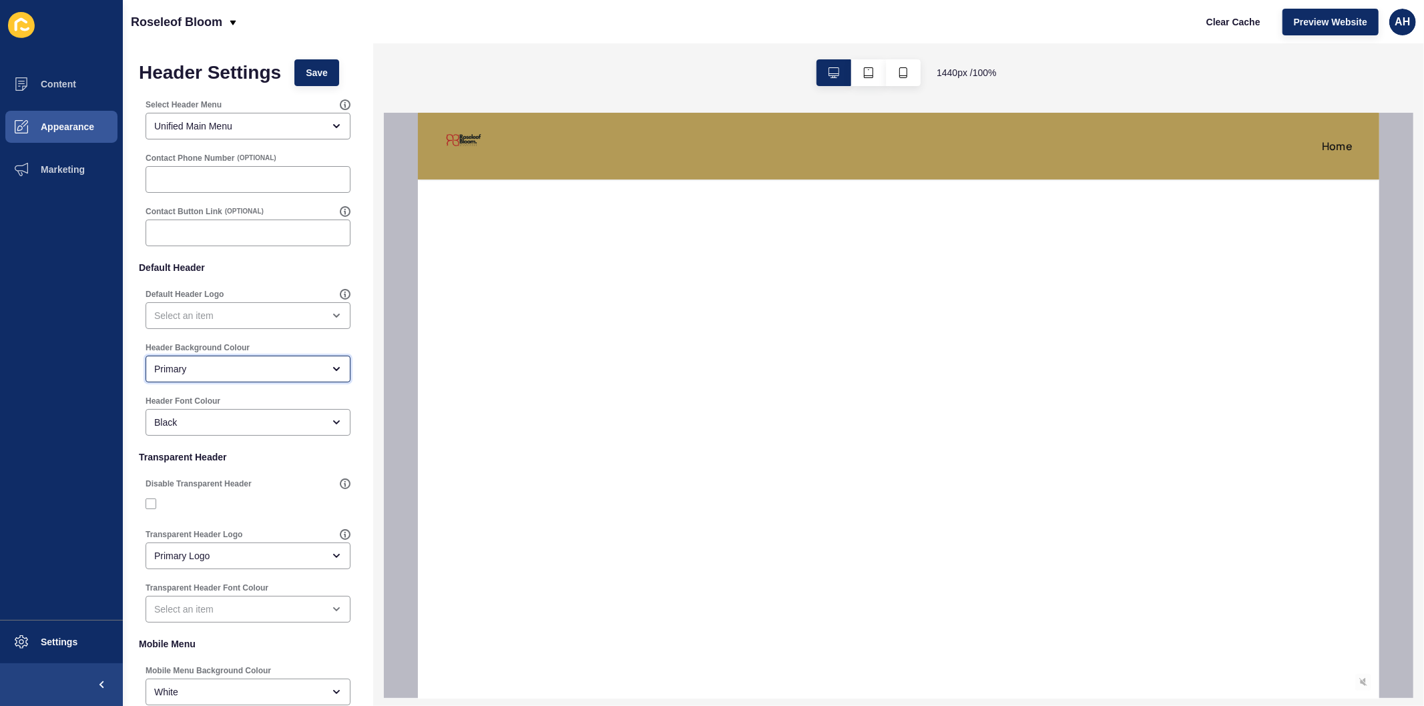
click at [196, 373] on div "Primary" at bounding box center [238, 369] width 169 height 13
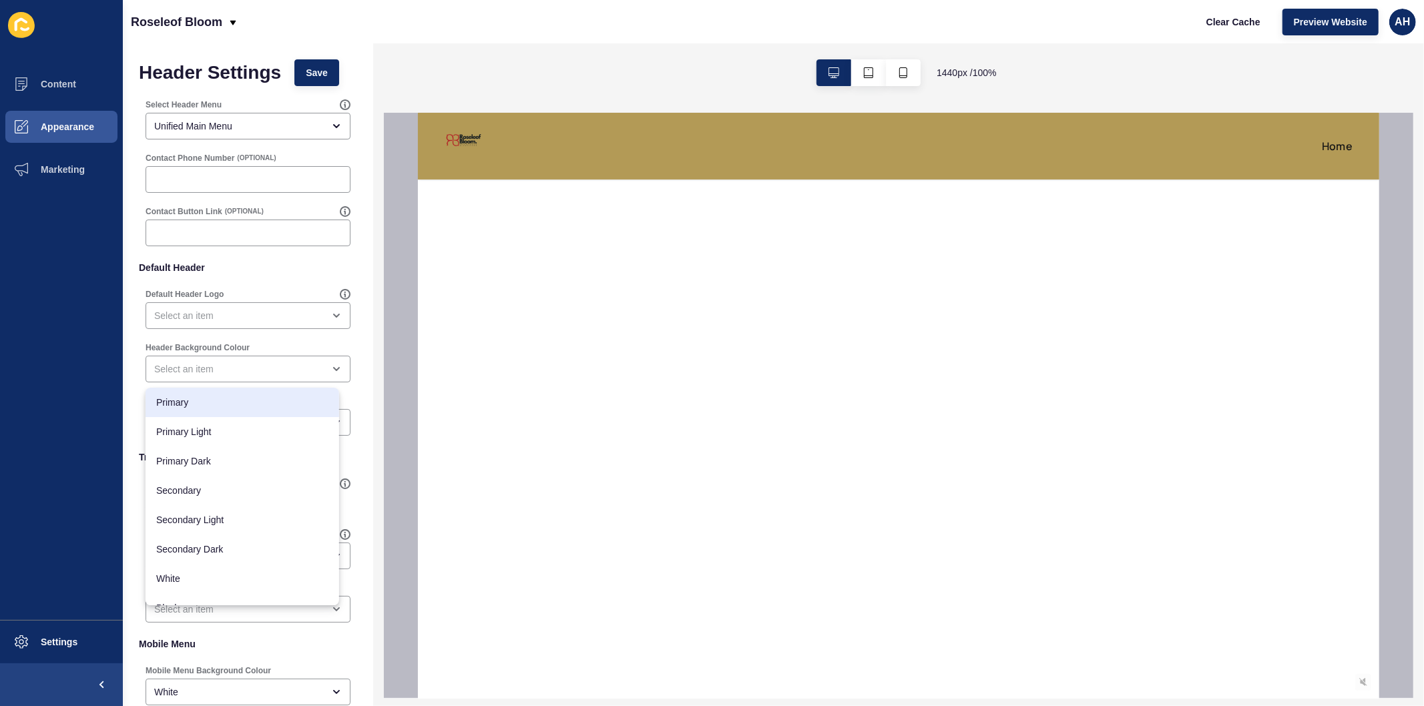
click at [102, 444] on ul "Content Appearance Marketing" at bounding box center [61, 341] width 123 height 557
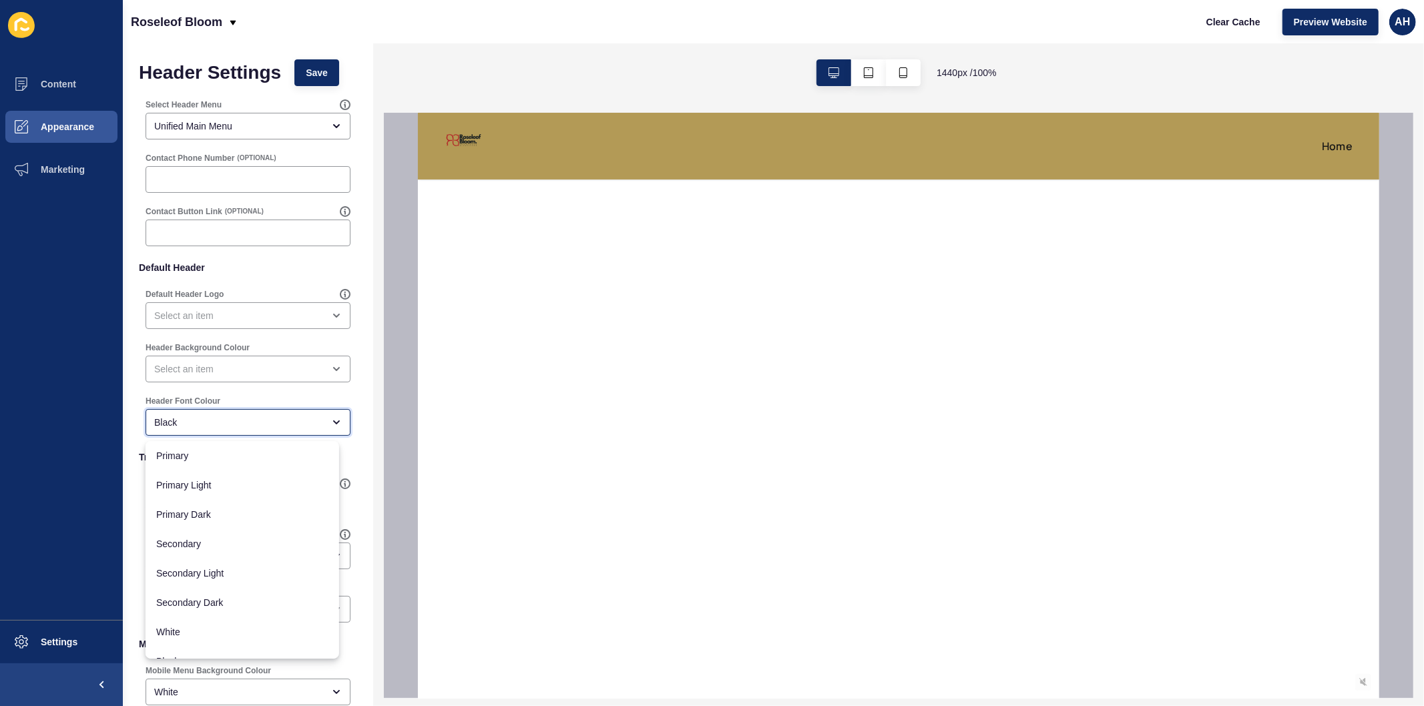
click at [212, 423] on div "Black" at bounding box center [238, 422] width 169 height 13
click at [120, 397] on ul "Content Appearance Marketing" at bounding box center [61, 341] width 123 height 557
click at [303, 69] on button "Save" at bounding box center [316, 72] width 45 height 27
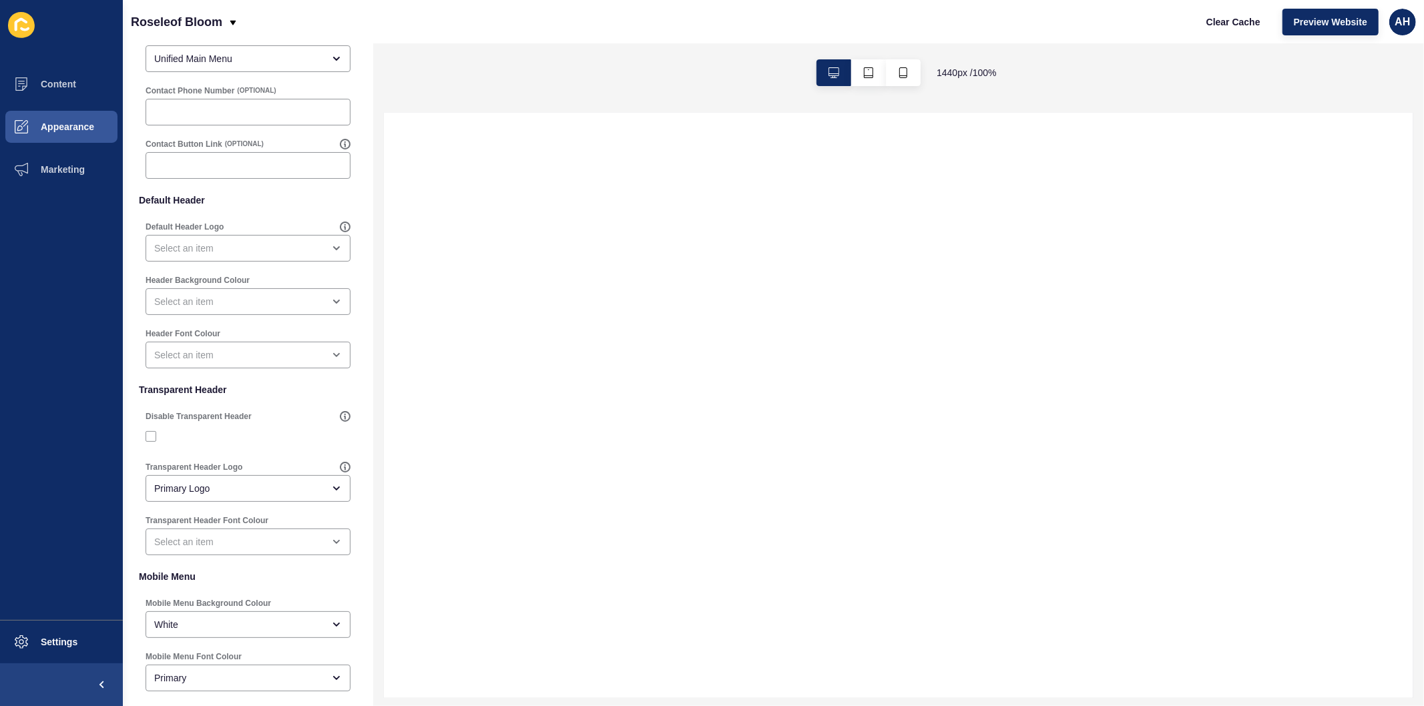
scroll to position [141, 0]
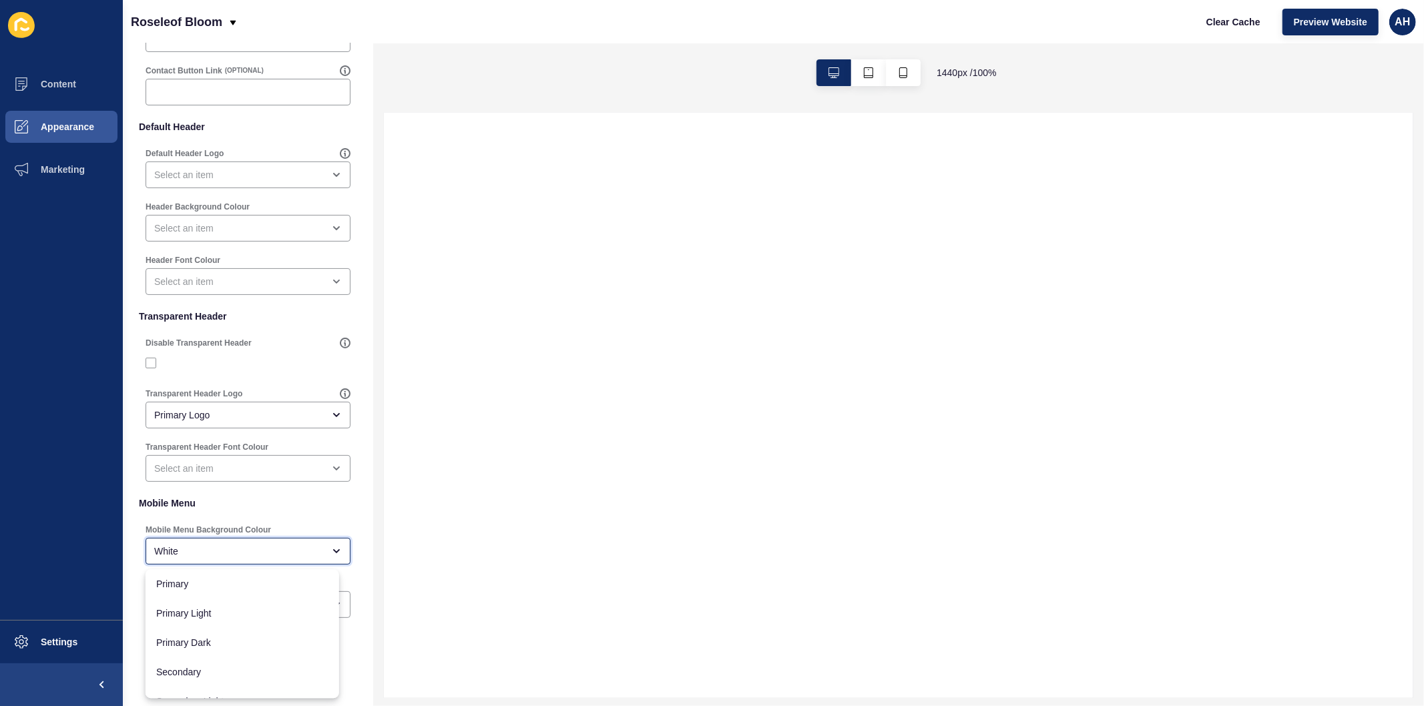
click at [248, 546] on div "White" at bounding box center [238, 551] width 169 height 13
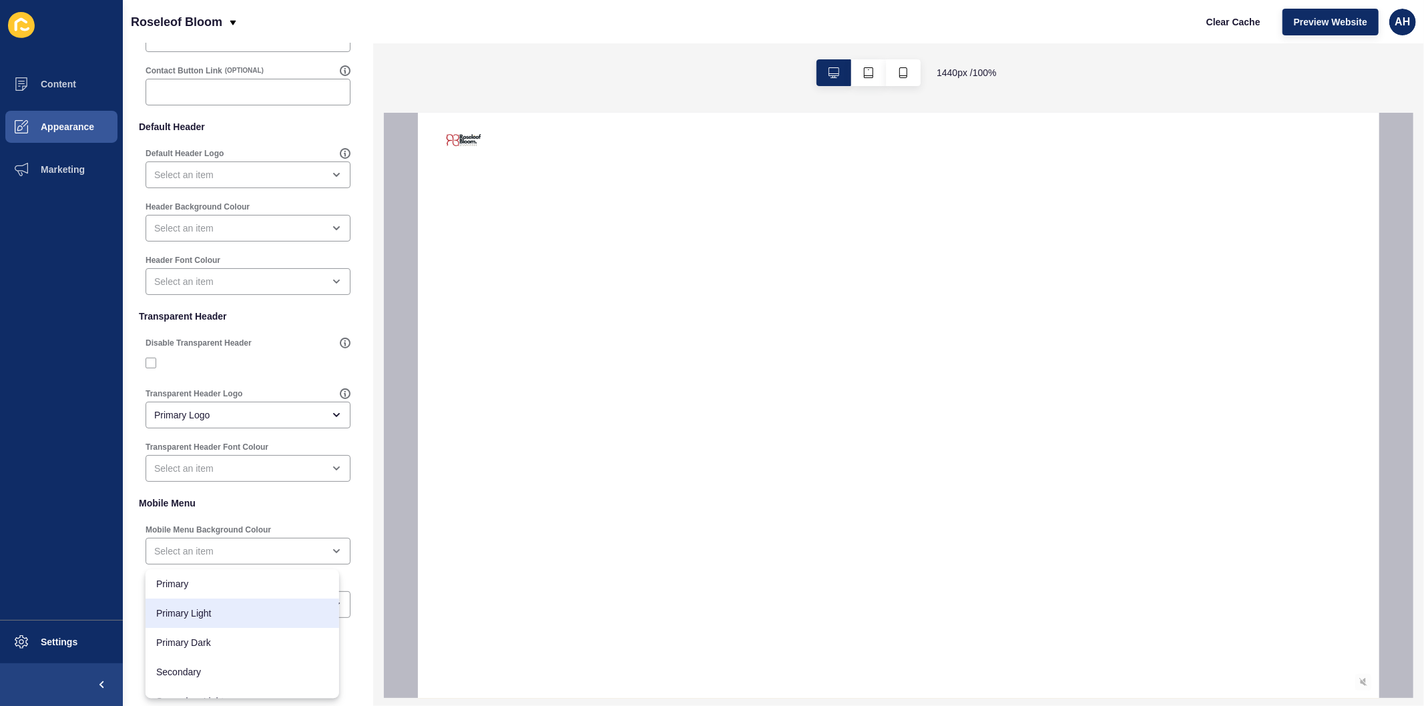
click at [130, 617] on div "Header Settings Save Select Header Menu Unified Main Menu Contact Phone Number …" at bounding box center [248, 305] width 250 height 805
click at [202, 584] on label "Mobile Menu Font Colour" at bounding box center [194, 583] width 96 height 11
click at [199, 606] on div "Primary" at bounding box center [238, 604] width 169 height 13
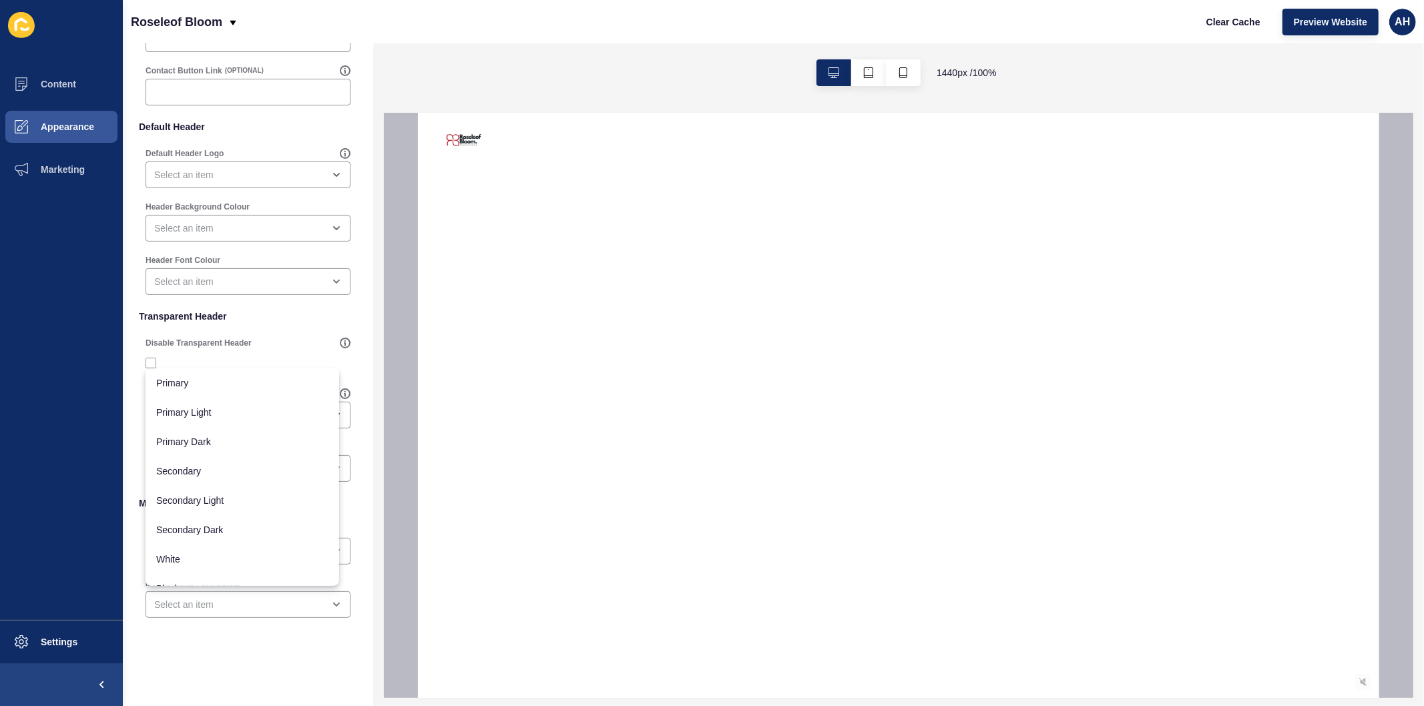
click at [186, 662] on div "Header Settings Save Select Header Menu Unified Main Menu Contact Phone Number …" at bounding box center [248, 305] width 250 height 805
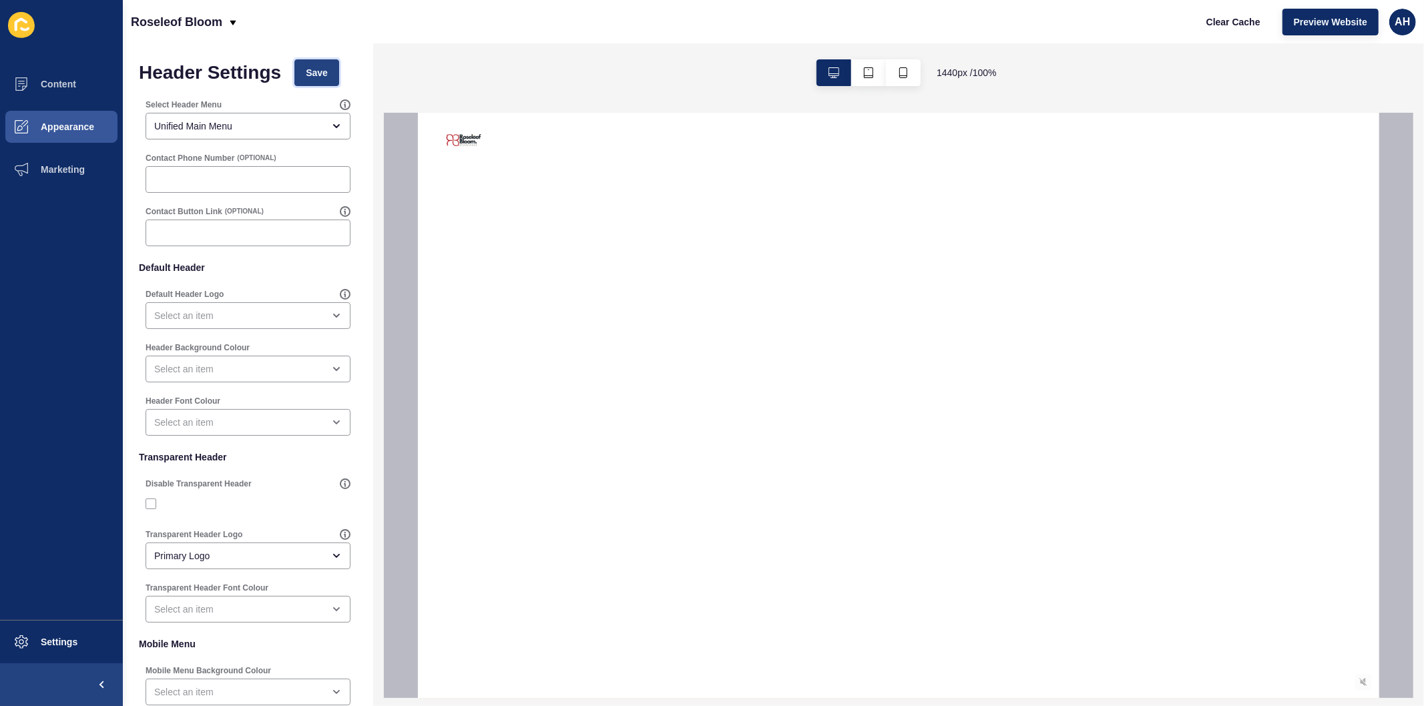
click at [318, 75] on span "Save" at bounding box center [317, 72] width 22 height 13
click at [1246, 25] on span "Clear Cache" at bounding box center [1233, 21] width 54 height 13
click at [62, 130] on span "Appearance" at bounding box center [46, 127] width 96 height 11
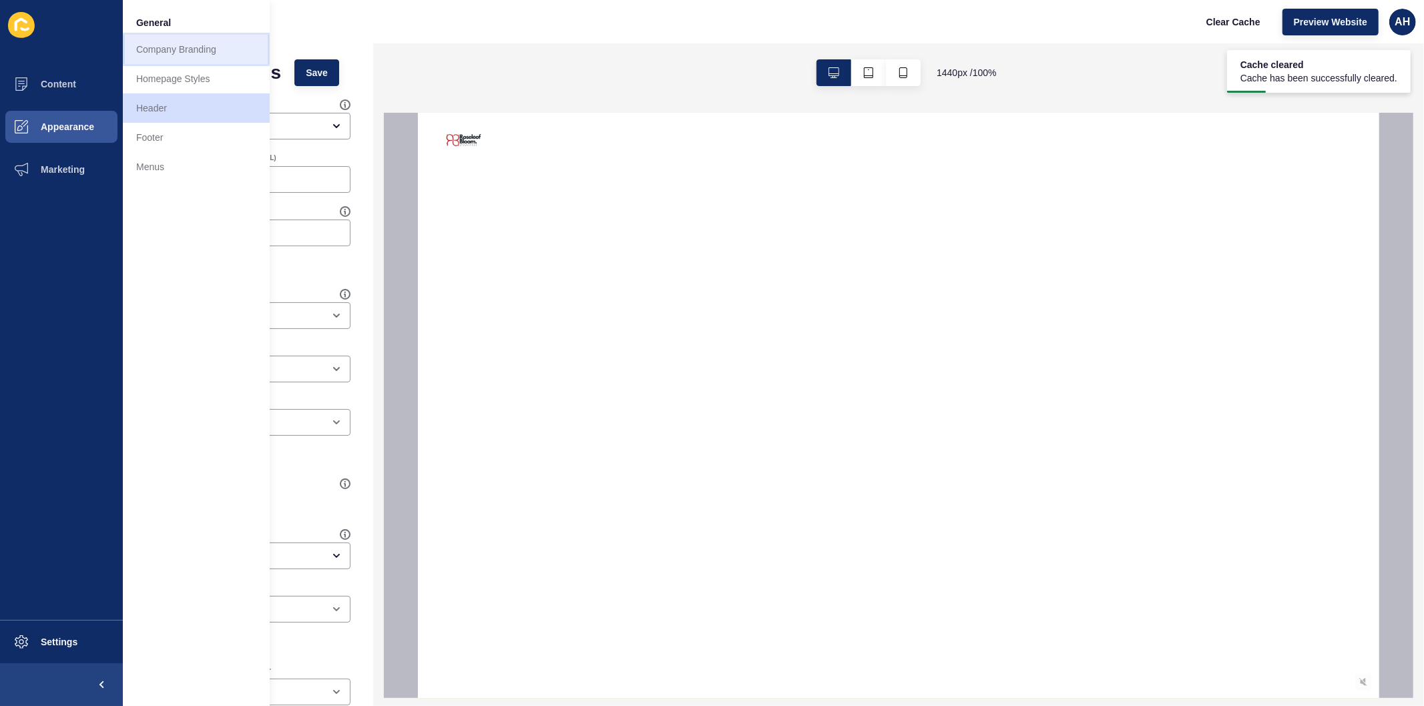
click at [174, 43] on link "Company Branding" at bounding box center [196, 49] width 147 height 29
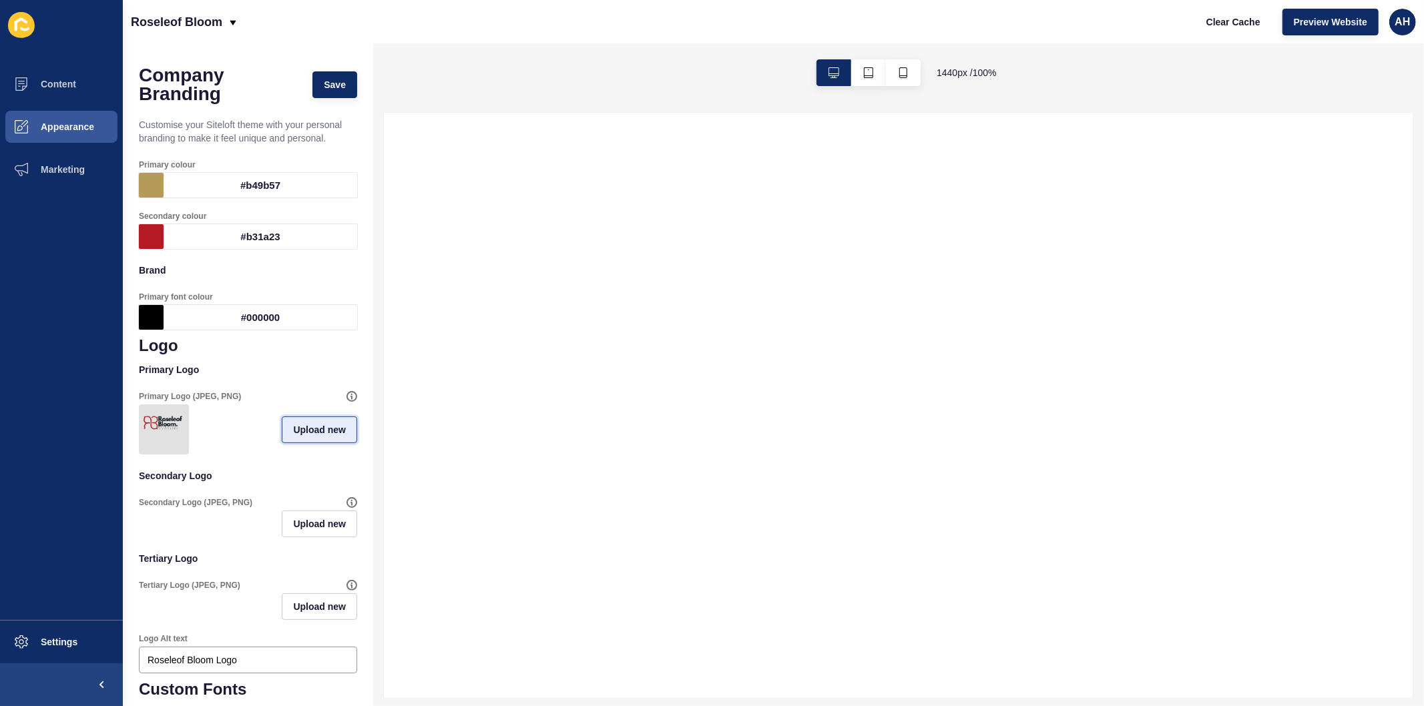
click at [305, 437] on span "Upload new" at bounding box center [319, 429] width 53 height 13
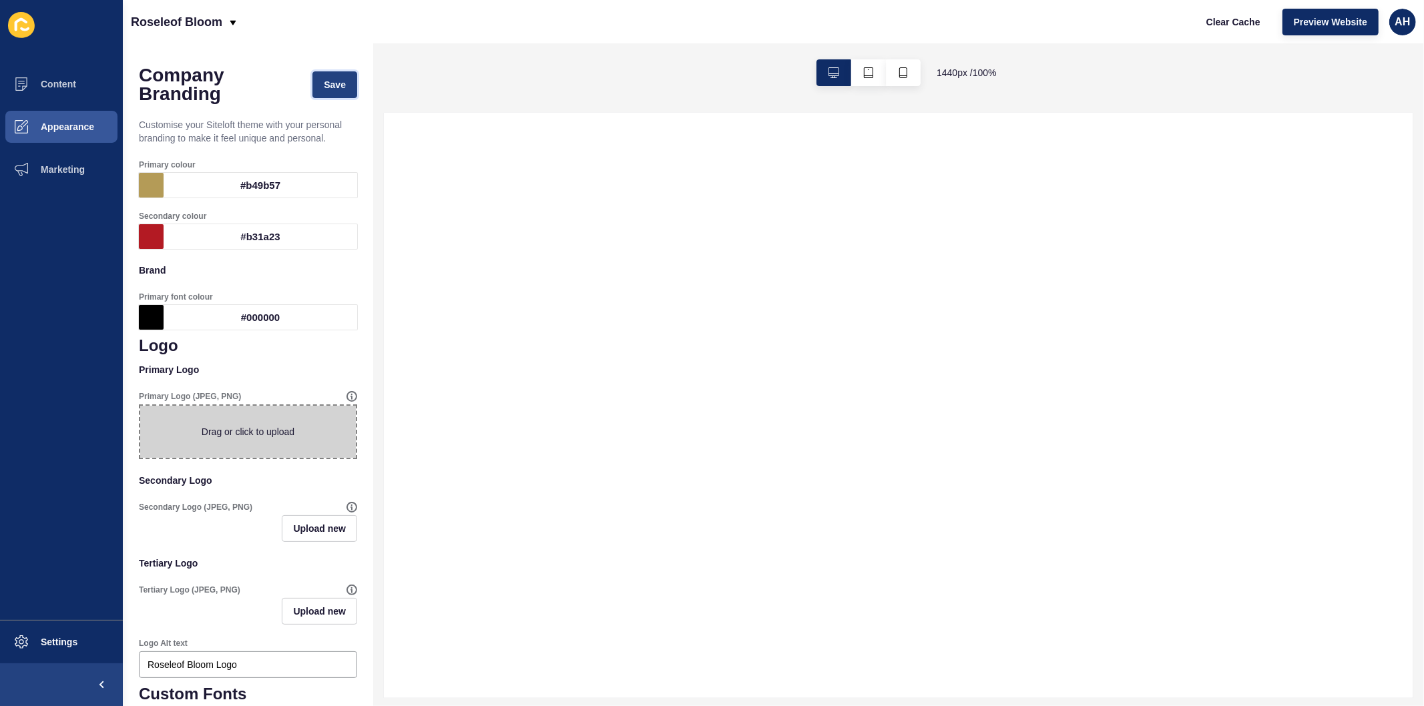
click at [324, 87] on span "Save" at bounding box center [335, 84] width 22 height 13
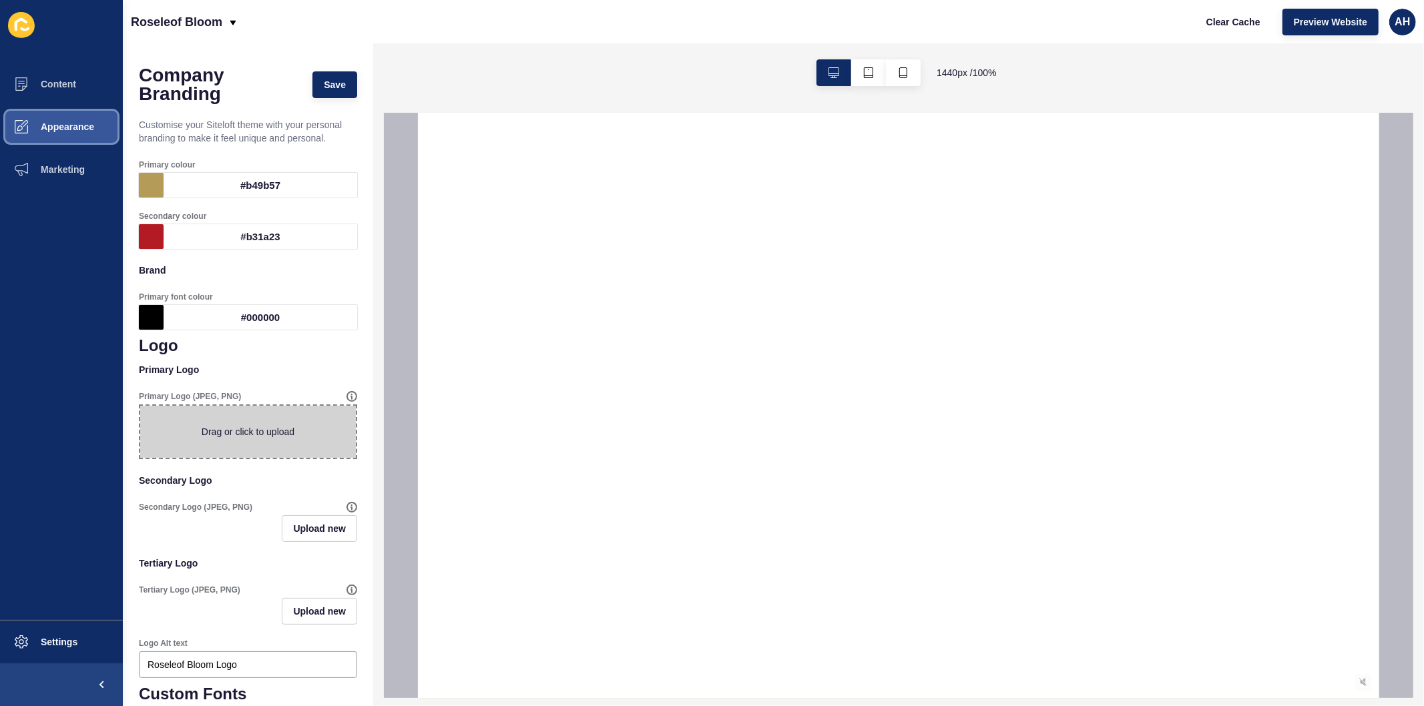
click at [69, 130] on span "Appearance" at bounding box center [46, 127] width 96 height 11
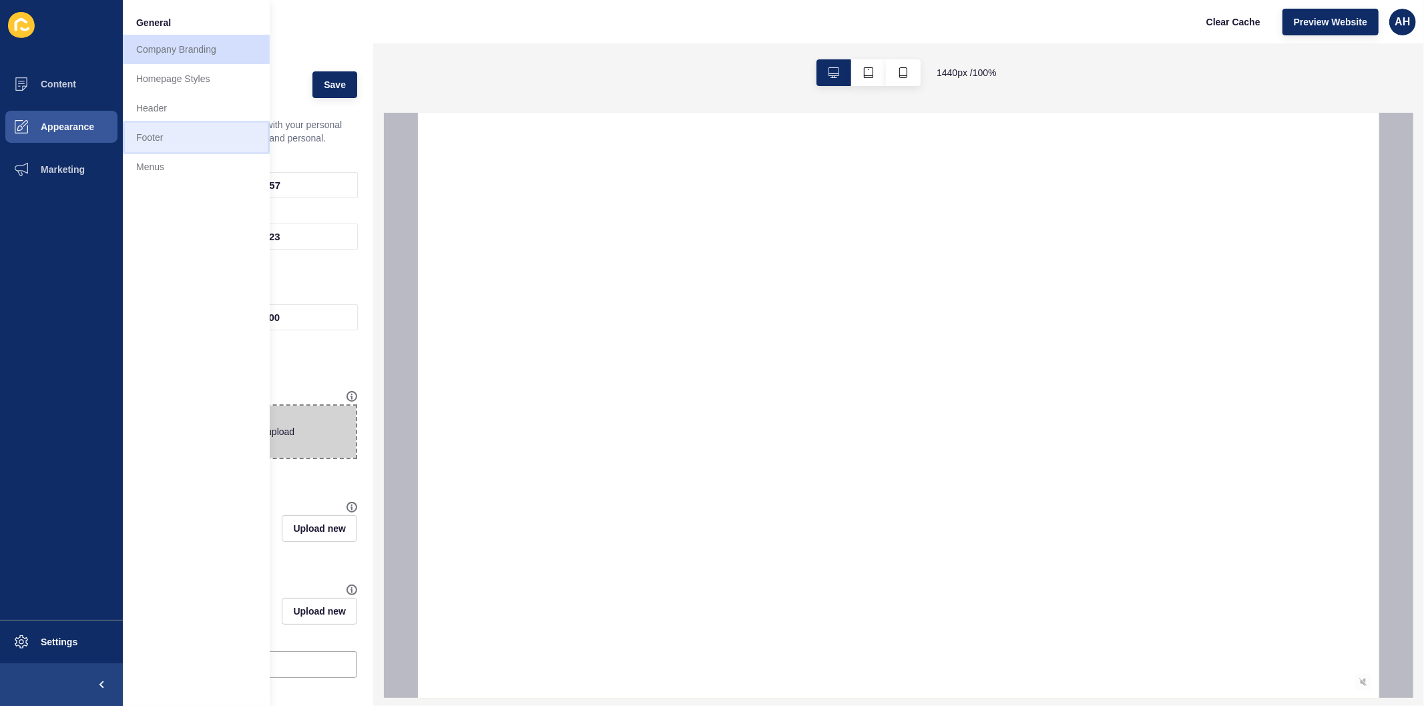
click at [170, 140] on link "Footer" at bounding box center [196, 137] width 147 height 29
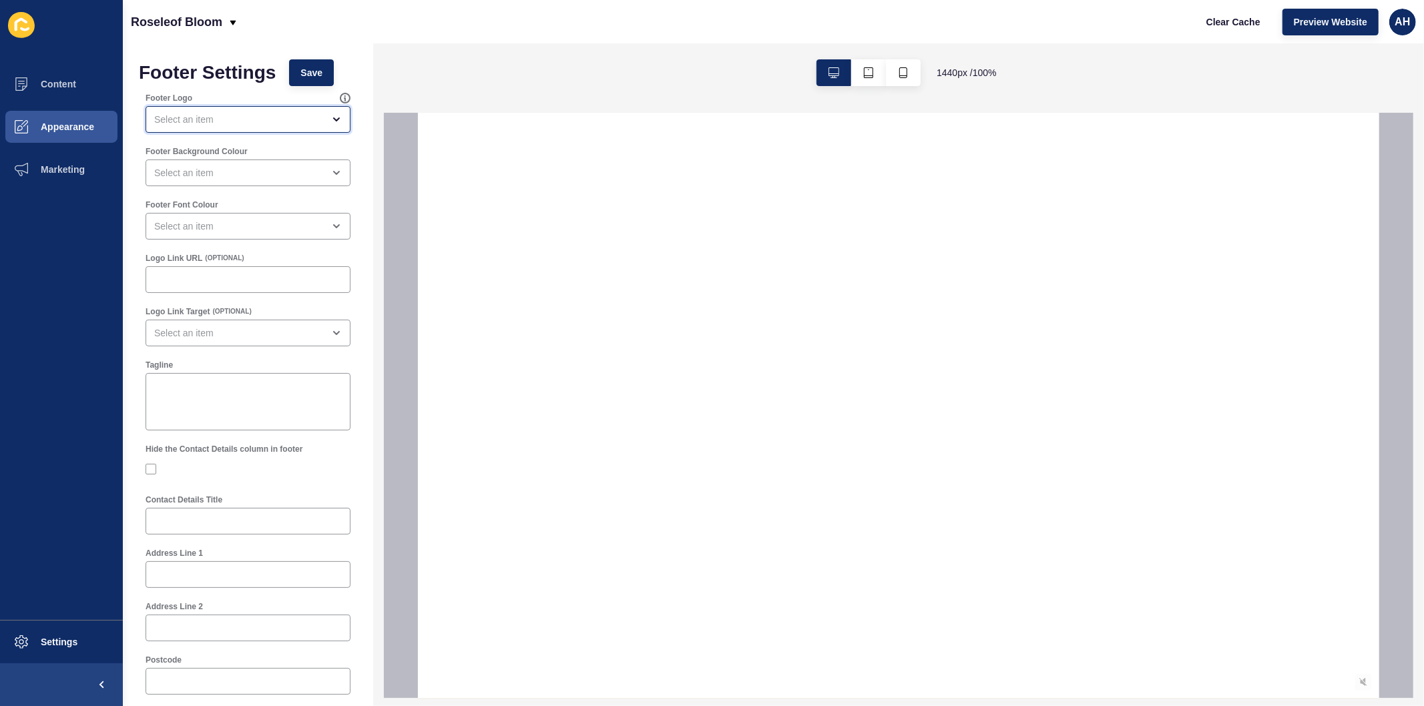
click at [206, 122] on div "open menu" at bounding box center [238, 119] width 169 height 13
click at [122, 463] on ul "Content Appearance Marketing" at bounding box center [61, 341] width 123 height 557
click at [216, 116] on div "close menu" at bounding box center [238, 119] width 169 height 13
click at [242, 179] on span "Secondary Logo" at bounding box center [242, 182] width 172 height 13
type input "Secondary Logo"
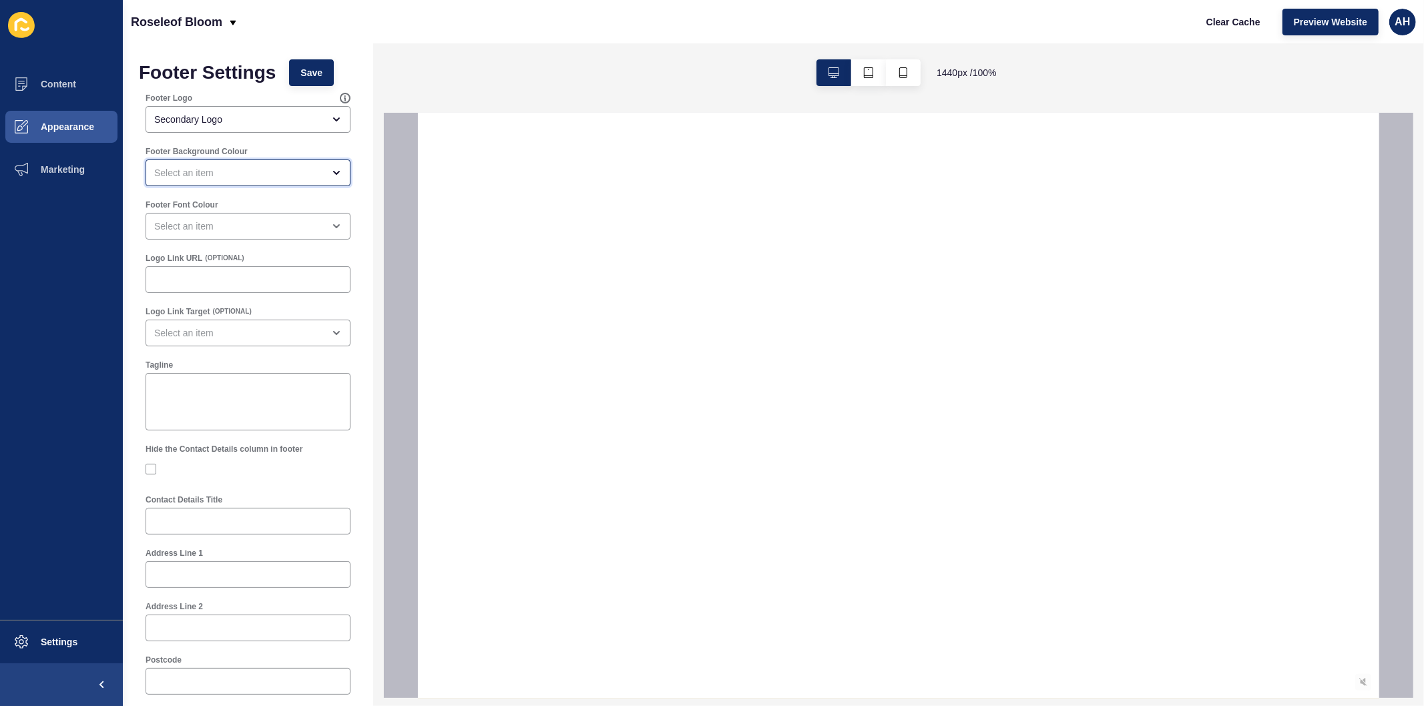
click at [244, 180] on div "open menu" at bounding box center [248, 173] width 205 height 27
click at [242, 203] on span "Primary" at bounding box center [242, 206] width 172 height 13
click at [196, 402] on div "Black" at bounding box center [243, 394] width 194 height 29
click at [232, 184] on div "Black" at bounding box center [248, 173] width 205 height 27
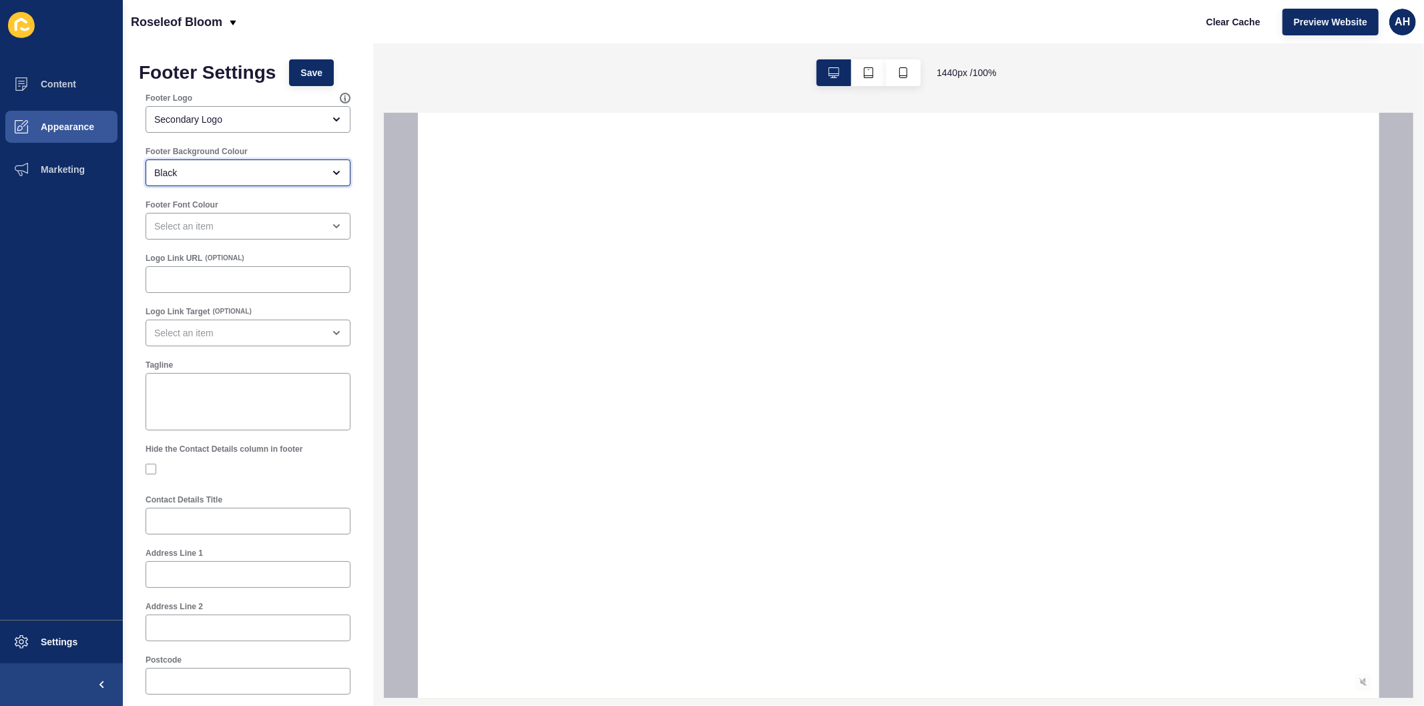
click at [224, 166] on div "Black" at bounding box center [238, 172] width 169 height 13
click at [216, 198] on div "Primary" at bounding box center [243, 206] width 194 height 29
type input "Primary"
click at [216, 226] on div "open menu" at bounding box center [238, 226] width 169 height 13
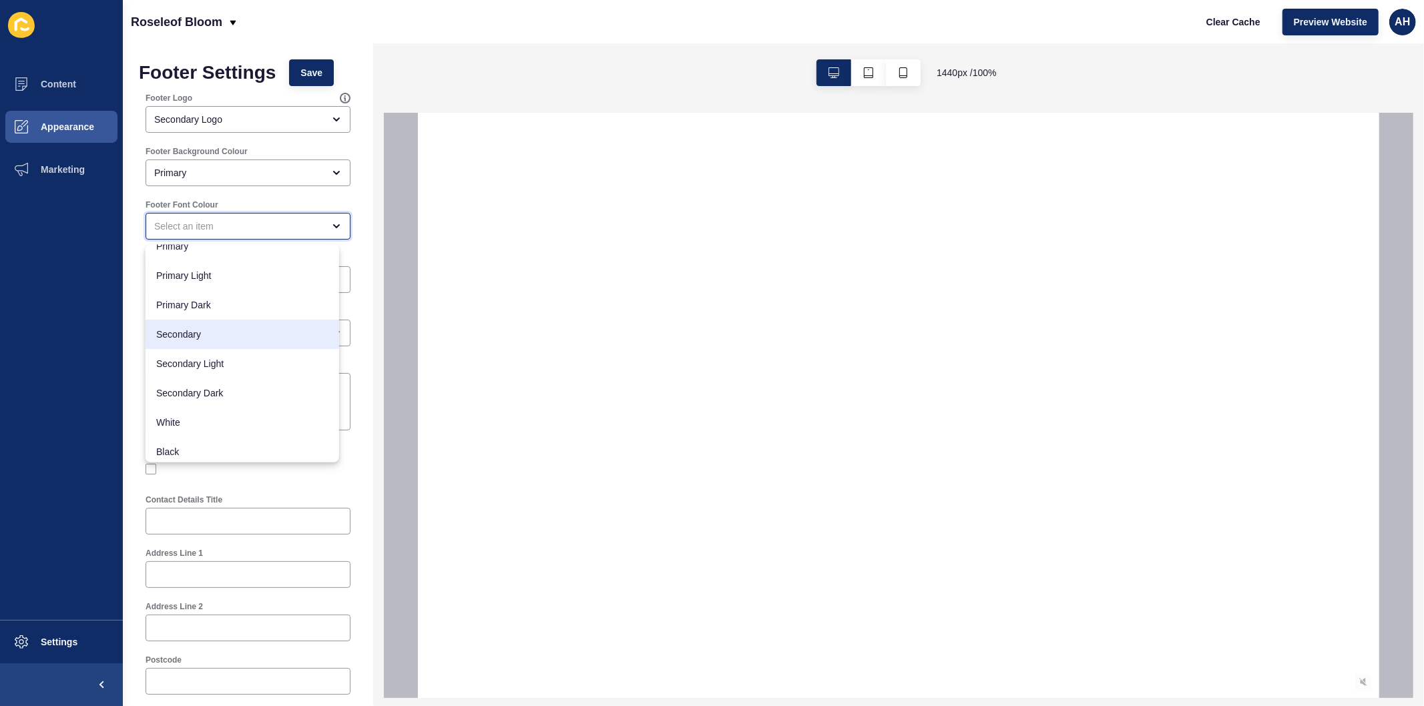
scroll to position [17, 0]
click at [215, 449] on span "Black" at bounding box center [242, 447] width 172 height 13
type input "Black"
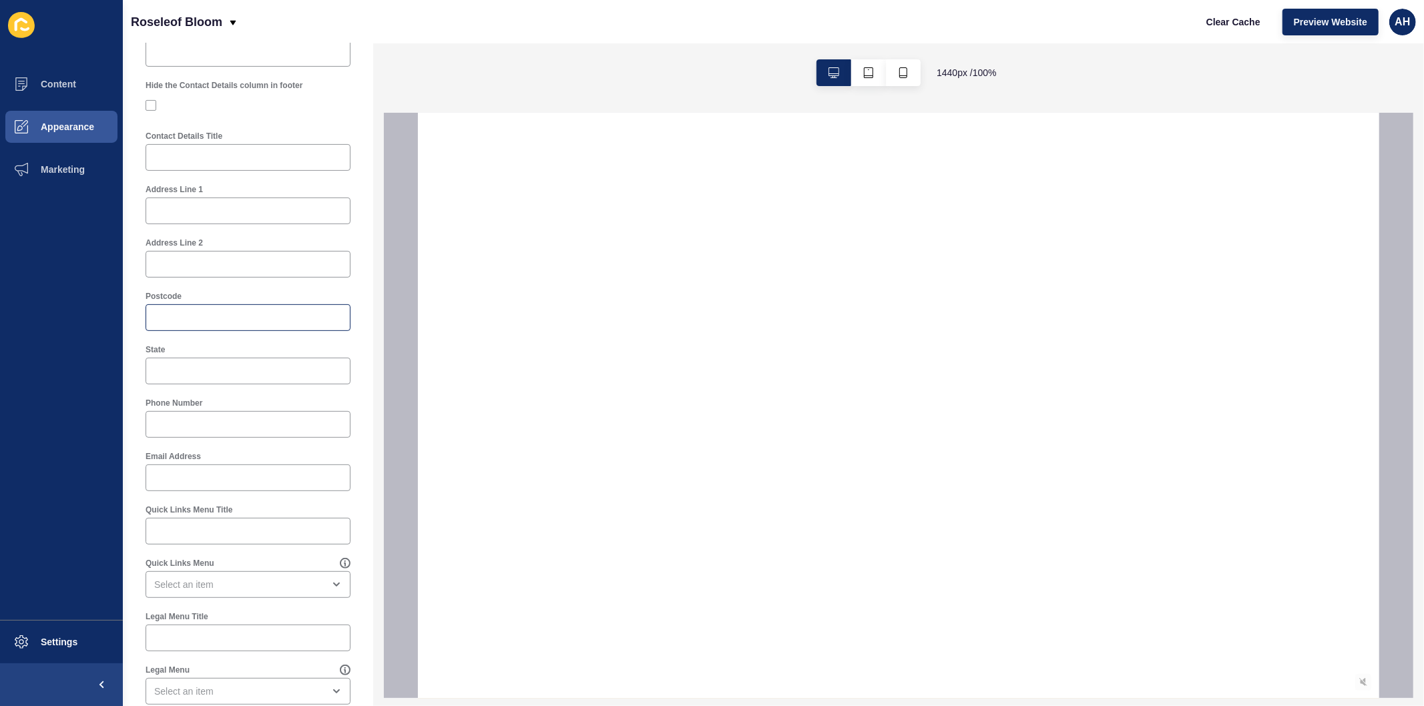
scroll to position [371, 0]
click at [212, 411] on input "Phone Number" at bounding box center [248, 417] width 188 height 13
paste input "406 962 701"
click at [156, 417] on input "406 962 701" at bounding box center [248, 417] width 188 height 13
type input "0406 962 701"
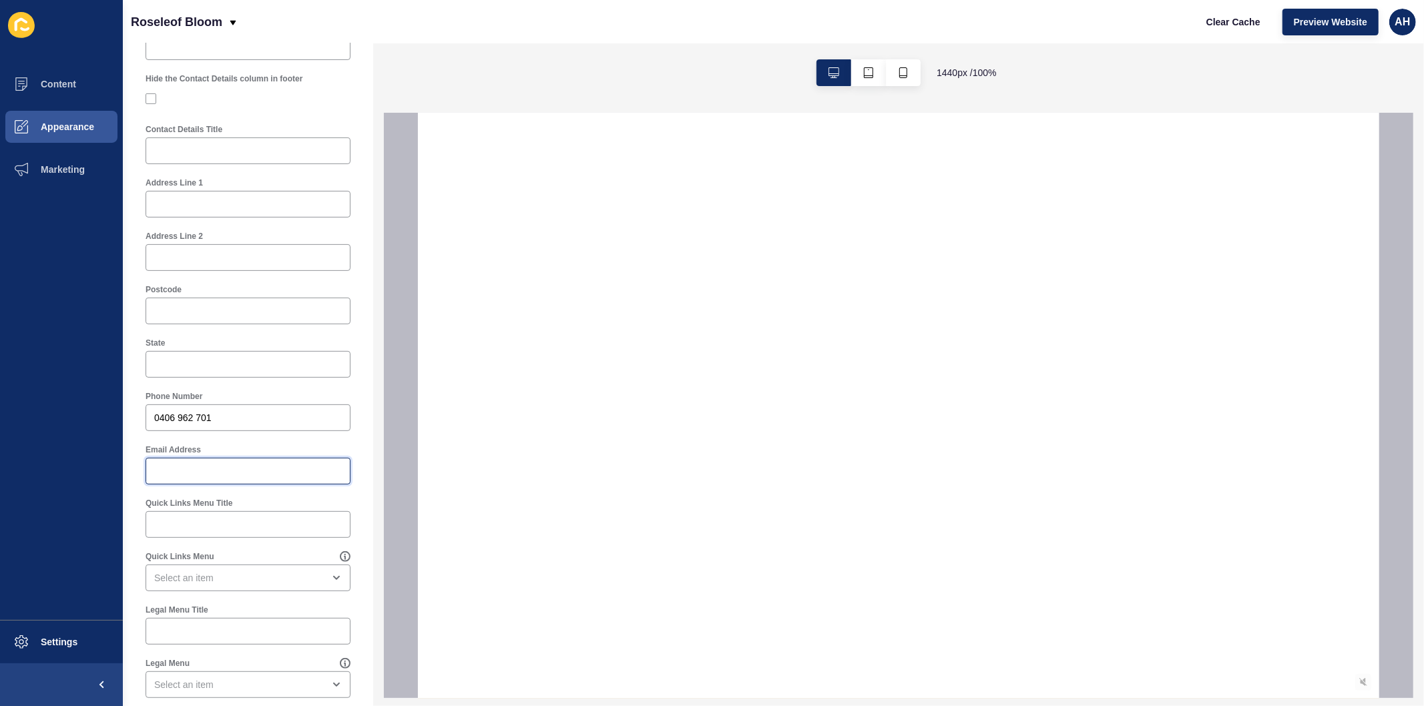
click at [218, 471] on input "Email Address" at bounding box center [248, 471] width 188 height 13
paste input "mailto:damon@roseleofbloom.com.au"
drag, startPoint x: 181, startPoint y: 469, endPoint x: 122, endPoint y: 478, distance: 60.0
click at [122, 478] on div "Content Appearance Marketing Settings Roseleof Bloom Clear Cache Preview Websit…" at bounding box center [712, 353] width 1424 height 706
type input "damon@roseleofbloom.com.au"
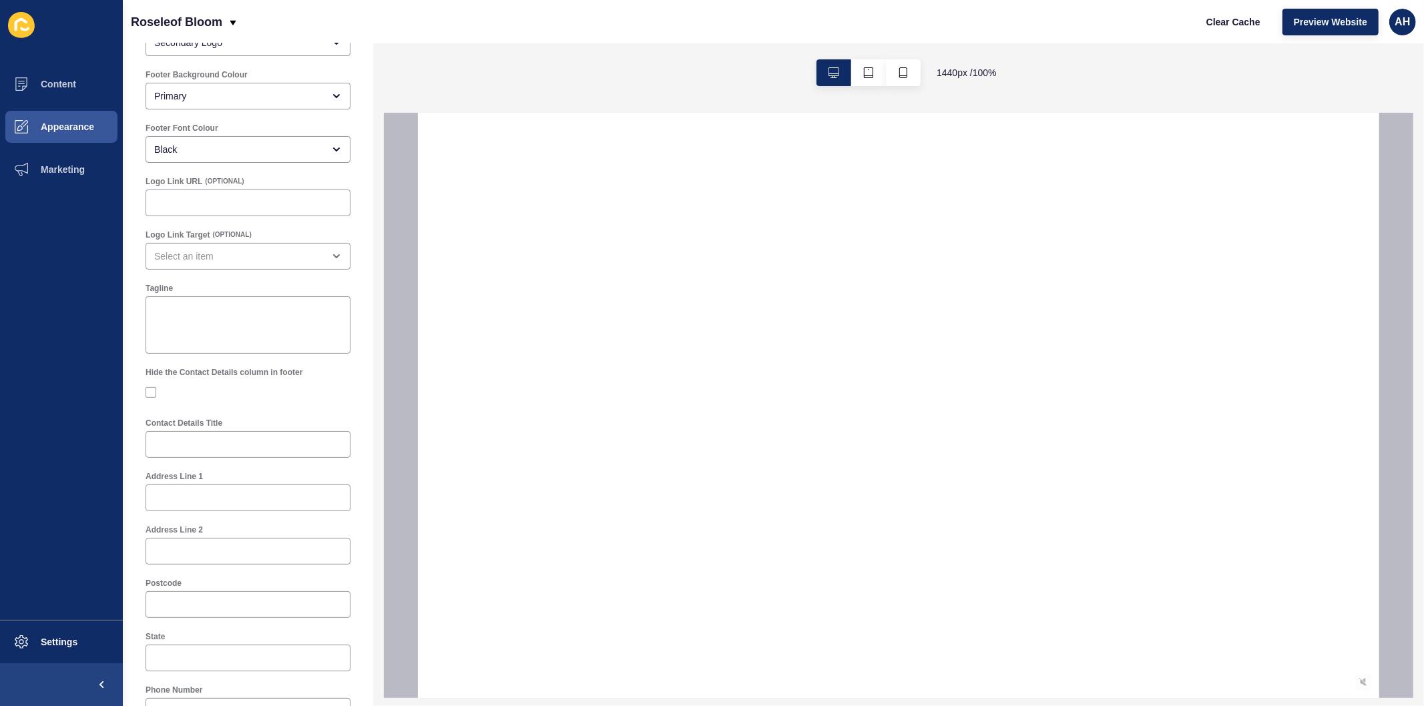
scroll to position [0, 0]
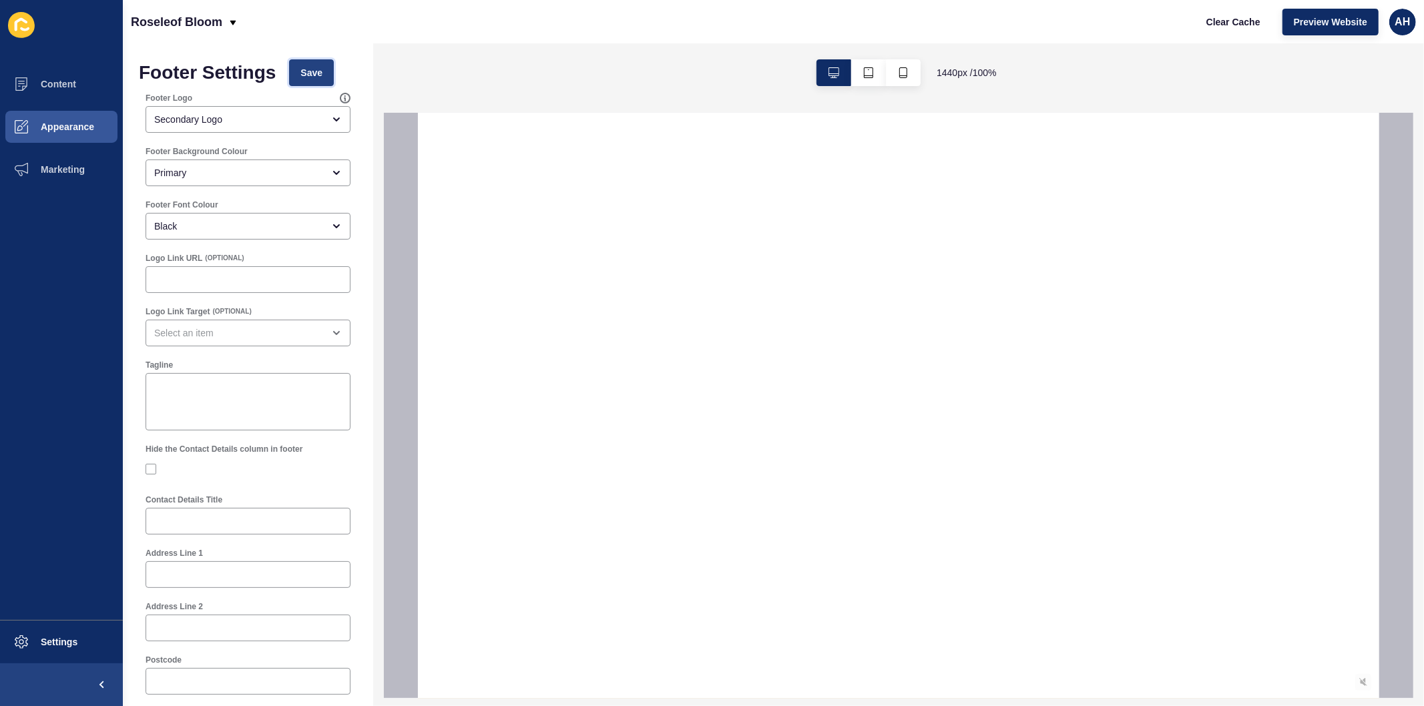
click at [308, 76] on span "Save" at bounding box center [311, 72] width 22 height 13
click at [310, 62] on button "Save" at bounding box center [311, 72] width 45 height 27
click at [65, 118] on button "Appearance" at bounding box center [61, 126] width 123 height 43
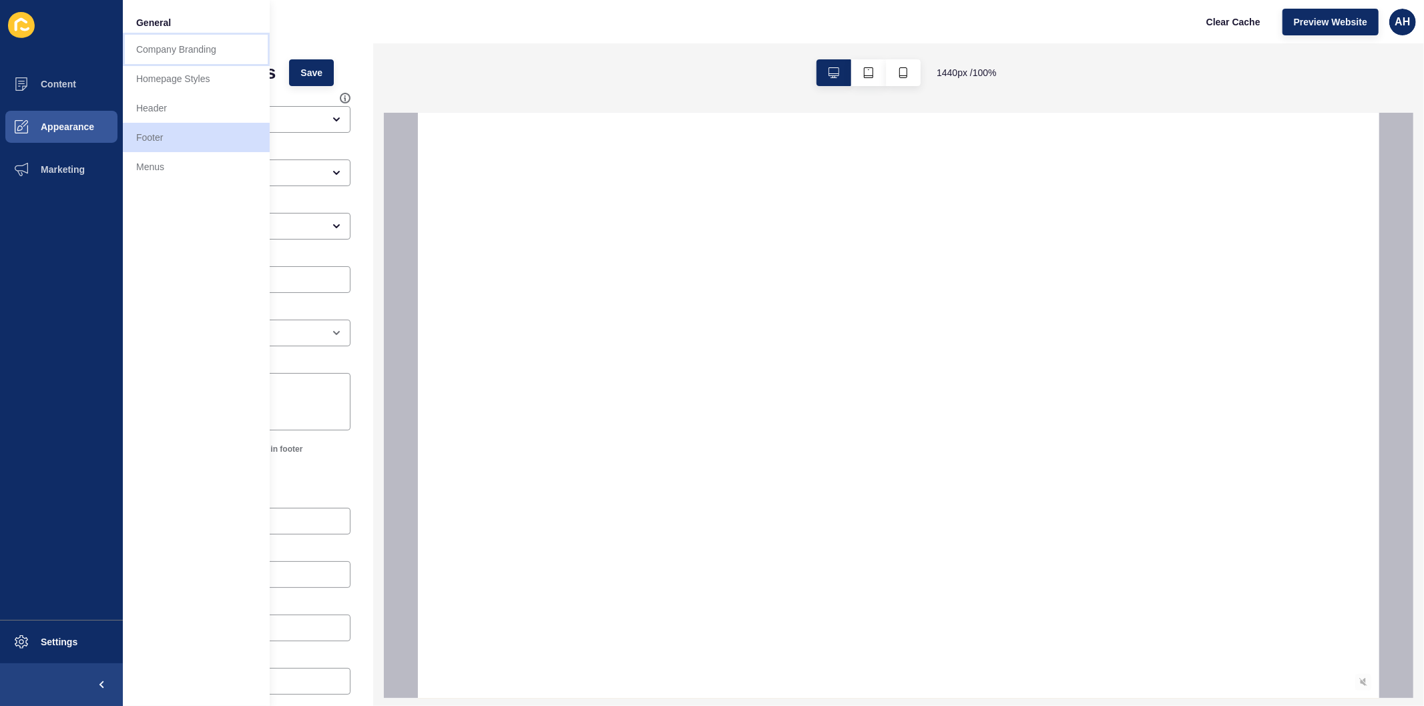
click at [183, 61] on link "Company Branding" at bounding box center [196, 49] width 147 height 29
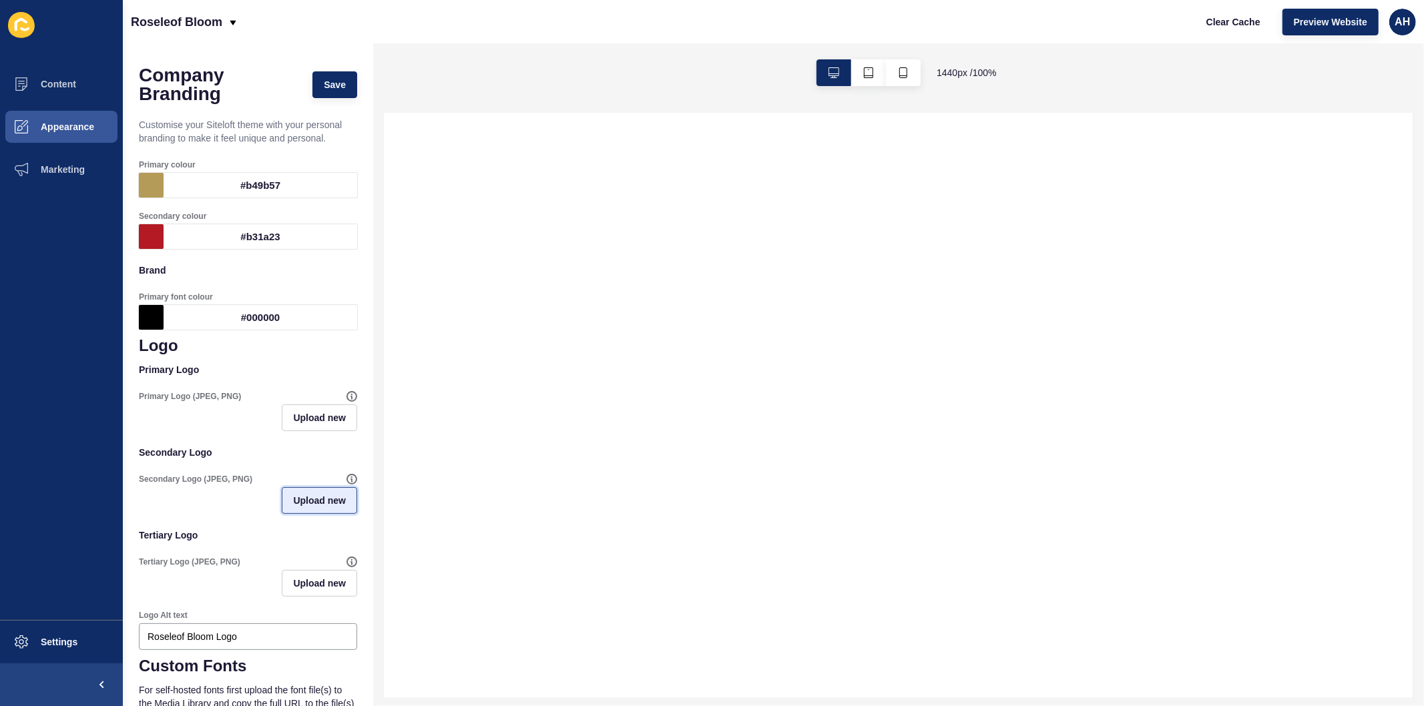
click at [308, 501] on span "Upload new" at bounding box center [319, 500] width 53 height 13
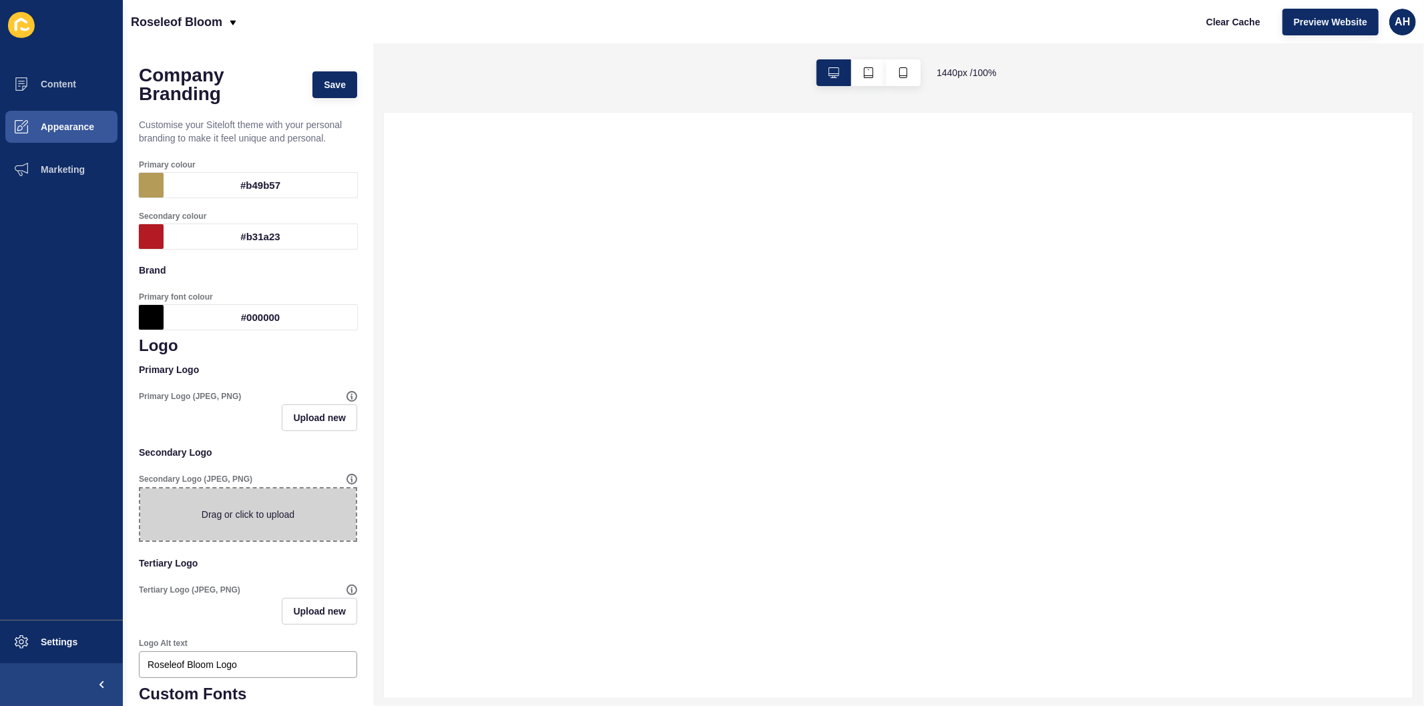
click at [234, 505] on span at bounding box center [248, 515] width 216 height 52
click at [140, 489] on input "Drag or click to upload" at bounding box center [140, 489] width 0 height 0
type input "C:\fakepath\Roseleof Bloom logo FINAL 2.png"
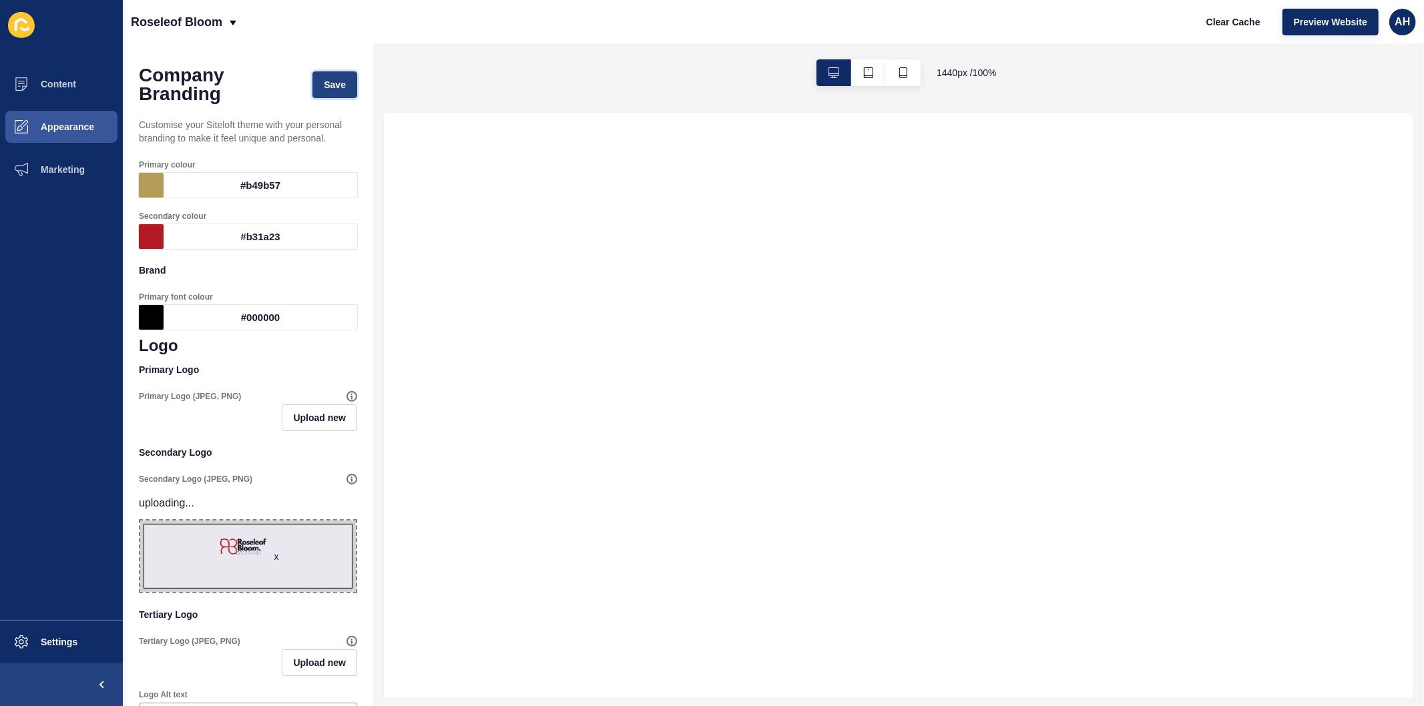
click at [322, 74] on button "Save" at bounding box center [334, 84] width 45 height 27
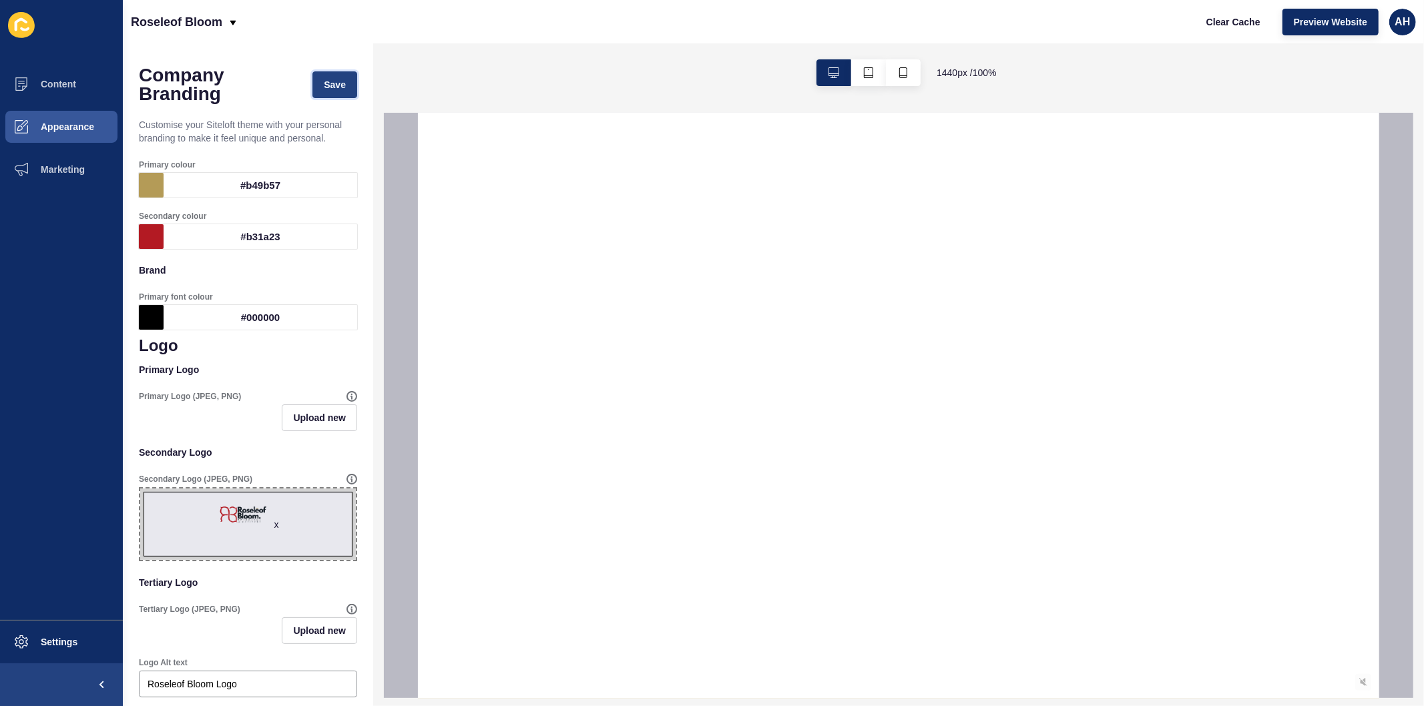
click at [317, 95] on button "Save" at bounding box center [334, 84] width 45 height 27
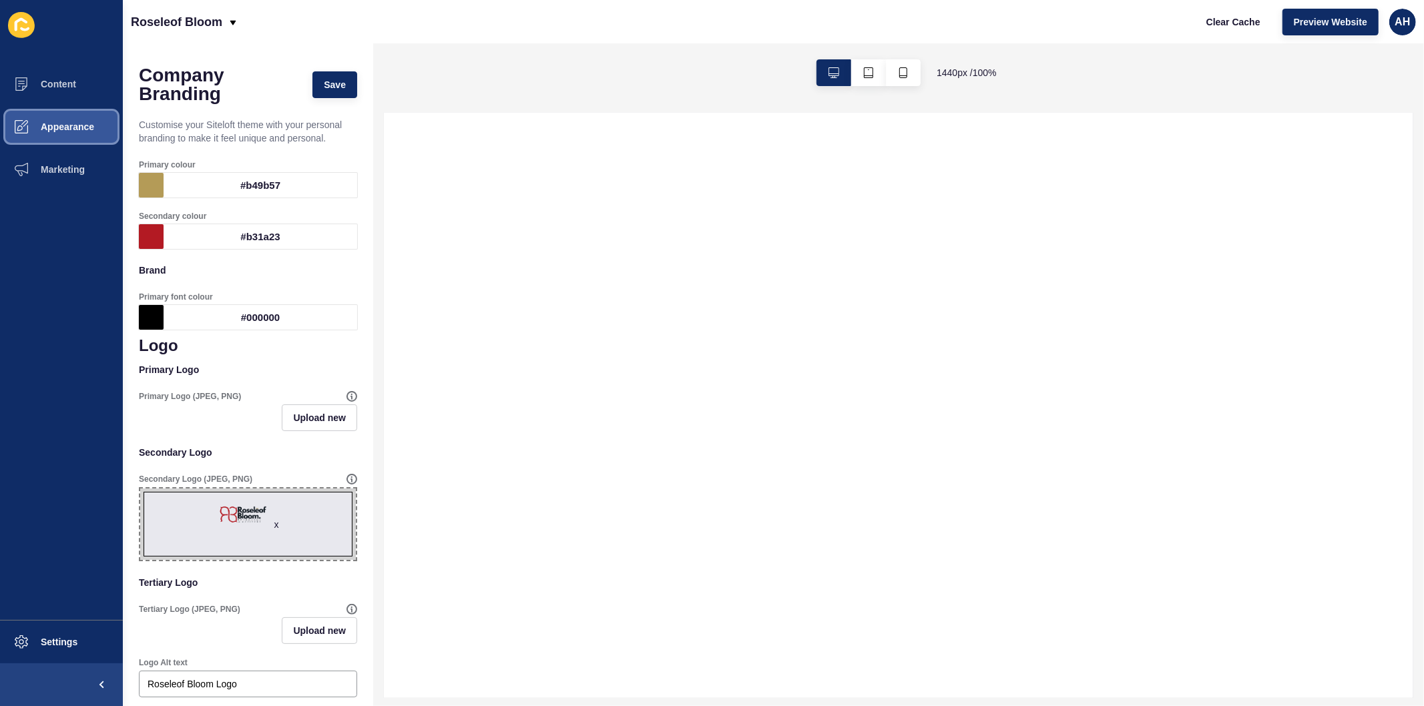
click at [35, 129] on span "Appearance" at bounding box center [46, 127] width 96 height 11
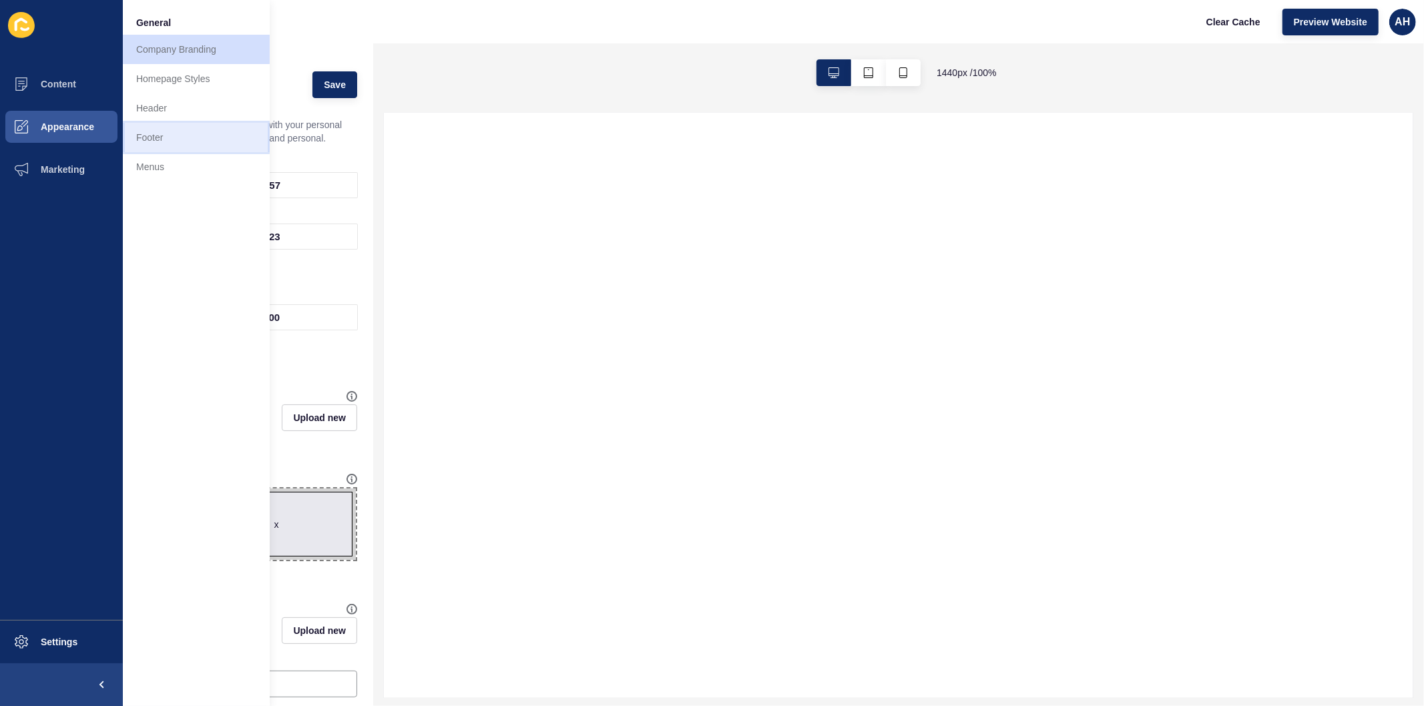
click at [174, 132] on link "Footer" at bounding box center [196, 137] width 147 height 29
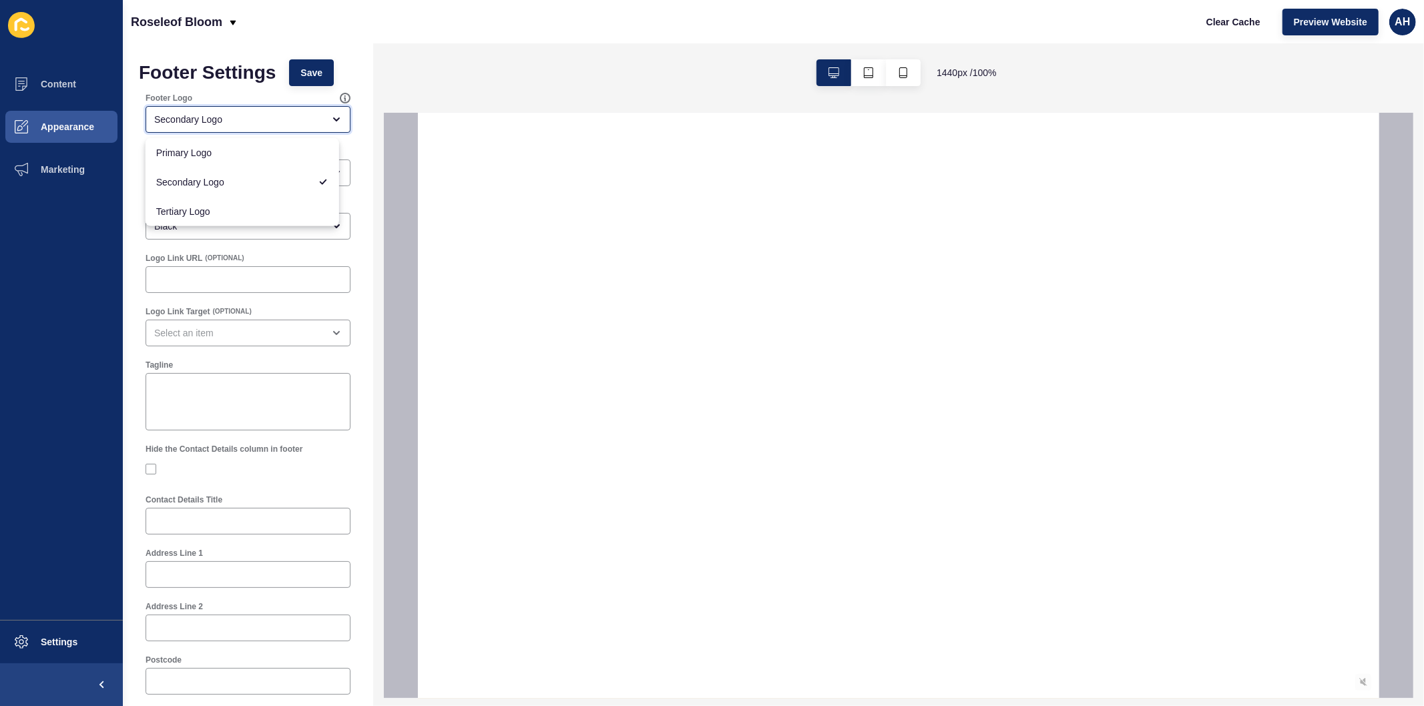
click at [236, 118] on div "Secondary Logo" at bounding box center [238, 119] width 169 height 13
click at [234, 174] on div "Secondary Logo" at bounding box center [243, 182] width 194 height 29
click at [302, 64] on button "Save" at bounding box center [311, 72] width 45 height 27
click at [198, 111] on div "open menu" at bounding box center [248, 119] width 205 height 27
click at [208, 186] on span "Secondary Logo" at bounding box center [242, 182] width 172 height 13
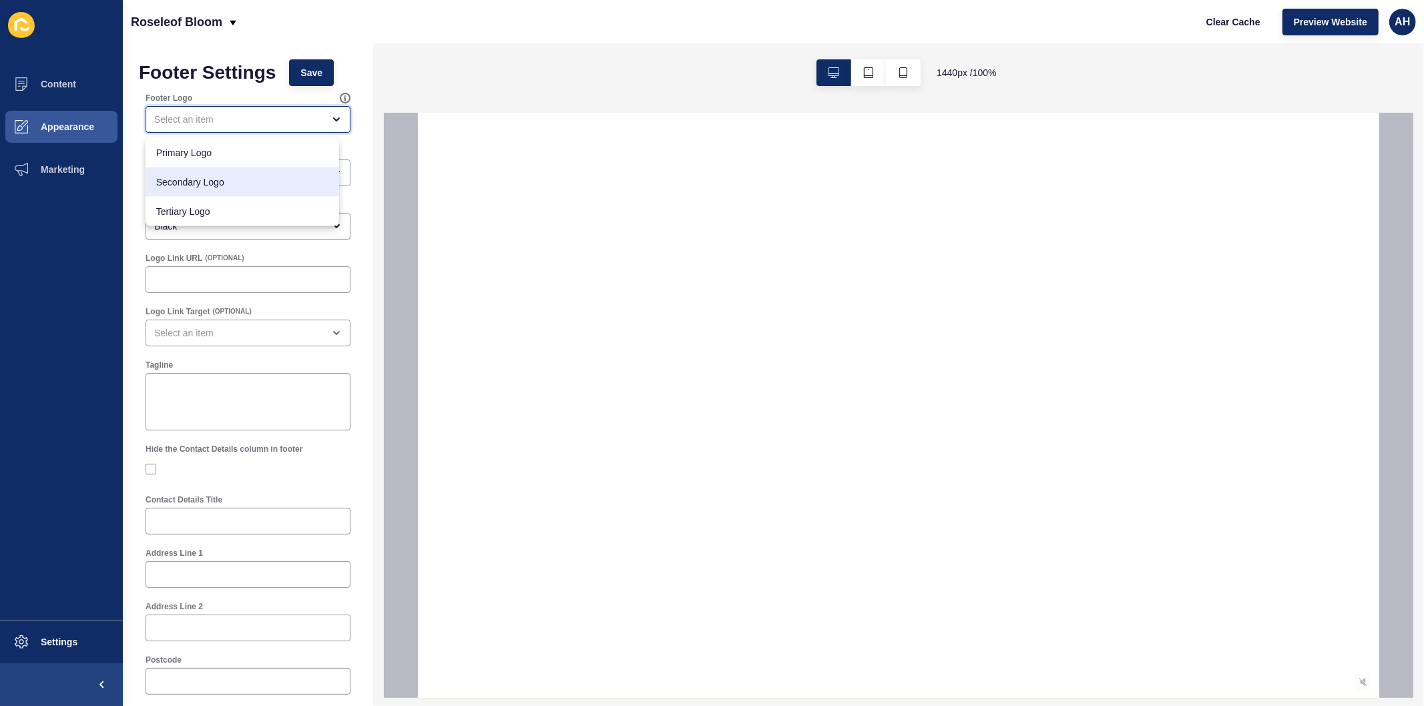
type input "Secondary Logo"
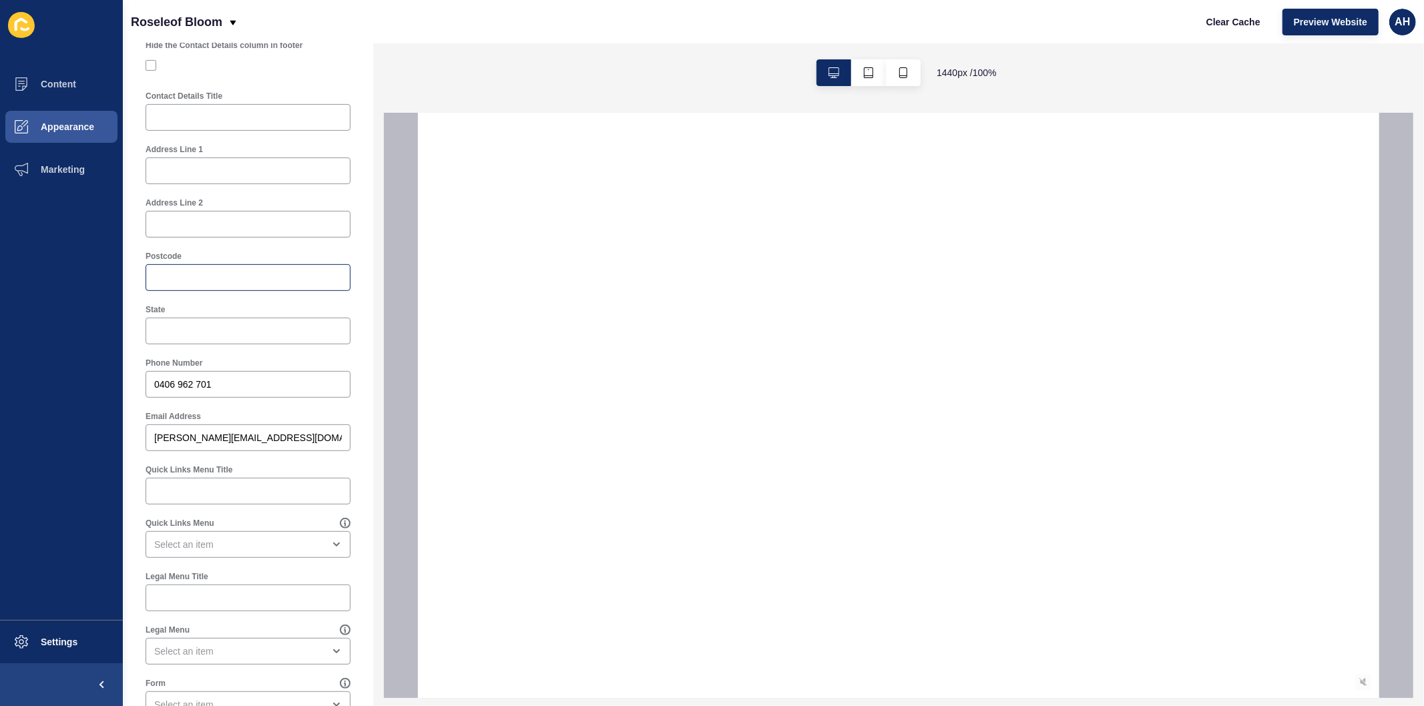
scroll to position [371, 0]
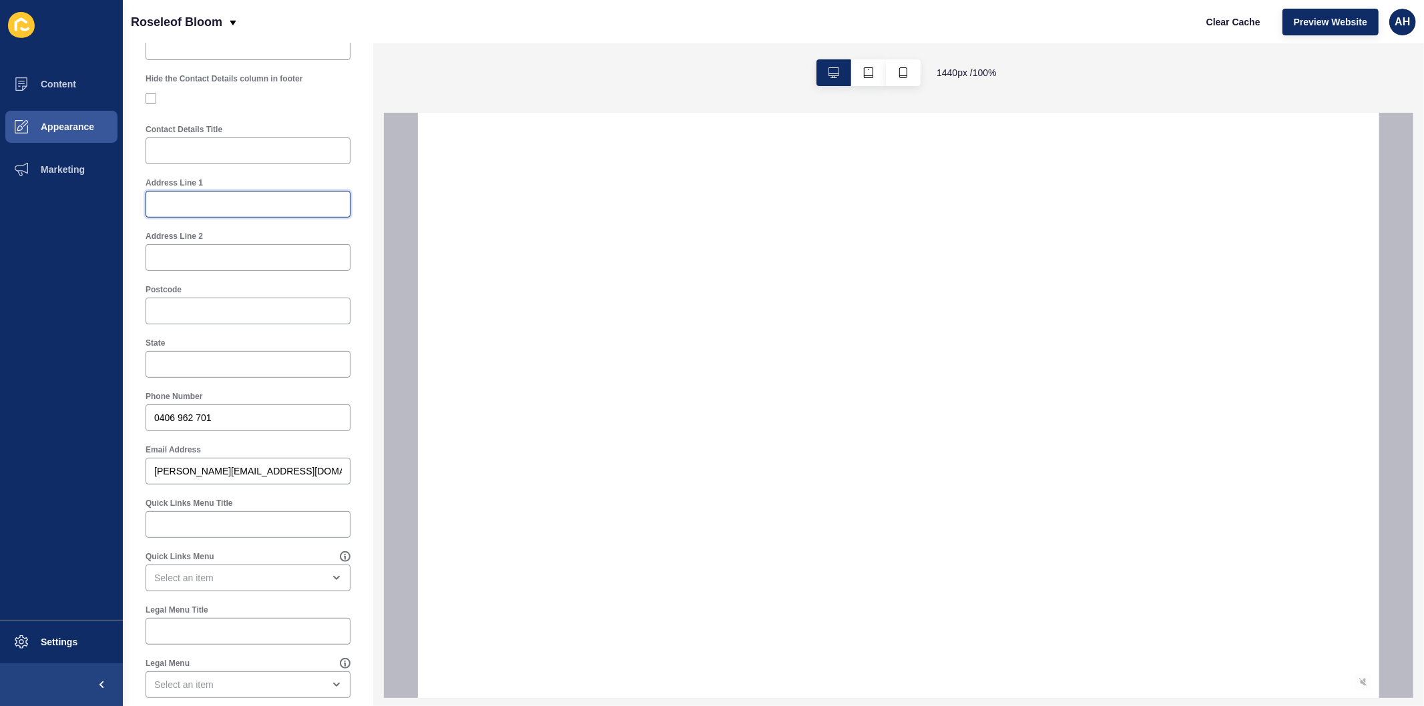
click at [176, 201] on input "Address Line 1" at bounding box center [248, 204] width 188 height 13
paste input "Level 1/457-459 Elizabeth Street"
type input "Level 1/457-459 Elizabeth Street"
click at [234, 258] on input "Address Line 2" at bounding box center [248, 257] width 188 height 13
paste input "Surry Hills"
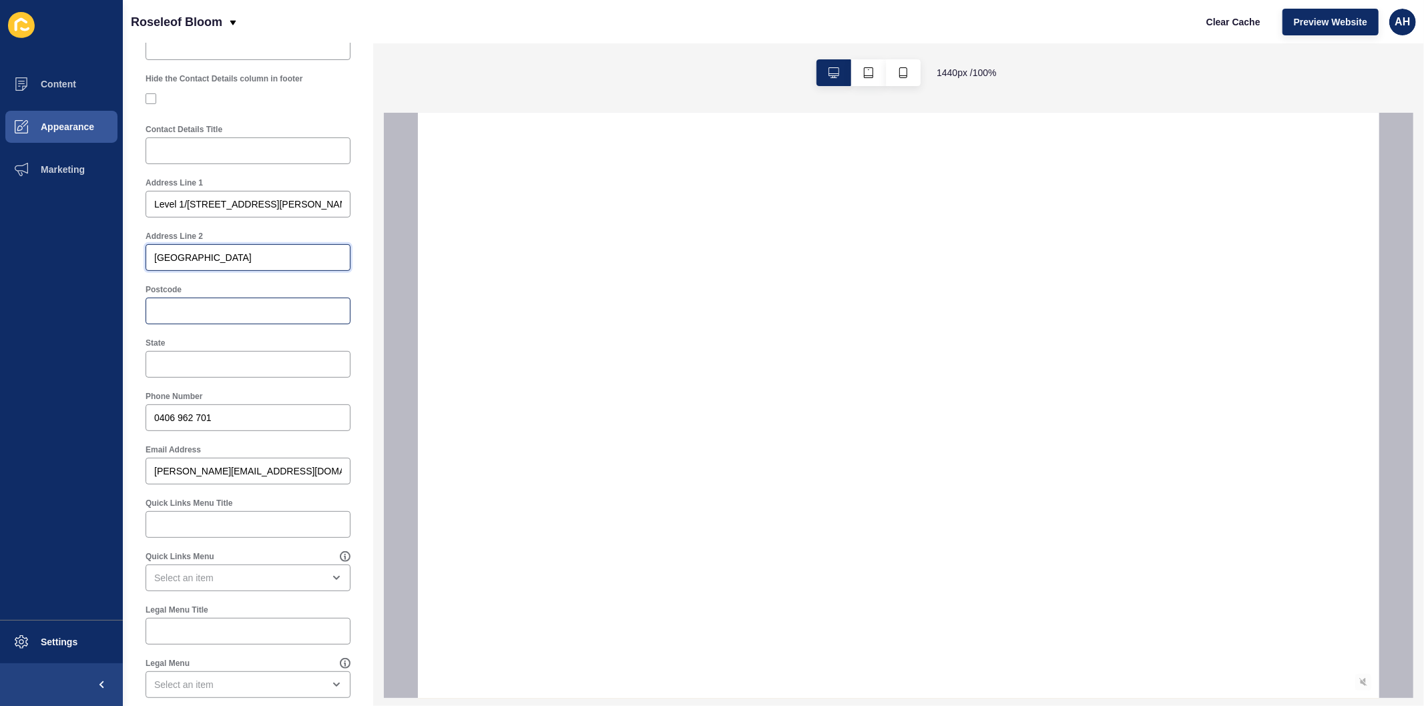
type input "Surry Hills"
click at [262, 318] on div at bounding box center [248, 311] width 205 height 27
paste input "2010"
type input "2010"
click at [196, 368] on input "State" at bounding box center [248, 364] width 188 height 13
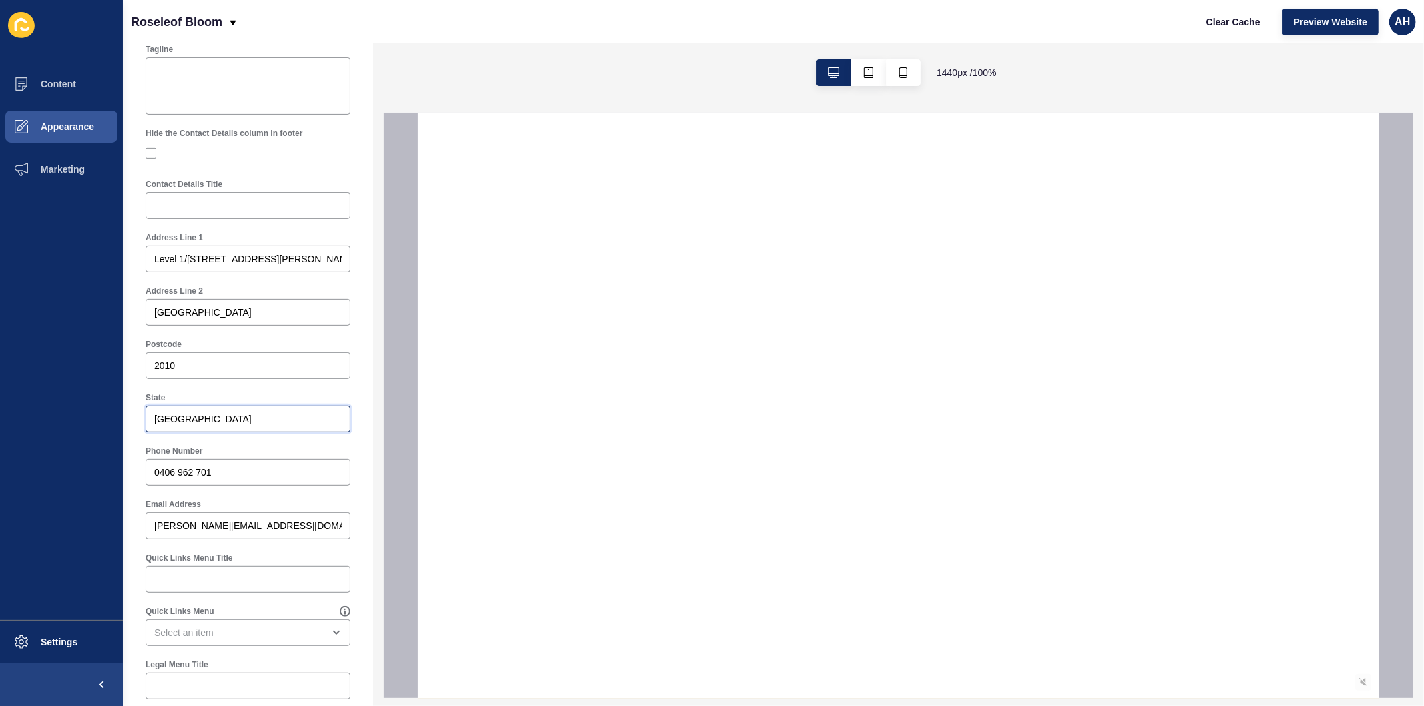
scroll to position [148, 0]
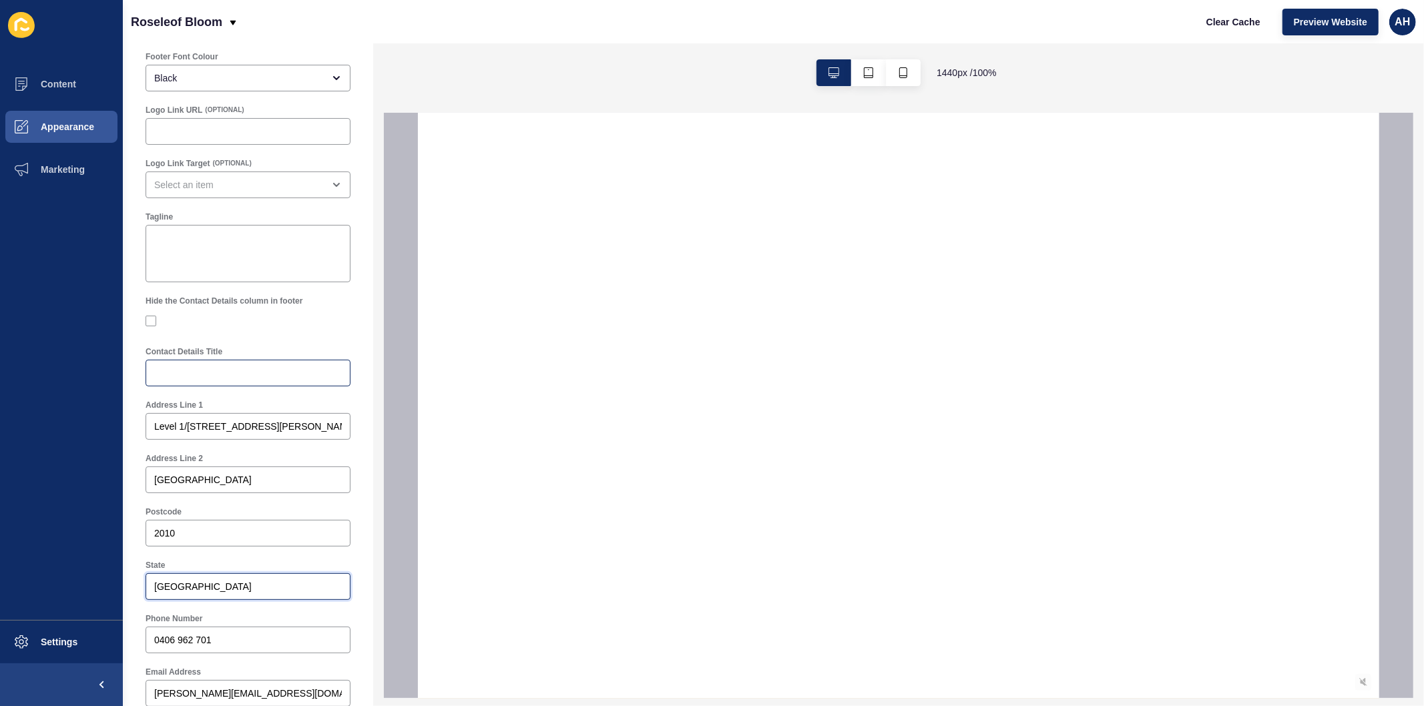
type input "NSW"
click at [196, 375] on input "Contact Details Title" at bounding box center [248, 373] width 188 height 13
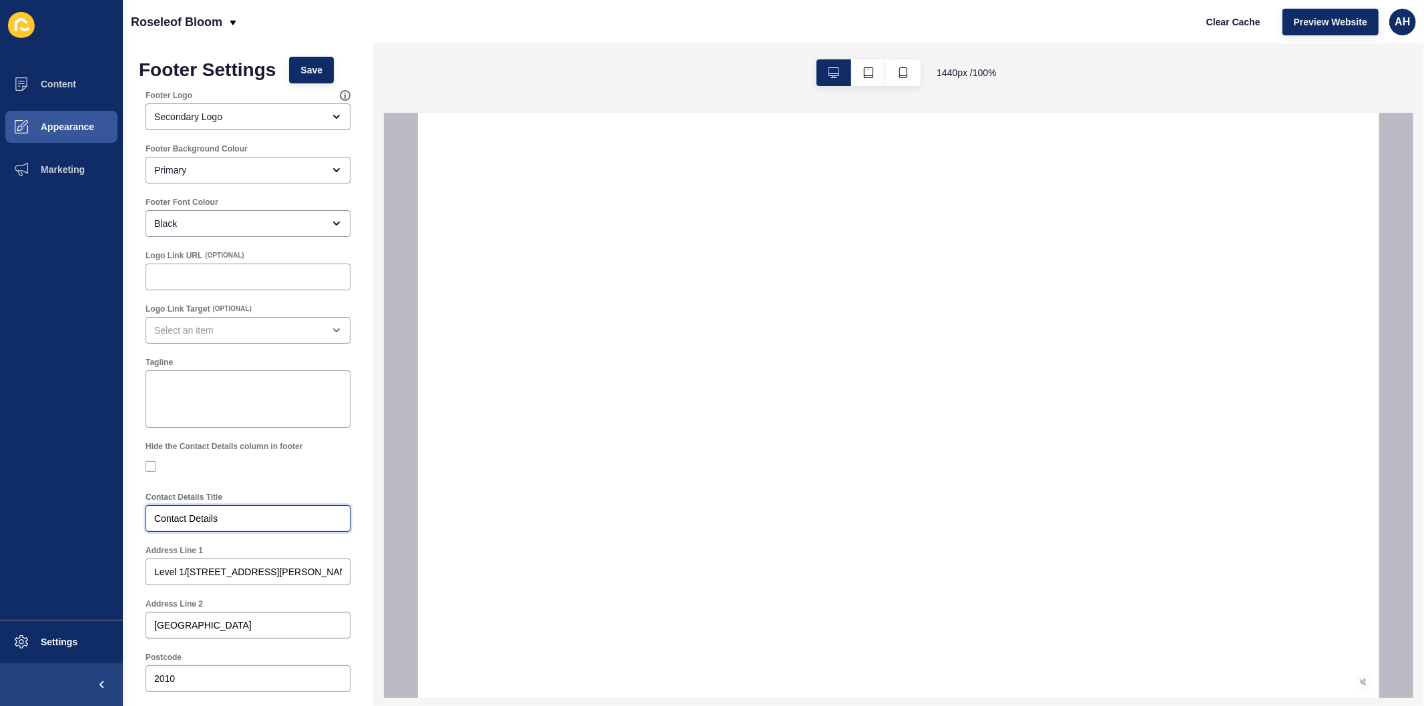
scroll to position [0, 0]
type input "Contact Details"
click at [305, 65] on button "Save" at bounding box center [311, 72] width 45 height 27
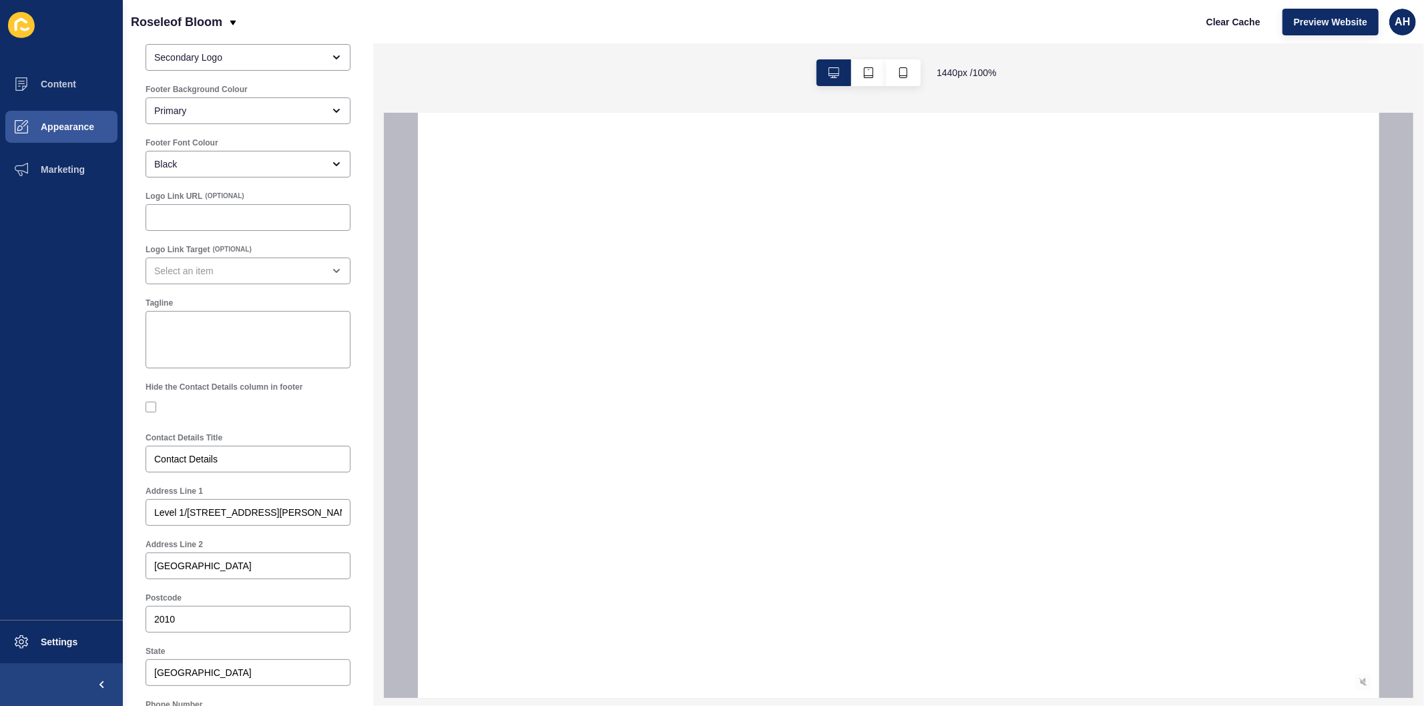
scroll to position [148, 0]
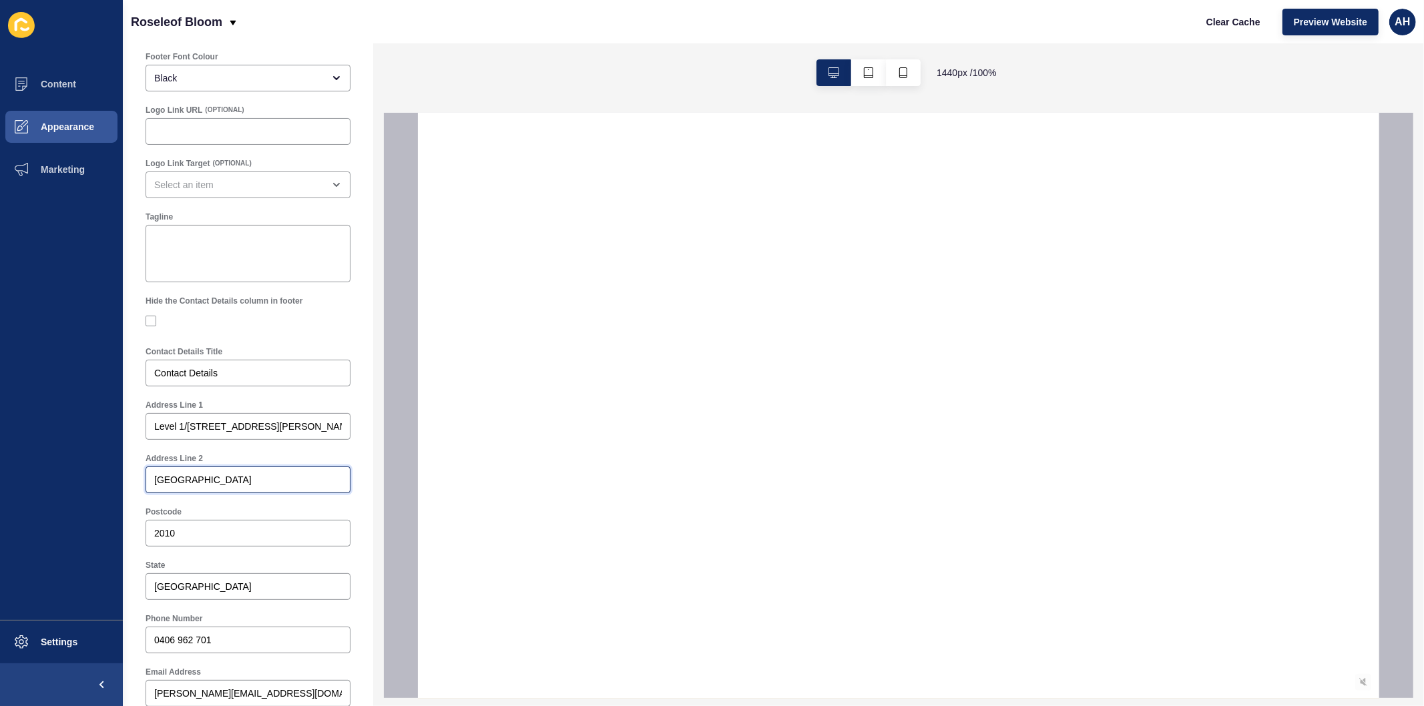
click at [210, 481] on input "Surry Hills" at bounding box center [248, 479] width 188 height 13
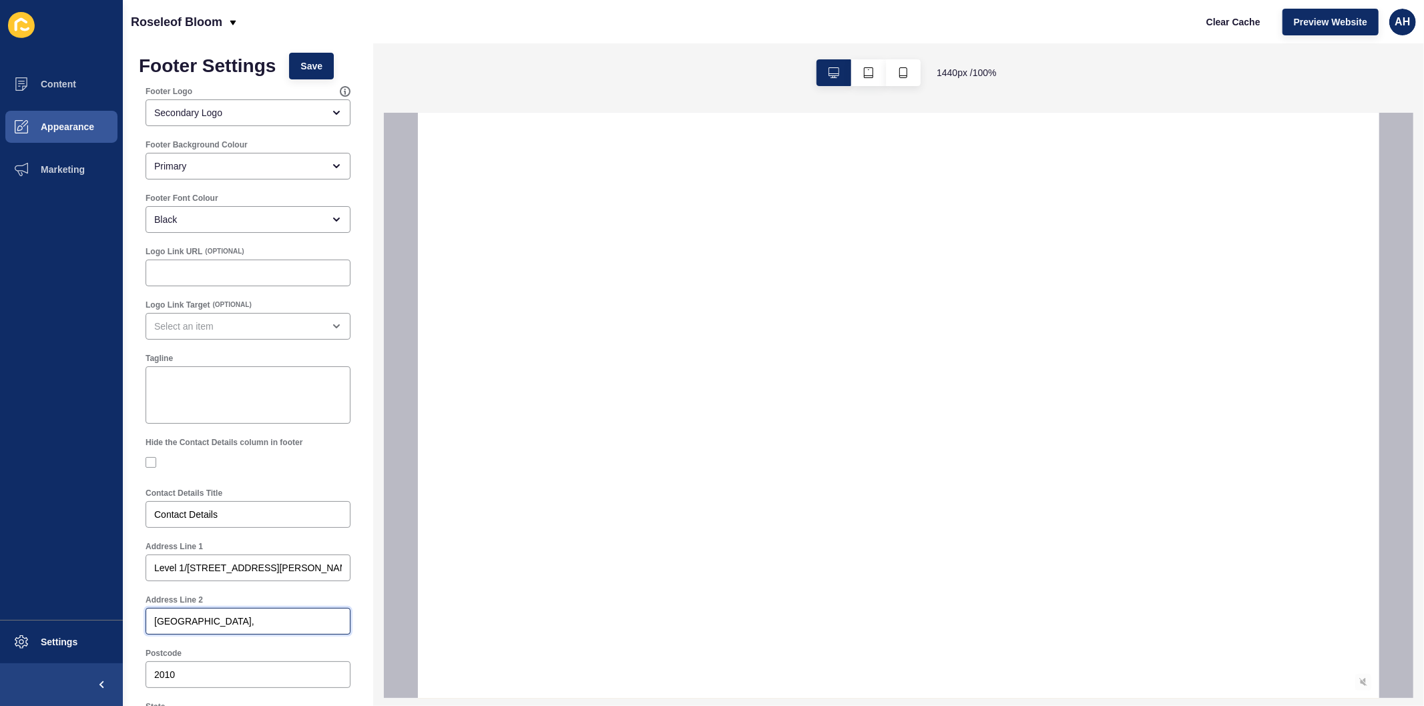
scroll to position [0, 0]
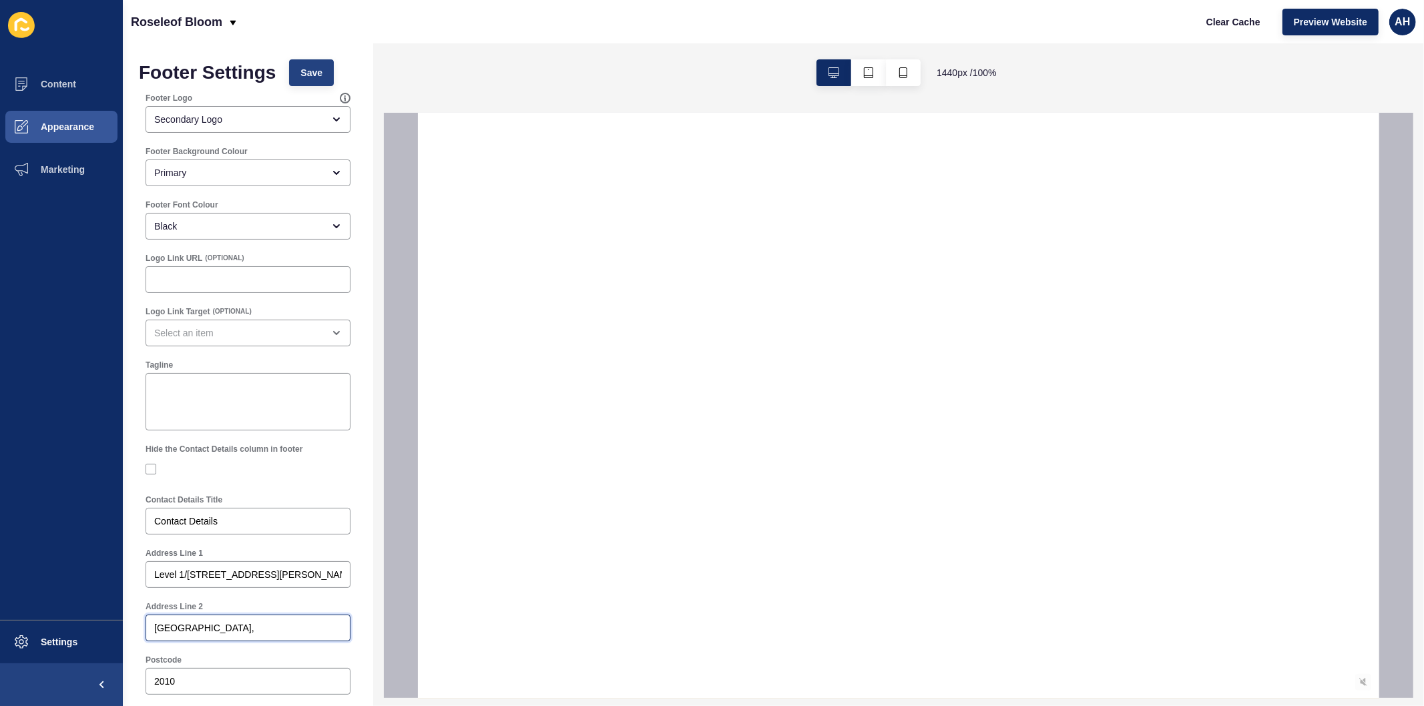
type input "Surry Hills,"
click at [310, 75] on span "Save" at bounding box center [311, 72] width 22 height 13
click at [1302, 27] on span "Preview Website" at bounding box center [1330, 21] width 73 height 13
